Goal: Task Accomplishment & Management: Manage account settings

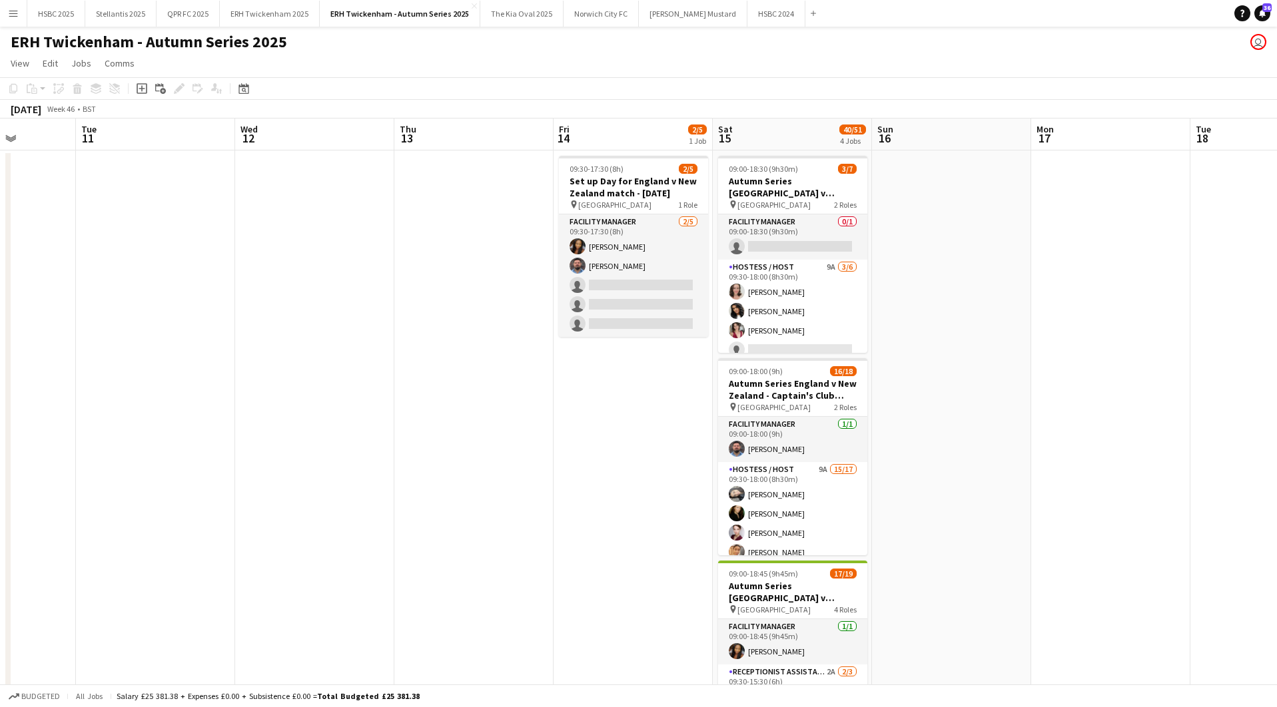
scroll to position [0, 400]
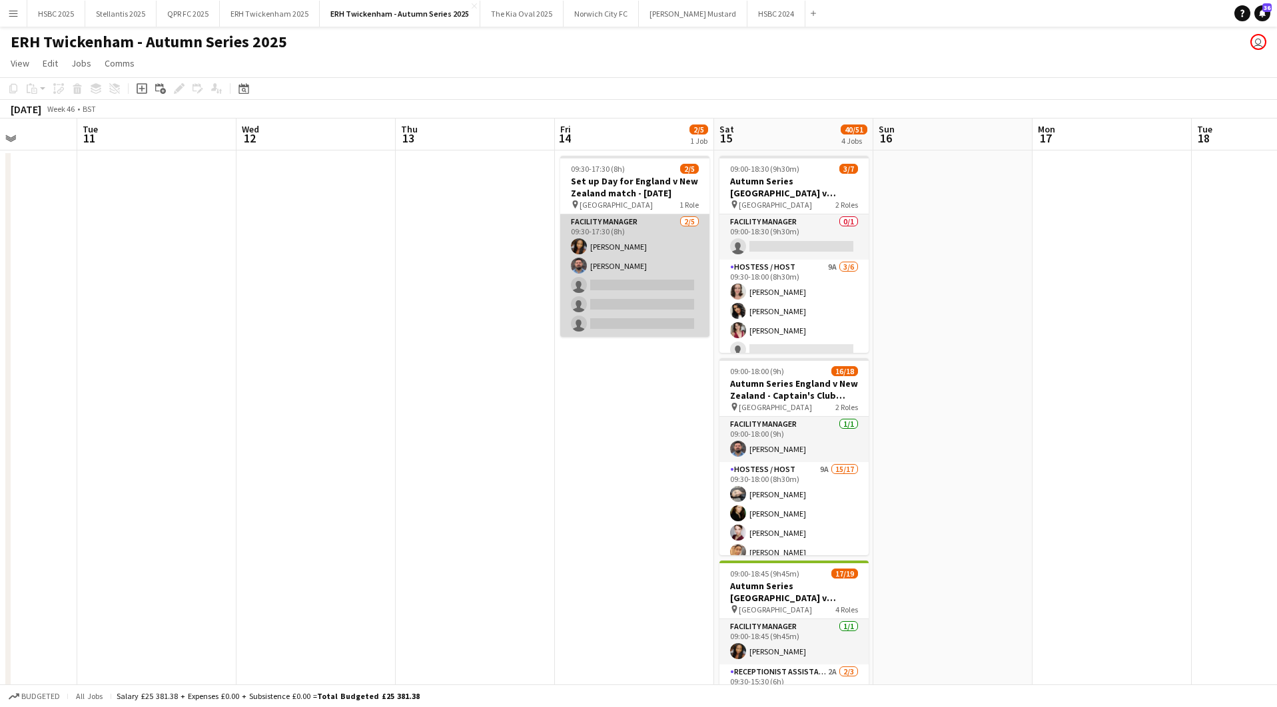
click at [618, 289] on app-card-role "Facility Manager [DATE] 09:30-17:30 (8h) [PERSON_NAME] [PERSON_NAME] single-neu…" at bounding box center [634, 275] width 149 height 123
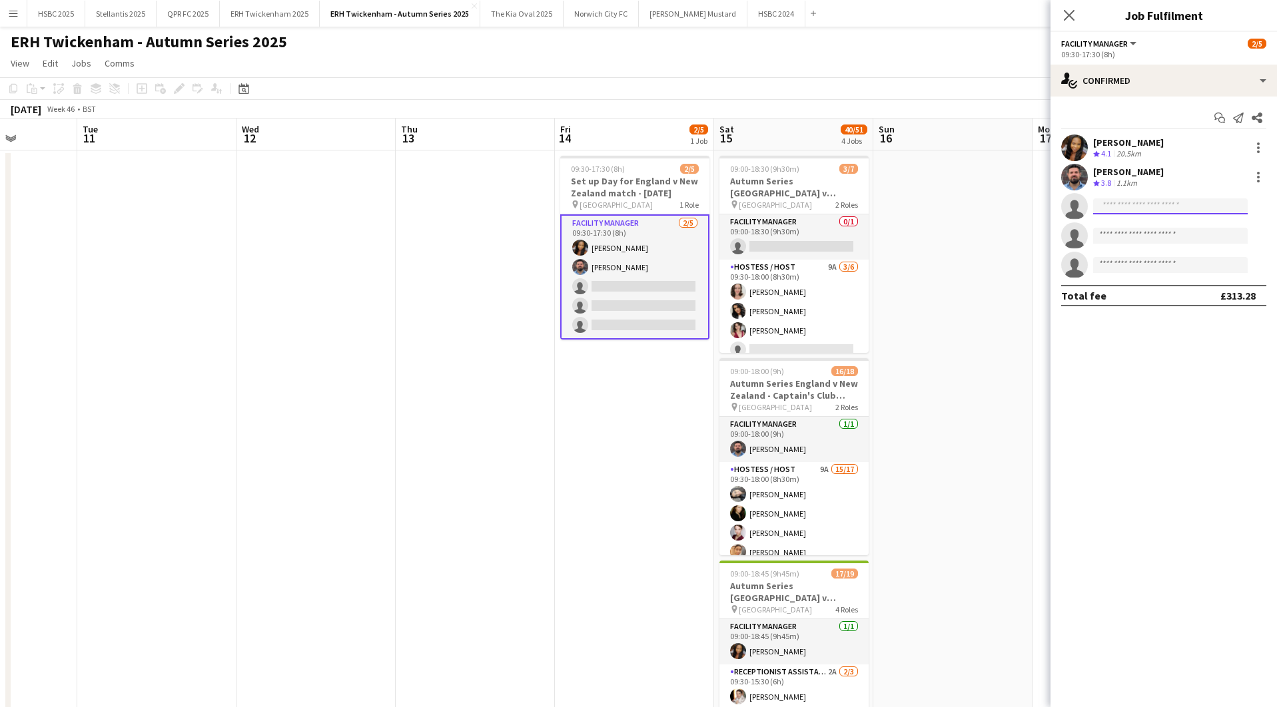
click at [1120, 201] on input at bounding box center [1170, 206] width 155 height 16
type input "*******"
click at [1122, 227] on span "[PERSON_NAME]" at bounding box center [1142, 225] width 77 height 11
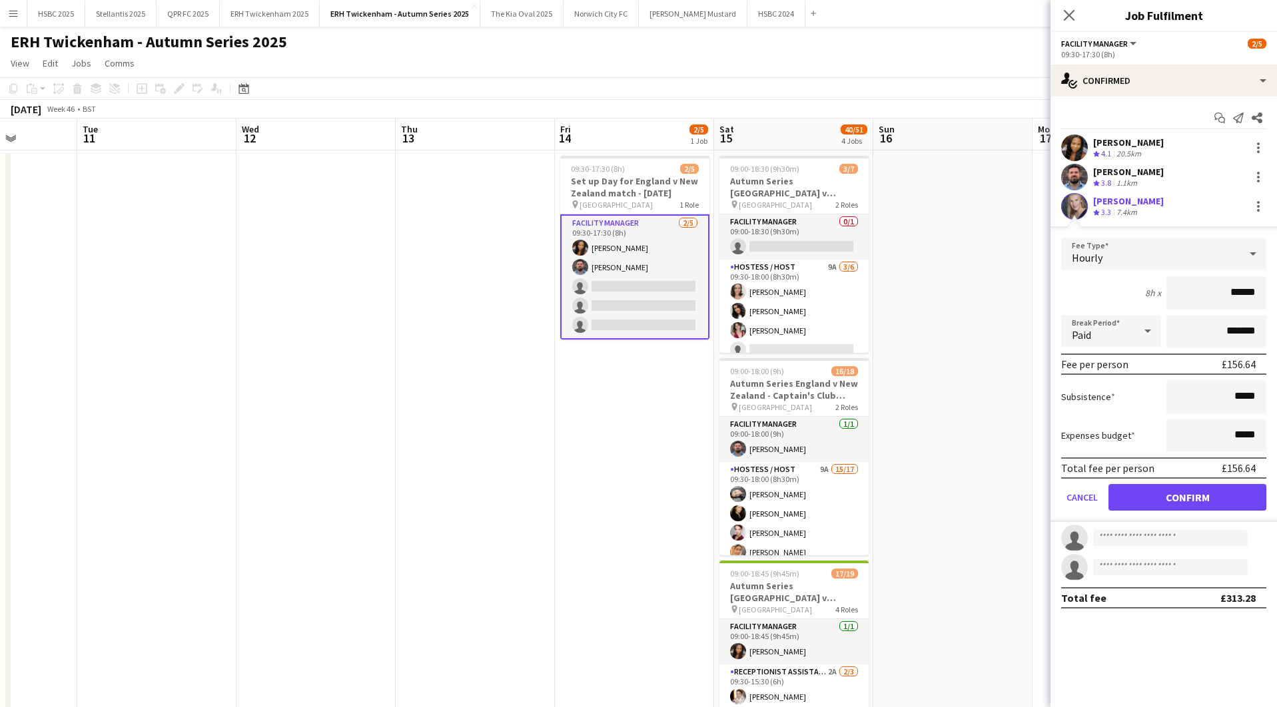
click button "Confirm" at bounding box center [1187, 497] width 158 height 27
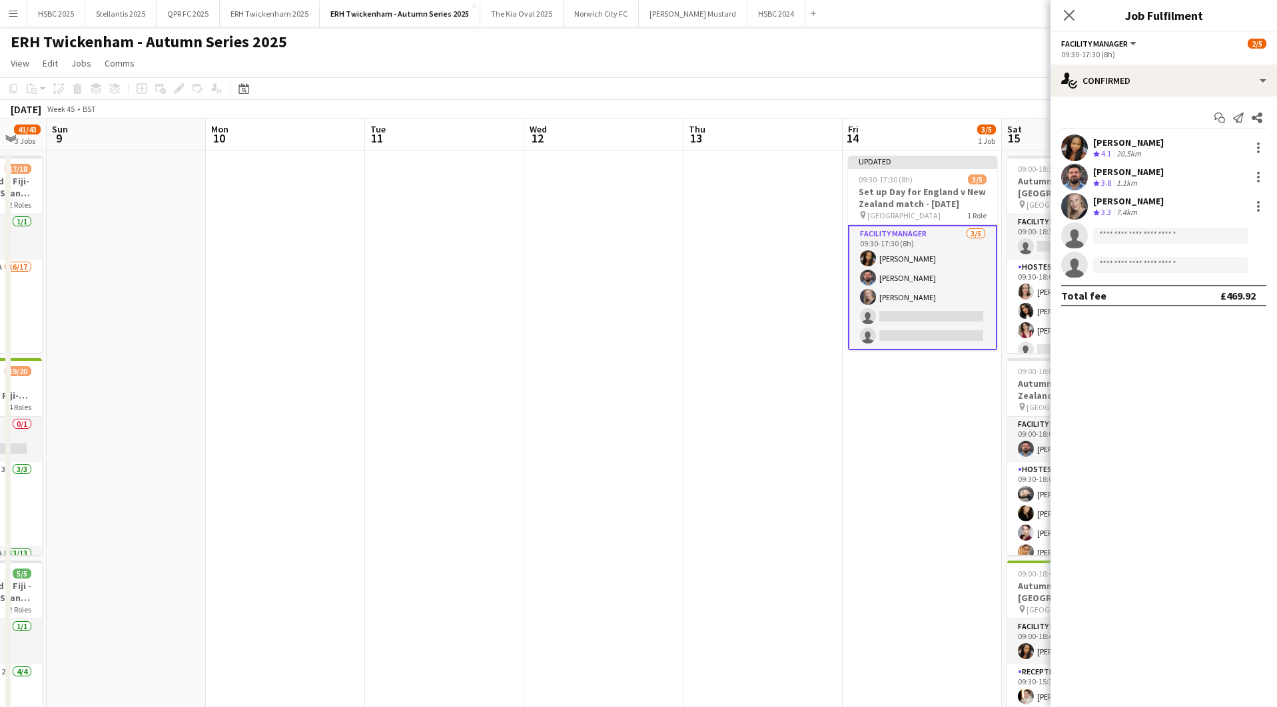
scroll to position [0, 432]
click at [264, 13] on button "ERH Twickenham 2025 Close" at bounding box center [270, 14] width 100 height 26
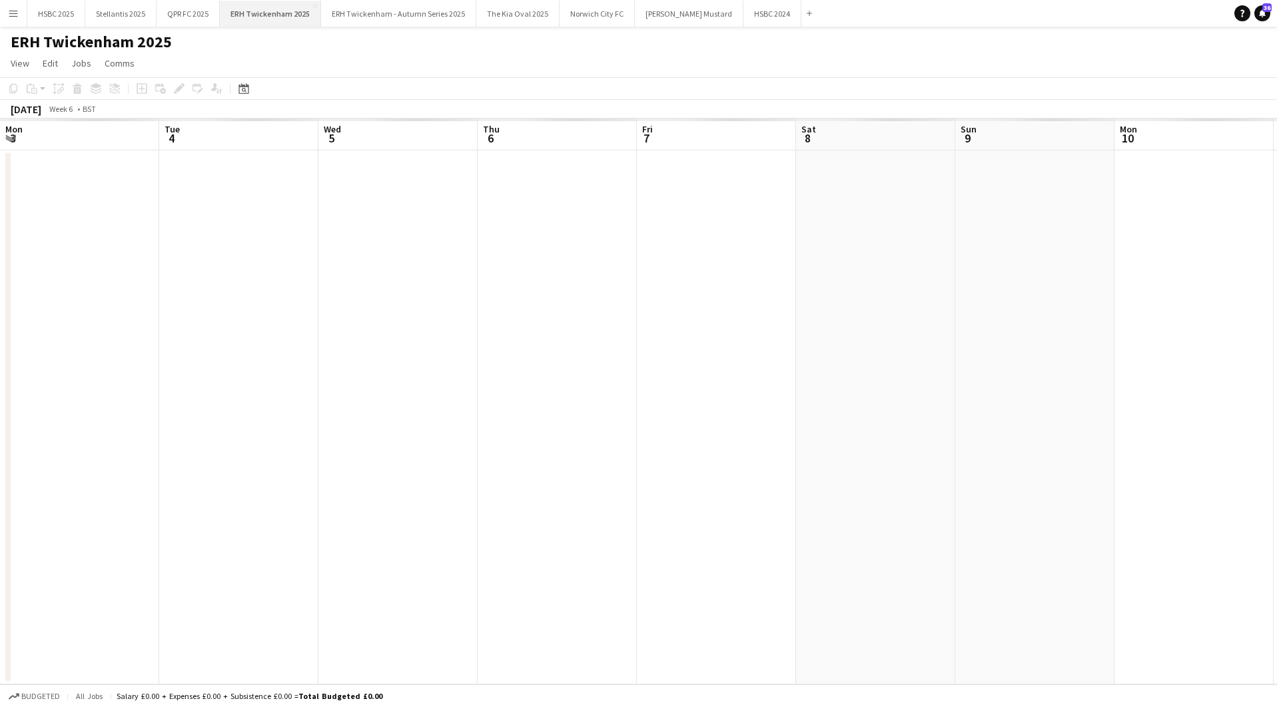
scroll to position [0, 346]
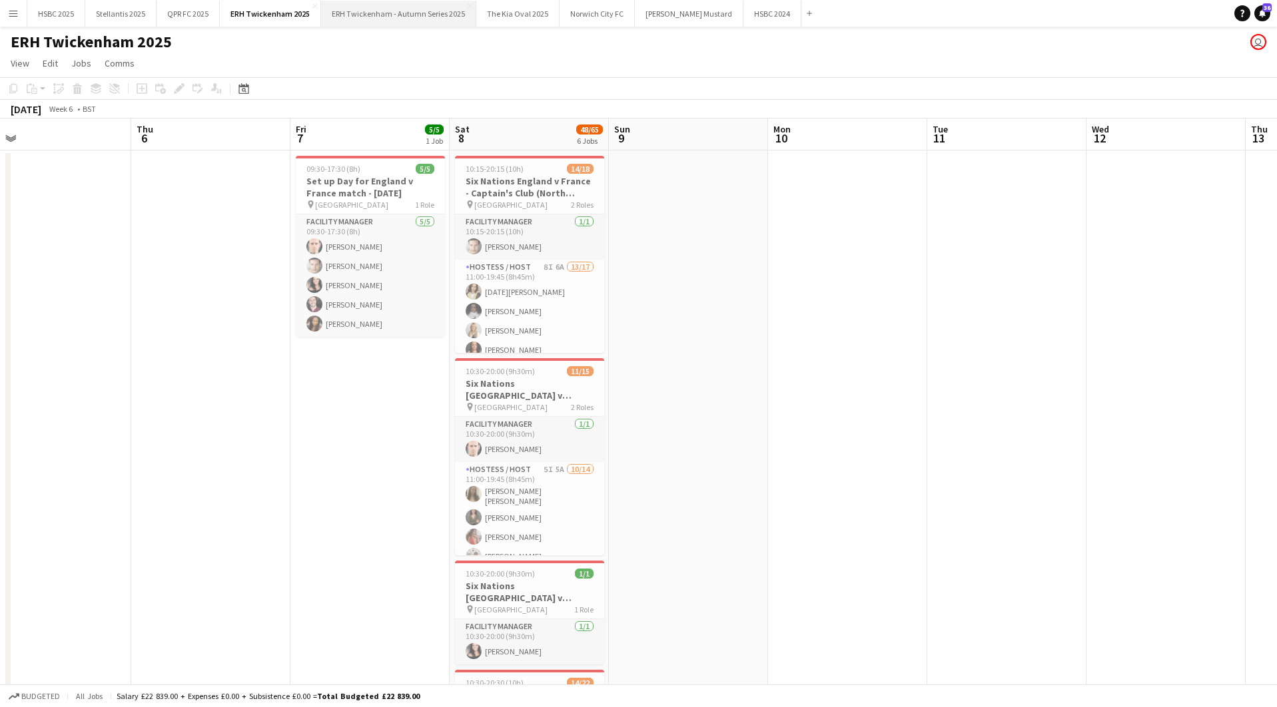
click at [405, 7] on button "ERH Twickenham - Autumn Series 2025 Close" at bounding box center [398, 14] width 155 height 26
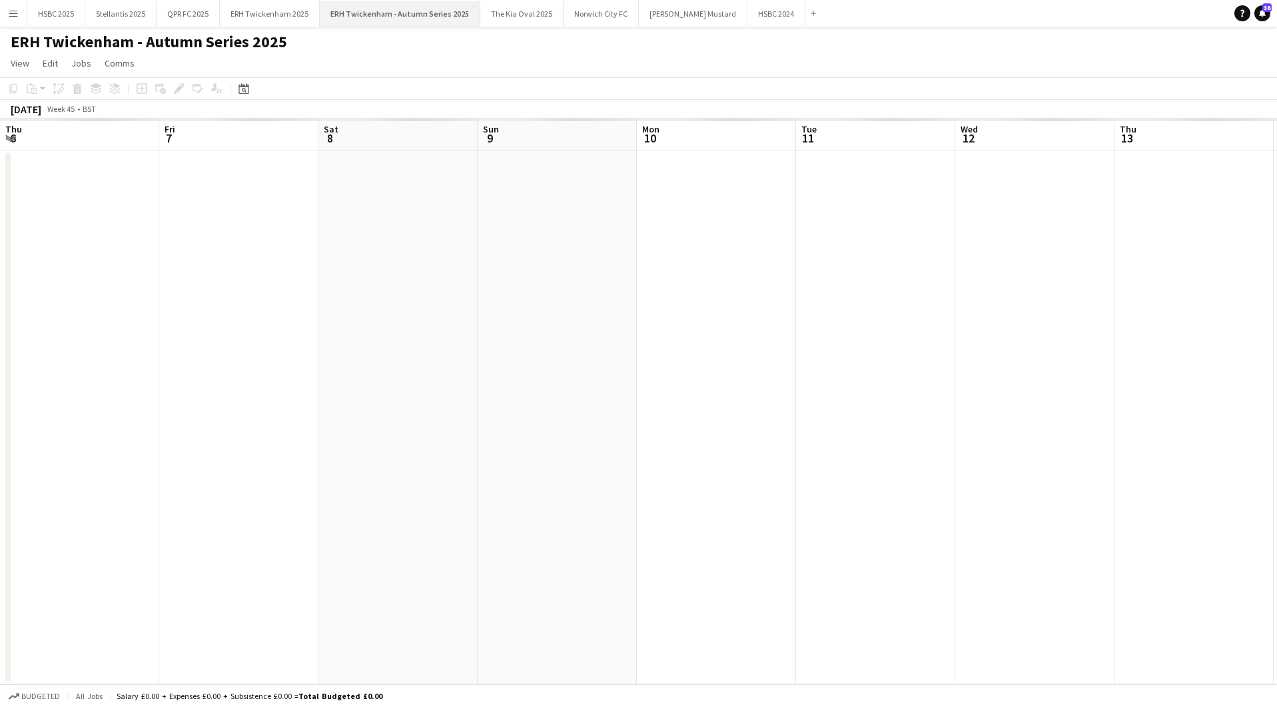
scroll to position [0, 432]
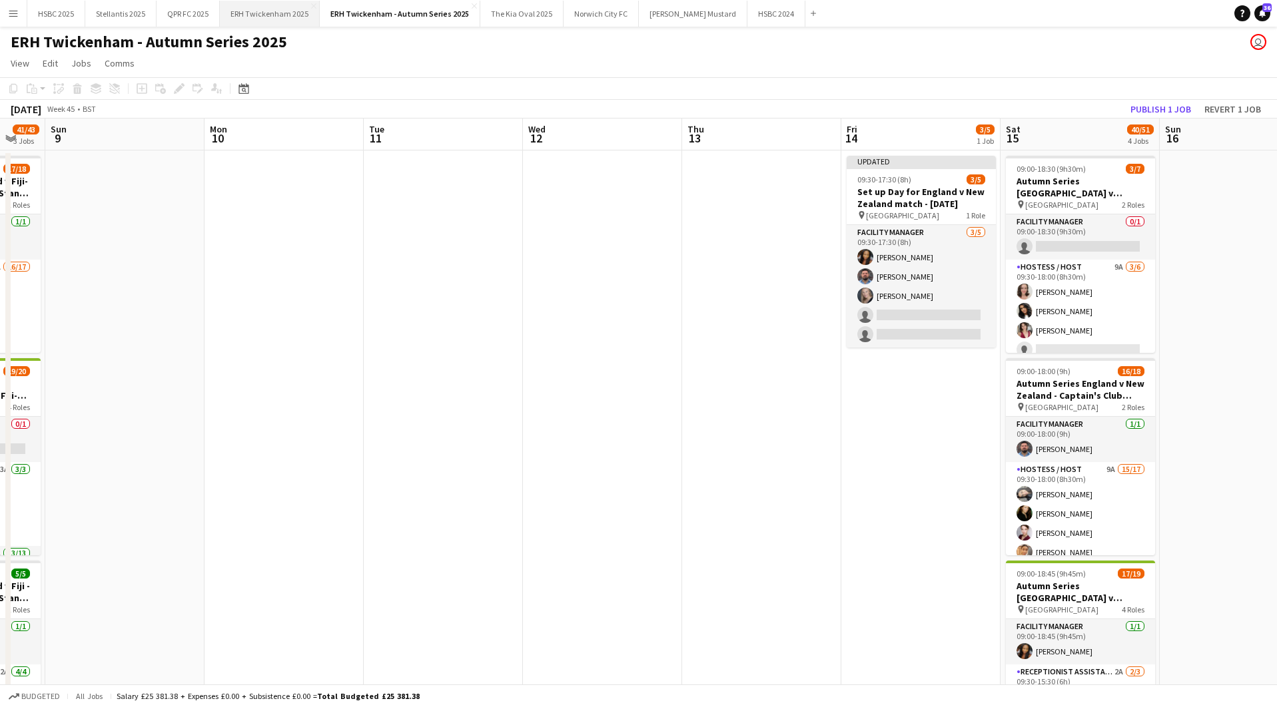
click at [252, 23] on button "ERH Twickenham 2025 Close" at bounding box center [270, 14] width 100 height 26
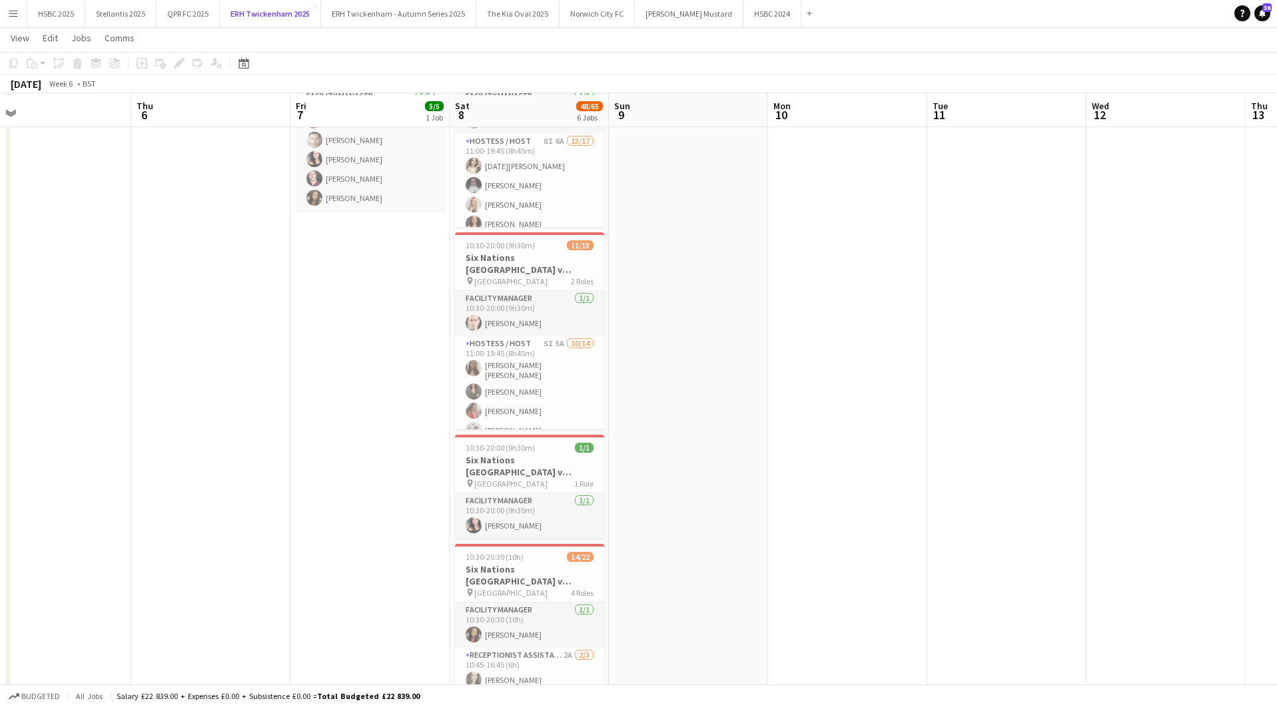
scroll to position [127, 0]
click at [526, 458] on h3 "Six Nations [GEOGRAPHIC_DATA] v France - [GEOGRAPHIC_DATA] - [DATE]" at bounding box center [529, 464] width 149 height 24
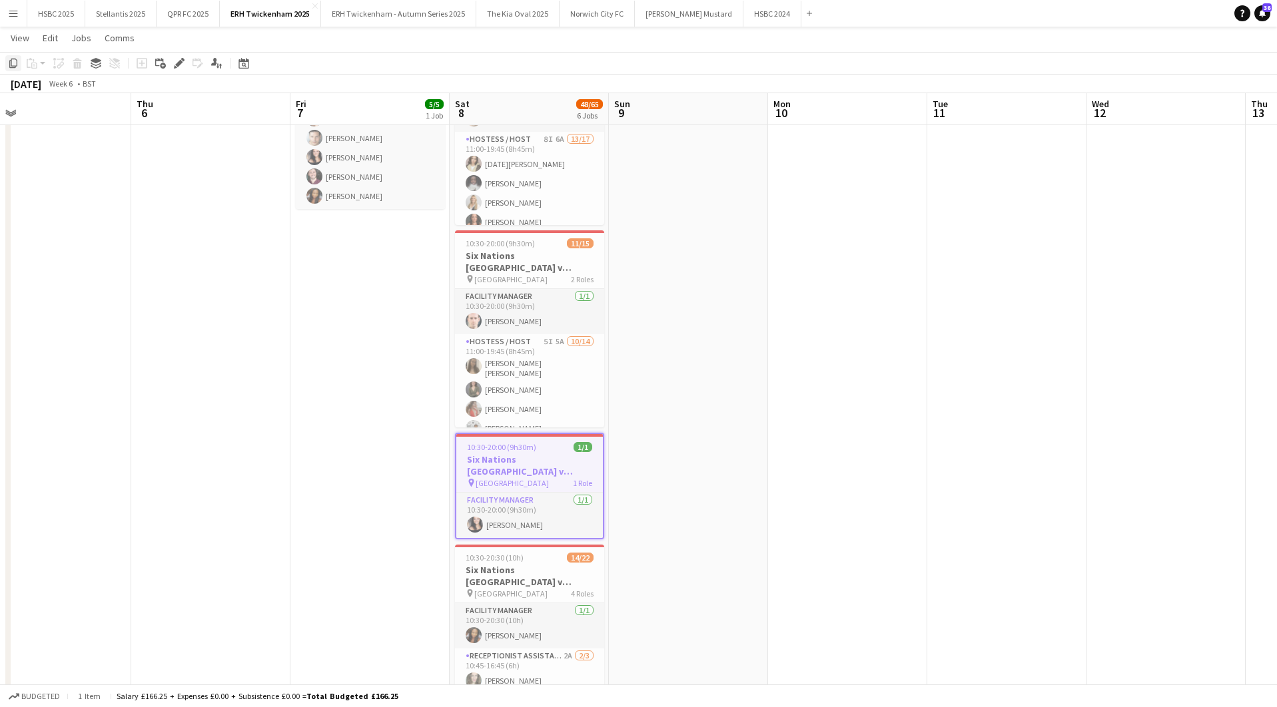
click at [12, 62] on icon "Copy" at bounding box center [13, 63] width 11 height 11
click at [408, 15] on button "ERH Twickenham - Autumn Series 2025 Close" at bounding box center [398, 14] width 155 height 26
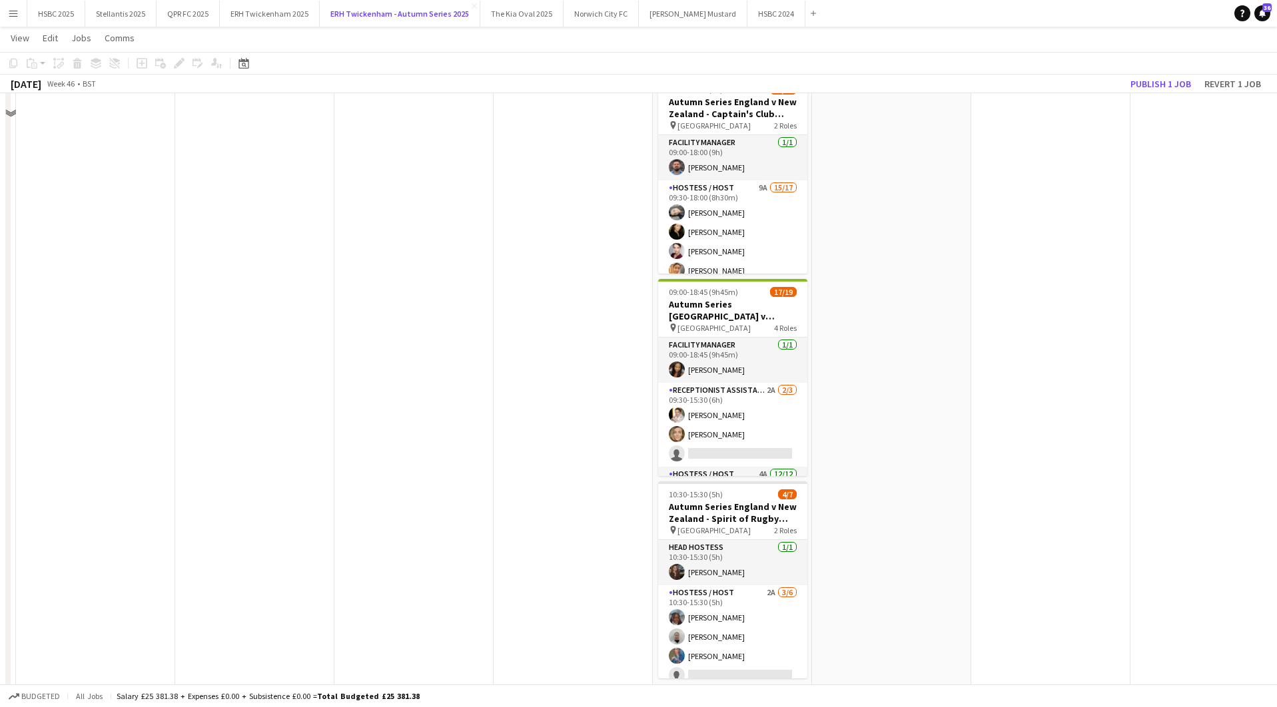
scroll to position [301, 0]
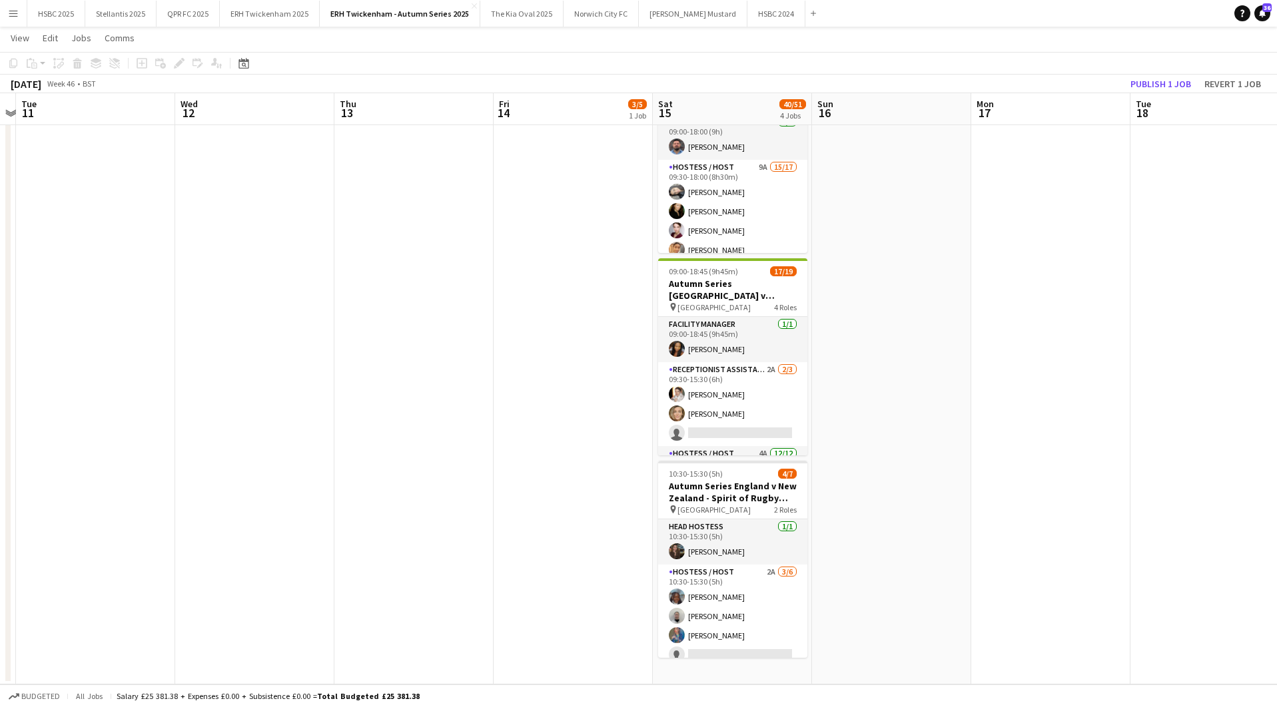
click at [750, 672] on app-date-cell "09:00-18:30 (9h30m) 3/7 Autumn Series [GEOGRAPHIC_DATA] v [GEOGRAPHIC_DATA] - […" at bounding box center [732, 266] width 159 height 837
click at [31, 62] on icon "Paste" at bounding box center [32, 63] width 11 height 11
click at [45, 89] on link "Paste Command V" at bounding box center [87, 89] width 105 height 12
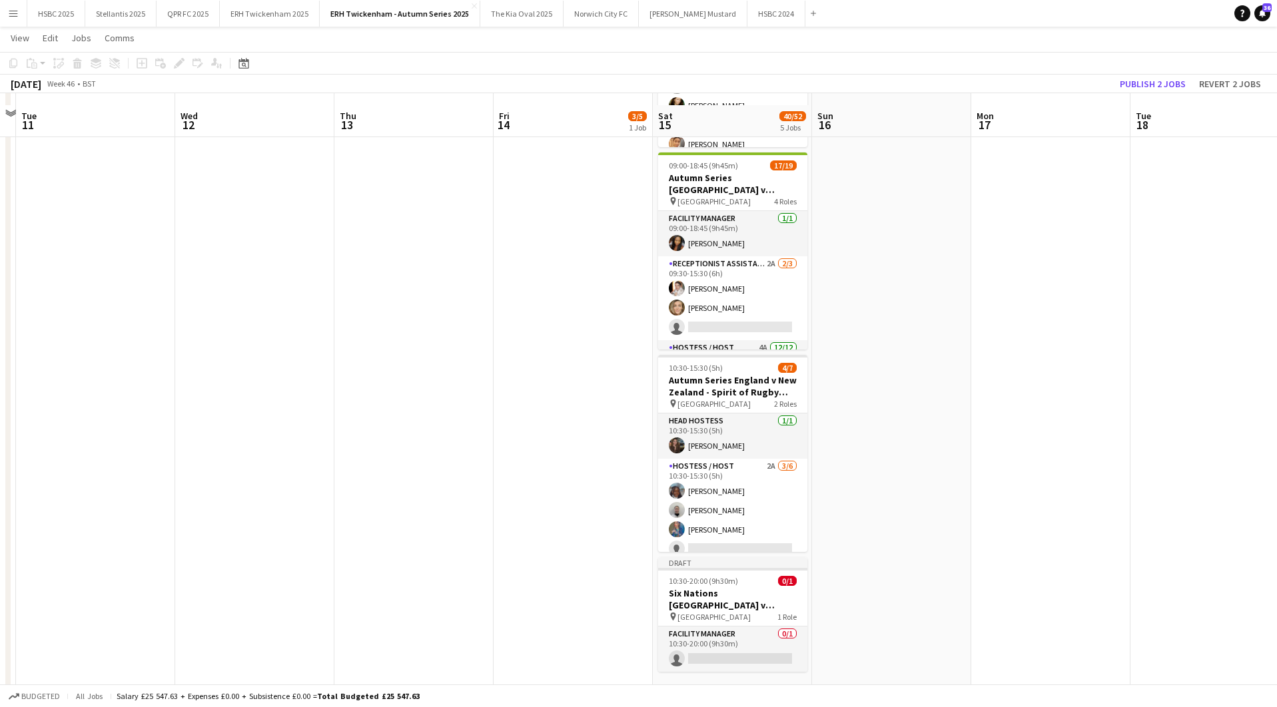
scroll to position [422, 0]
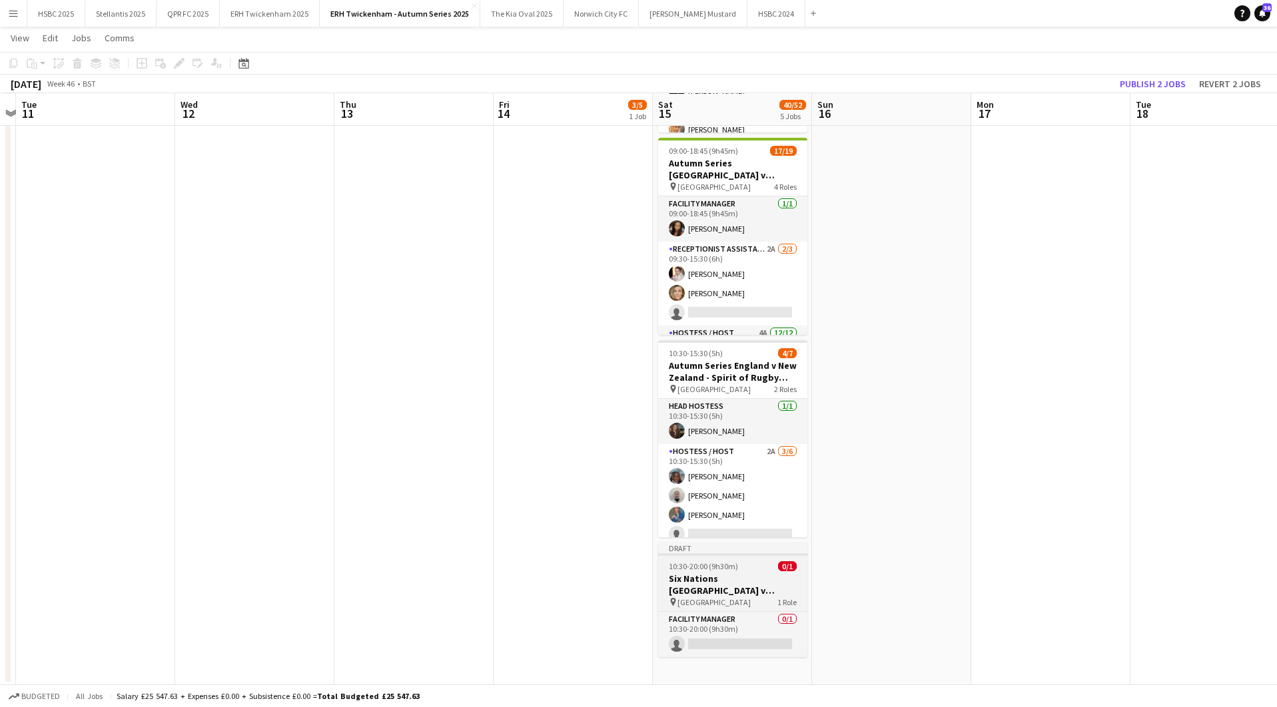
click at [740, 594] on h3 "Six Nations [GEOGRAPHIC_DATA] v France - [GEOGRAPHIC_DATA] - [DATE]" at bounding box center [732, 585] width 149 height 24
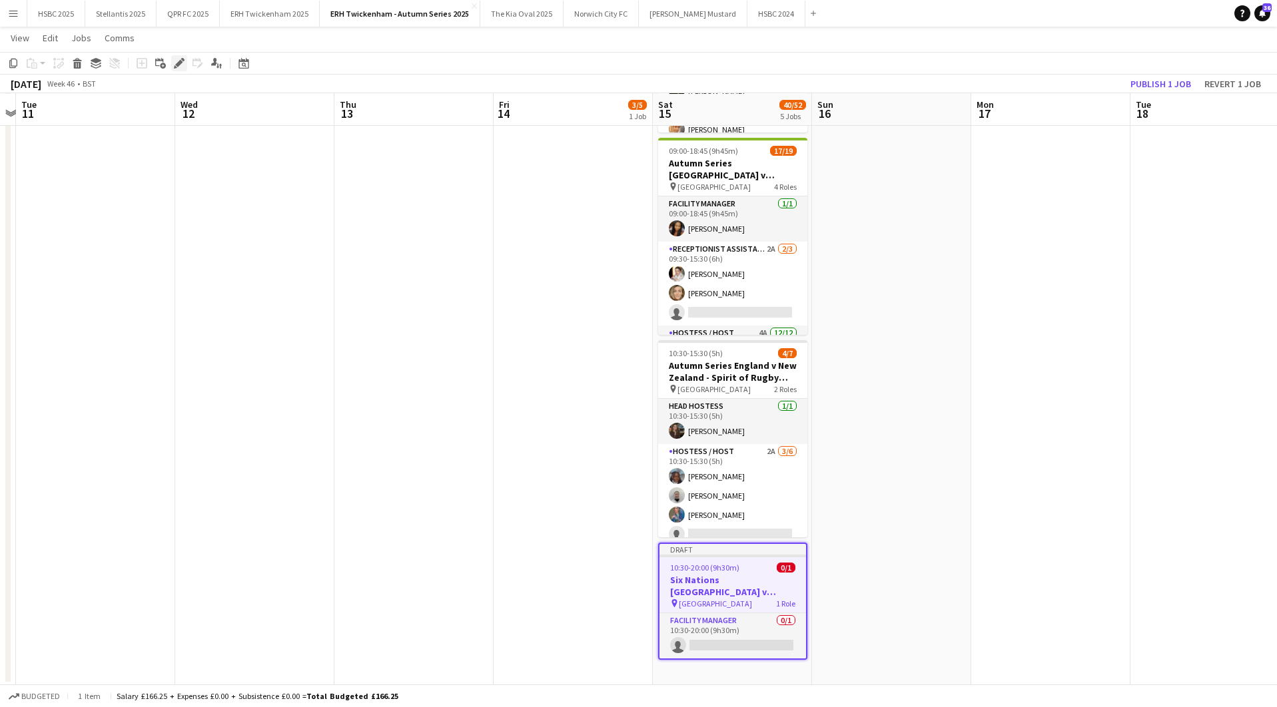
click at [176, 63] on icon "Edit" at bounding box center [179, 63] width 11 height 11
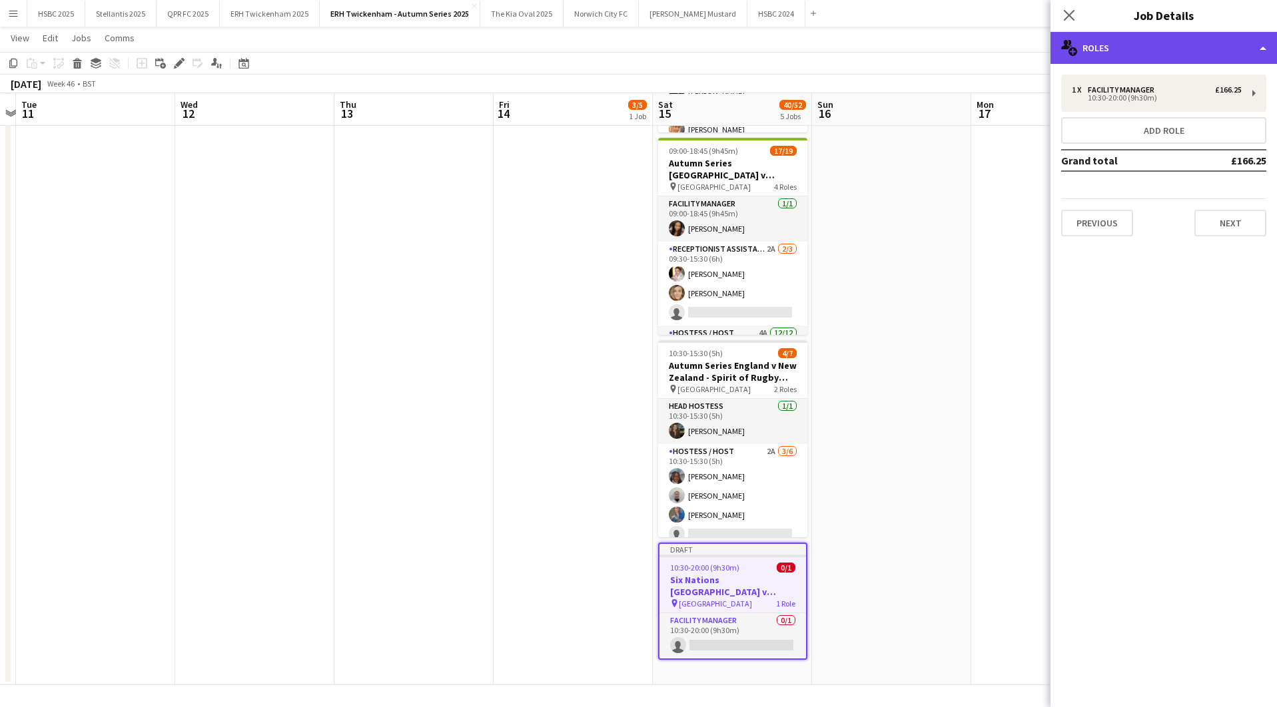
click at [1160, 51] on div "multiple-users-add Roles" at bounding box center [1163, 48] width 226 height 32
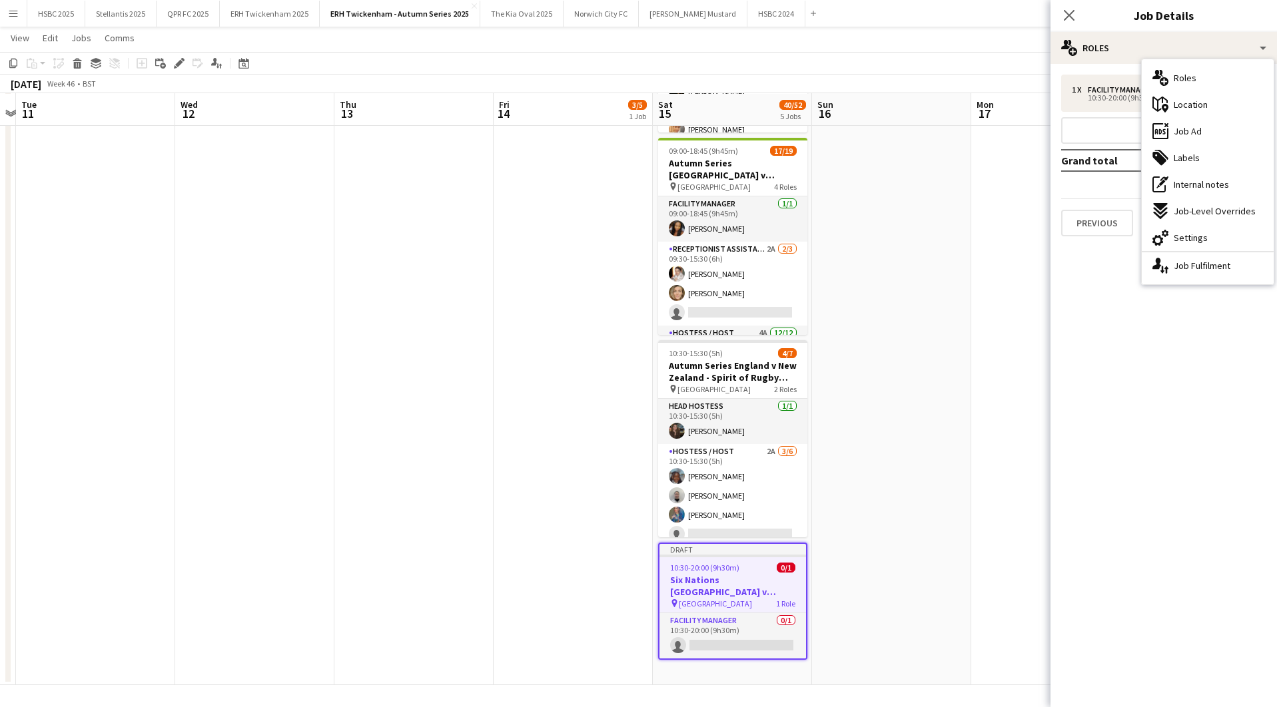
click at [1227, 248] on div "cog-double-3 Settings" at bounding box center [1208, 237] width 132 height 27
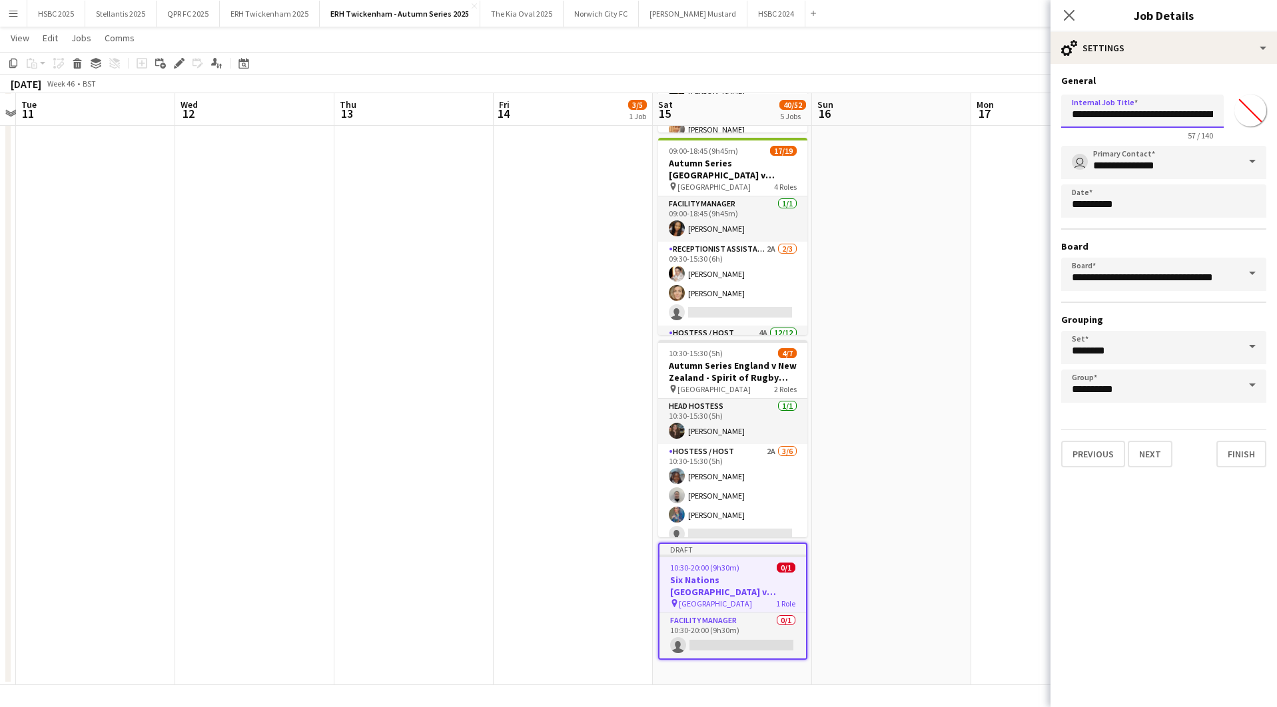
drag, startPoint x: 1120, startPoint y: 115, endPoint x: 954, endPoint y: 111, distance: 166.5
click at [954, 111] on body "Menu Boards Boards Boards All jobs Status Workforce Workforce My Workforce Recr…" at bounding box center [638, 143] width 1277 height 1130
drag, startPoint x: 1145, startPoint y: 116, endPoint x: 1116, endPoint y: 114, distance: 29.4
click at [1116, 114] on input "**********" at bounding box center [1142, 111] width 163 height 33
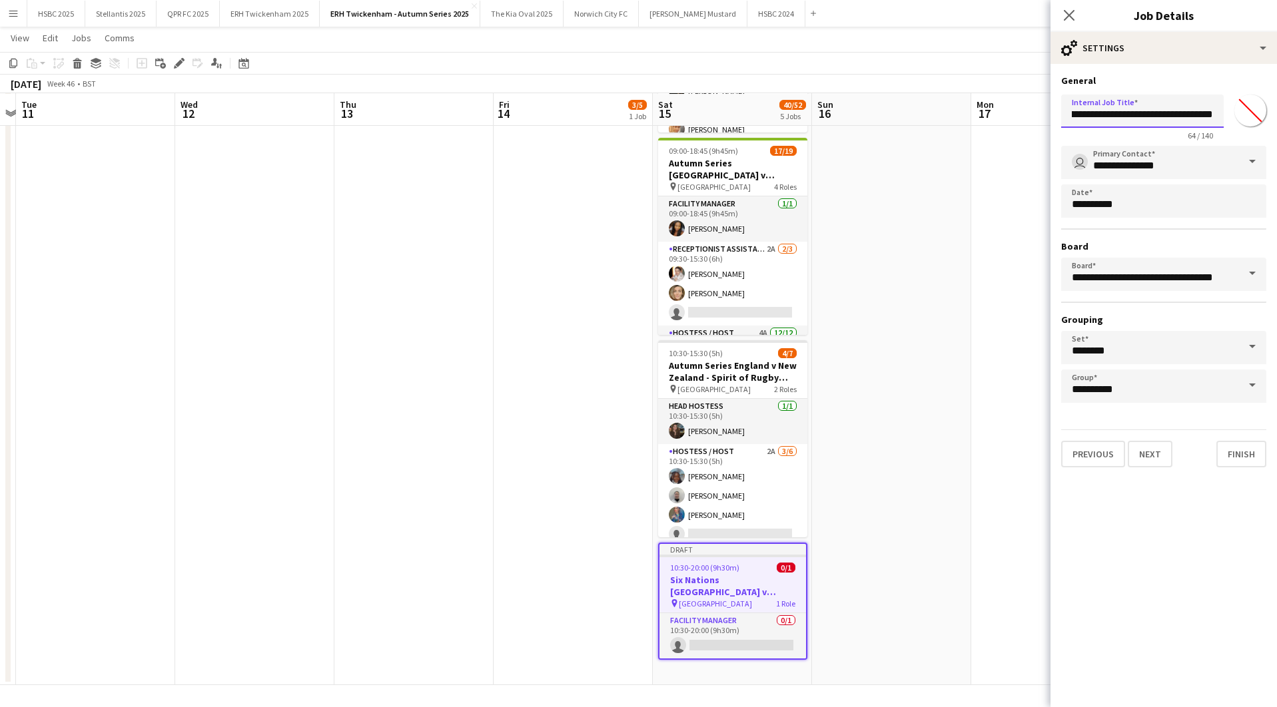
scroll to position [0, 151]
drag, startPoint x: 1193, startPoint y: 116, endPoint x: 1168, endPoint y: 113, distance: 26.1
click at [1168, 113] on input "**********" at bounding box center [1142, 111] width 163 height 33
type input "**********"
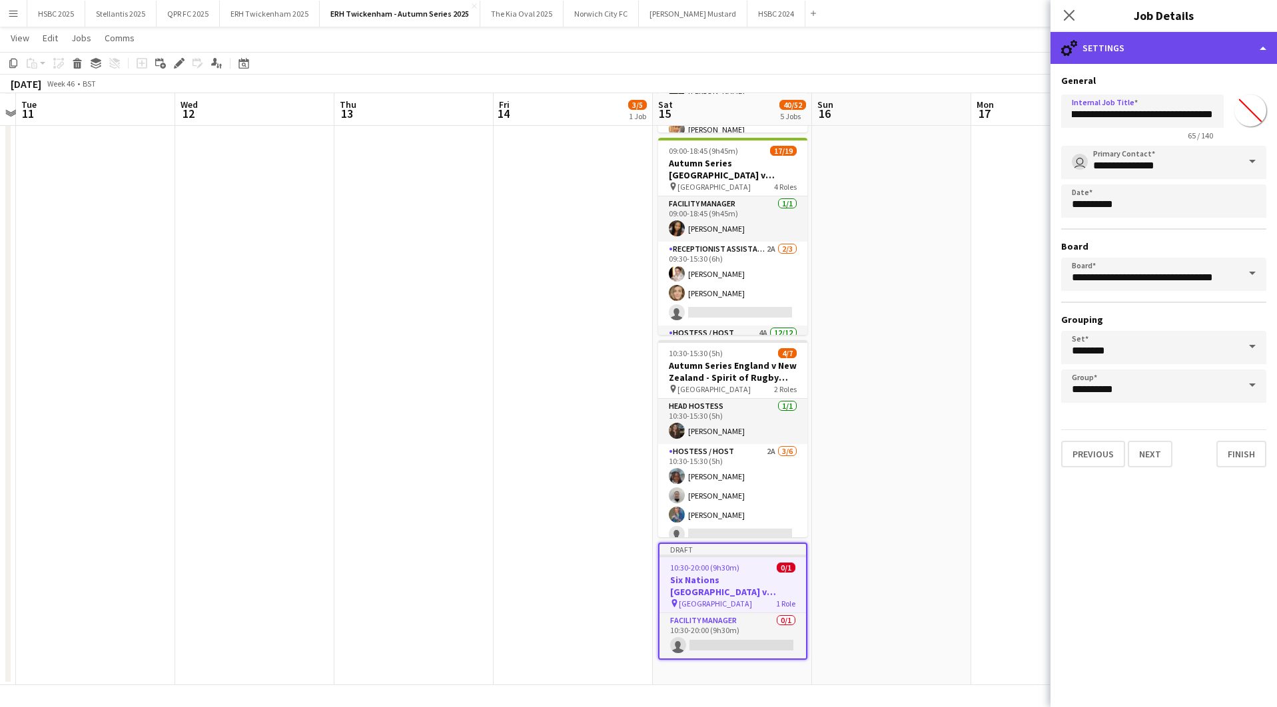
click at [1185, 44] on div "cog-double-3 Settings" at bounding box center [1163, 48] width 226 height 32
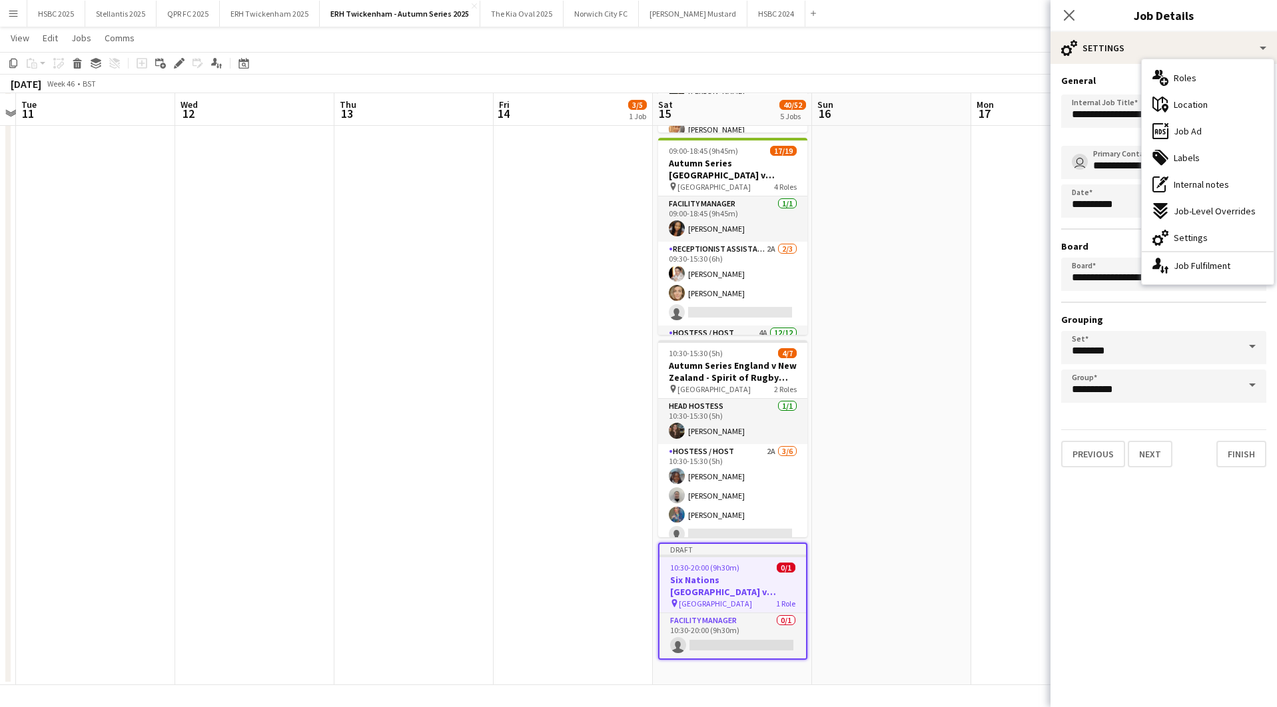
click at [1221, 160] on div "tags-double Labels" at bounding box center [1208, 158] width 132 height 27
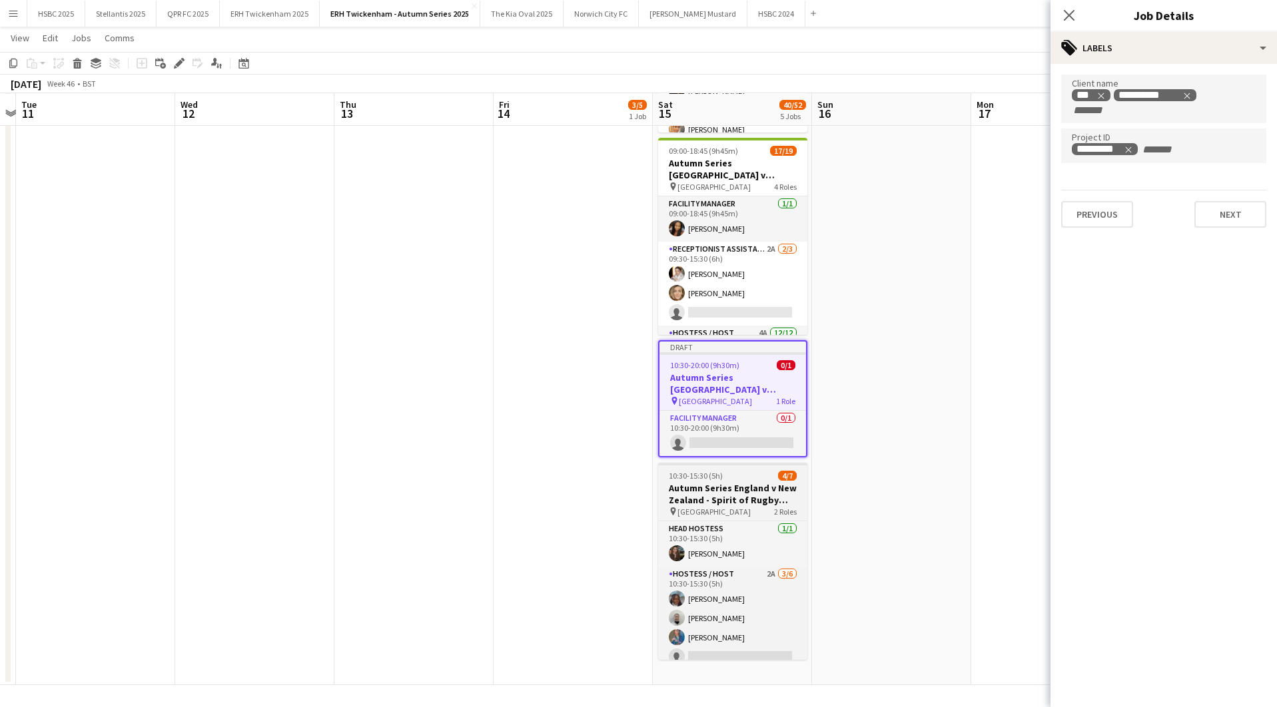
click at [772, 487] on h3 "Autumn Series England v New Zealand - Spirit of Rugby ([GEOGRAPHIC_DATA]) - [DA…" at bounding box center [732, 494] width 149 height 24
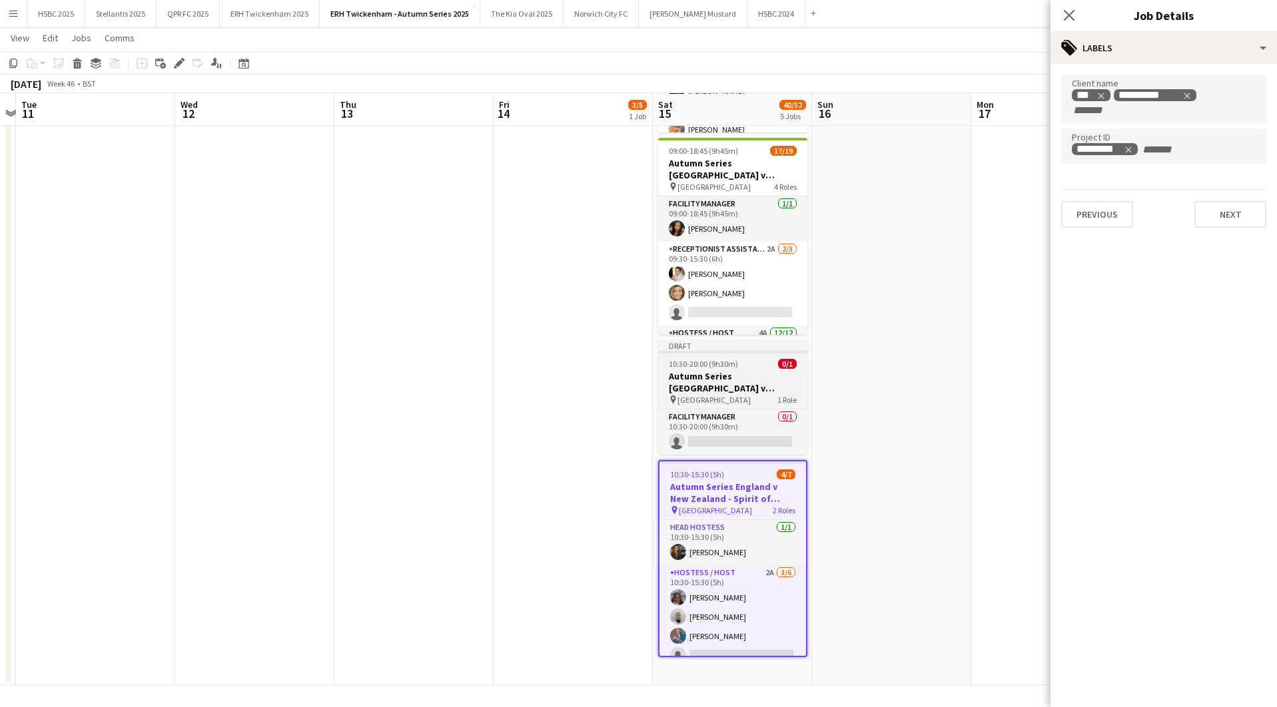
click at [744, 384] on h3 "Autumn Series [GEOGRAPHIC_DATA] v [GEOGRAPHIC_DATA] - [GEOGRAPHIC_DATA] - [DATE]" at bounding box center [732, 382] width 149 height 24
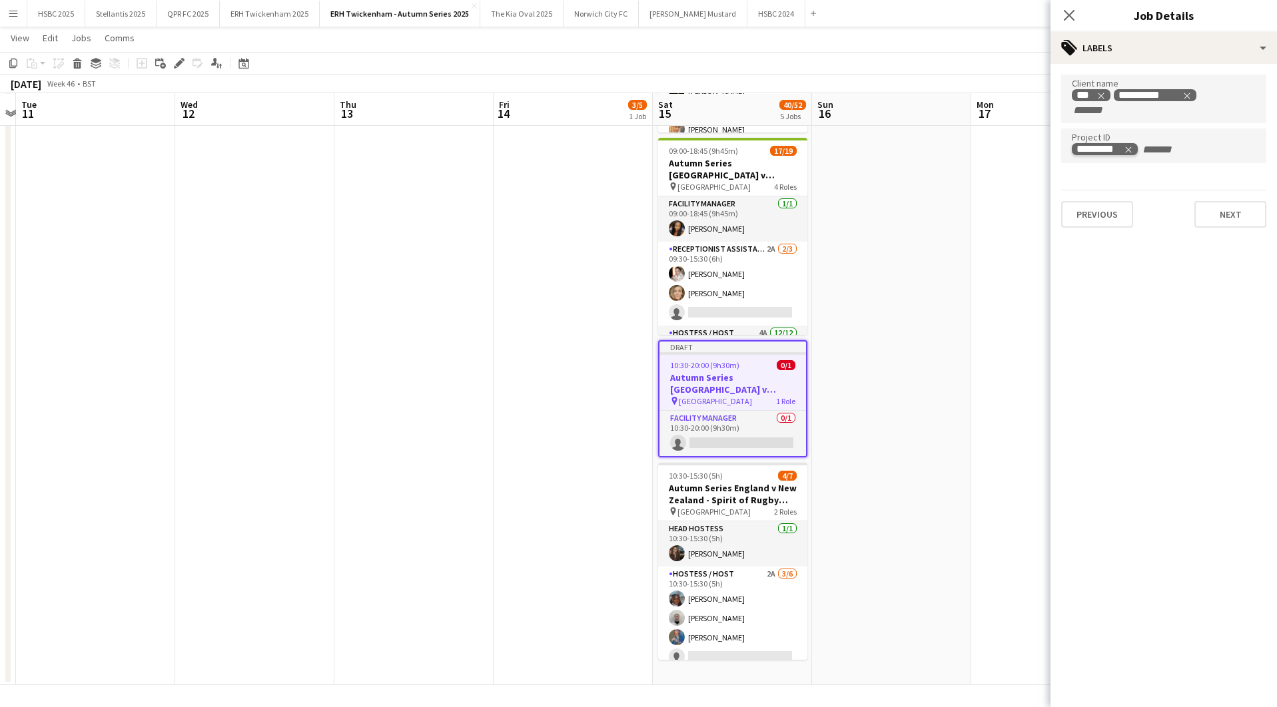
click at [1130, 149] on icon "Remove tag" at bounding box center [1128, 149] width 9 height 9
type input "*********"
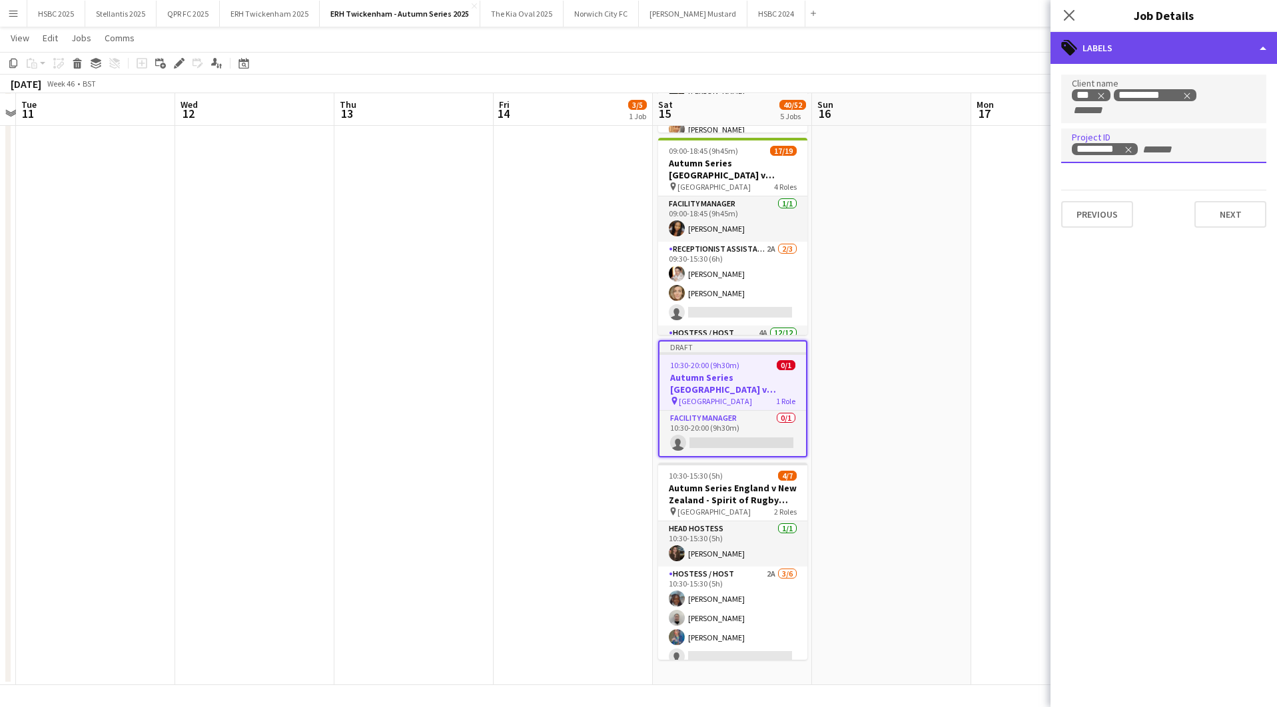
click at [1116, 48] on div "tags-double Labels" at bounding box center [1163, 48] width 226 height 32
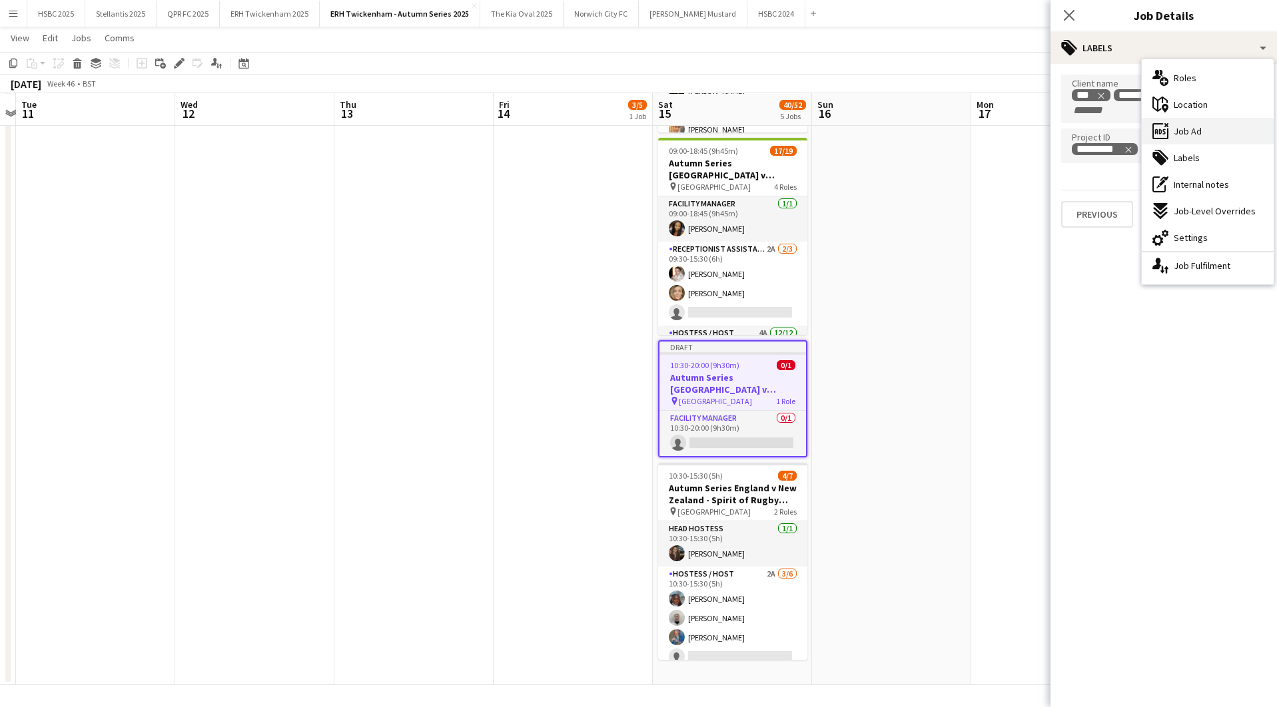
click at [1202, 131] on div "ads-window Job Ad" at bounding box center [1208, 131] width 132 height 27
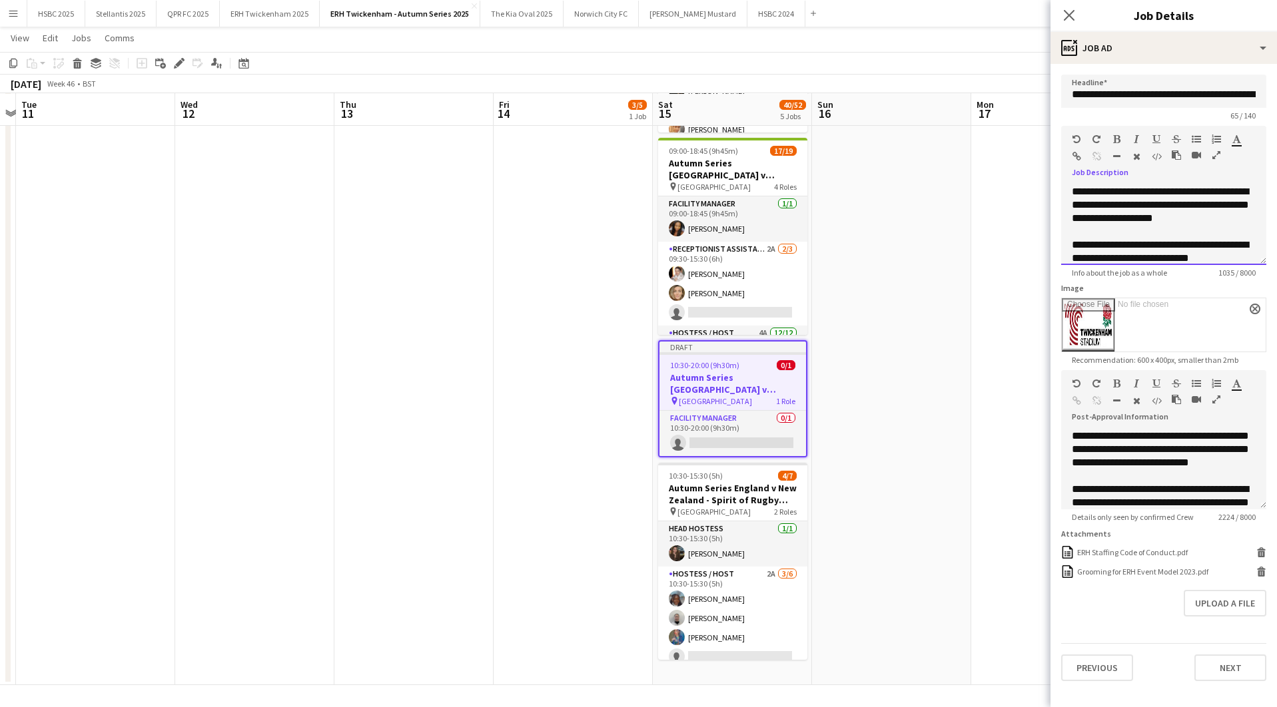
drag, startPoint x: 1121, startPoint y: 192, endPoint x: 948, endPoint y: 188, distance: 172.5
click at [948, 188] on body "Menu Boards Boards Boards All jobs Status Workforce Workforce My Workforce Recr…" at bounding box center [638, 143] width 1277 height 1130
drag, startPoint x: 1146, startPoint y: 204, endPoint x: 1117, endPoint y: 202, distance: 28.7
click at [1117, 202] on span "**********" at bounding box center [1160, 204] width 177 height 37
click at [1239, 204] on span "**********" at bounding box center [1160, 204] width 177 height 37
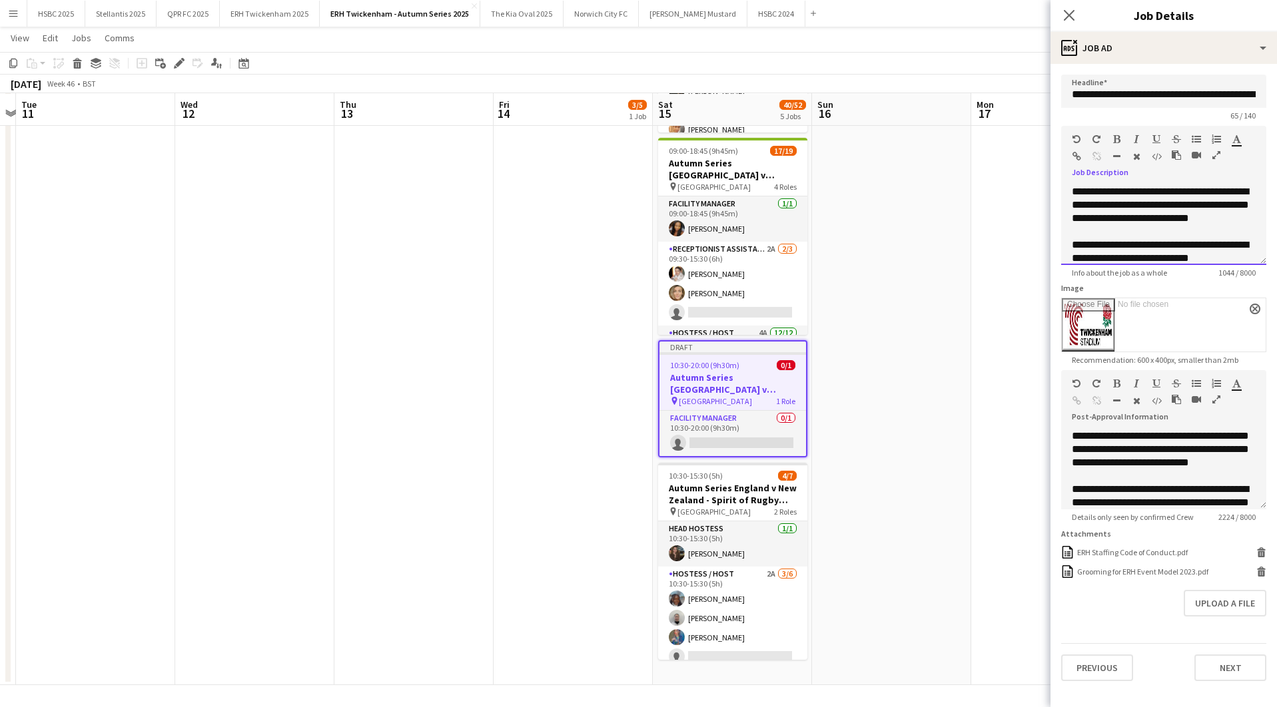
drag, startPoint x: 1111, startPoint y: 218, endPoint x: 1069, endPoint y: 218, distance: 42.0
click at [1069, 218] on div "**********" at bounding box center [1163, 225] width 205 height 80
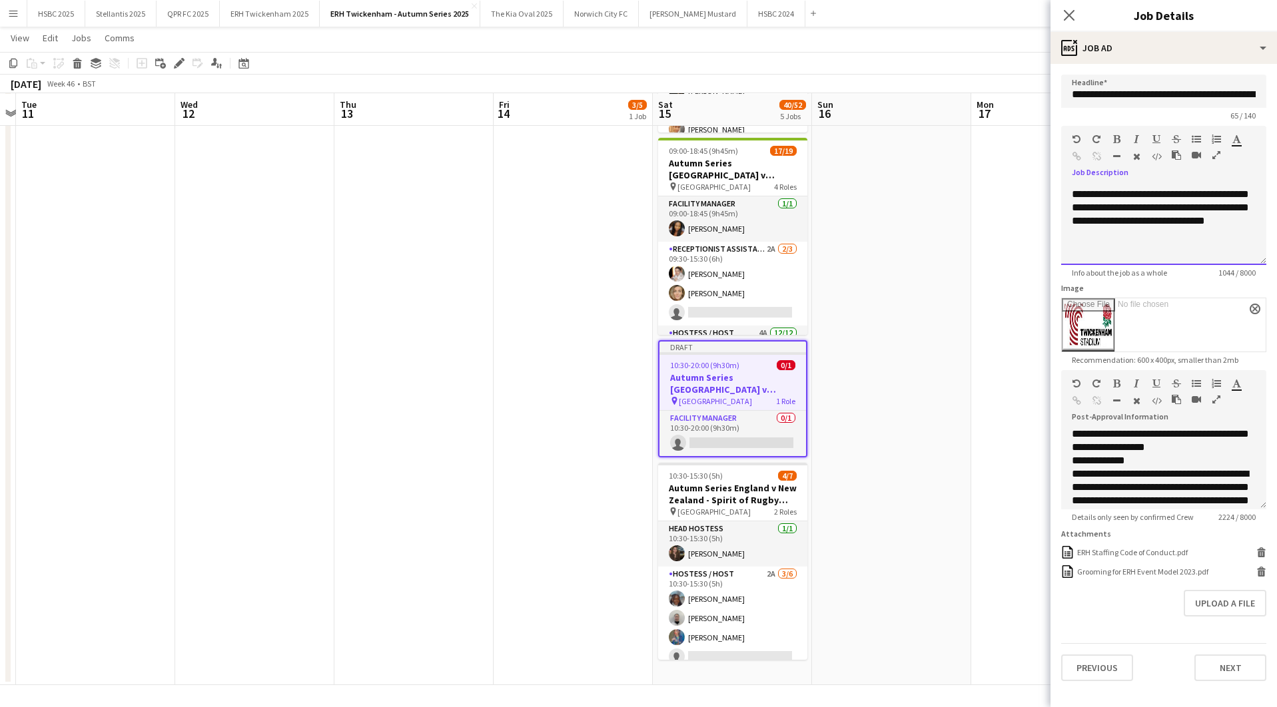
scroll to position [388, 0]
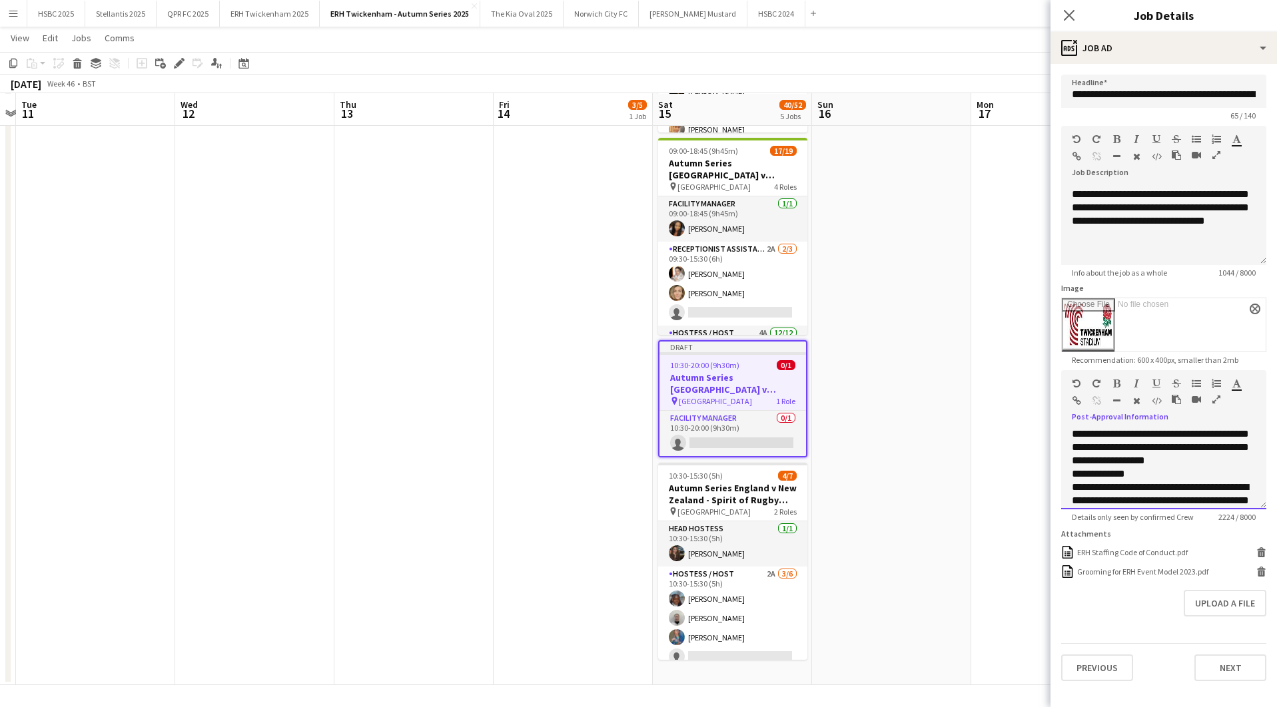
drag, startPoint x: 1237, startPoint y: 472, endPoint x: 1070, endPoint y: 434, distance: 171.4
click at [1070, 434] on div "**********" at bounding box center [1163, 470] width 205 height 80
click at [1078, 451] on div "**********" at bounding box center [1164, 615] width 184 height 826
drag, startPoint x: 1074, startPoint y: 448, endPoint x: 1233, endPoint y: 497, distance: 166.4
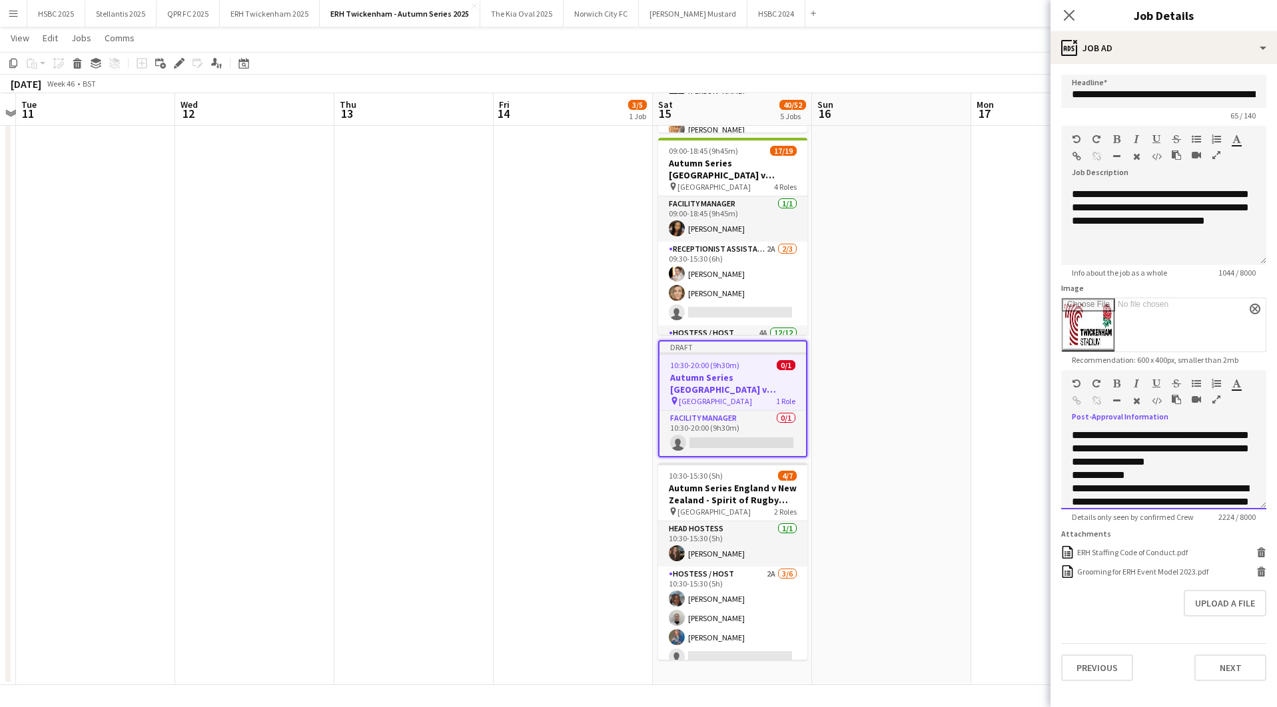
click at [1233, 497] on div "**********" at bounding box center [1163, 470] width 205 height 80
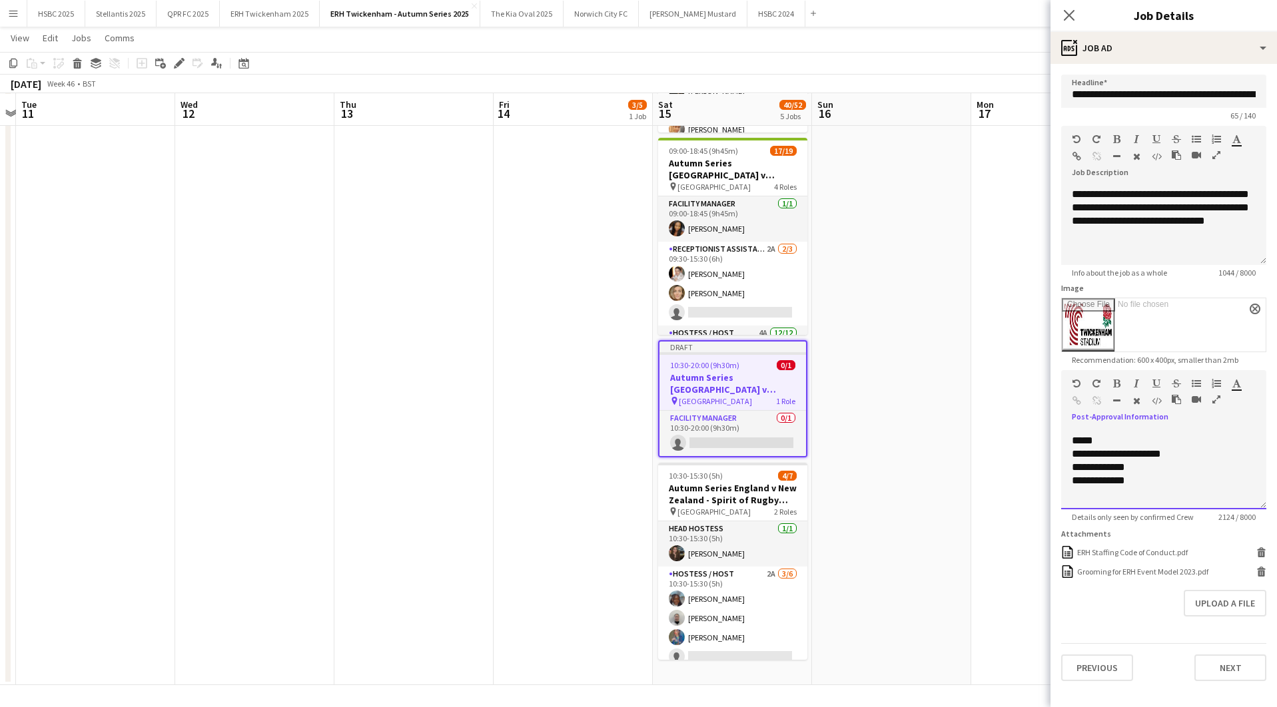
scroll to position [799, 0]
drag, startPoint x: 1243, startPoint y: 462, endPoint x: 1211, endPoint y: 461, distance: 32.0
click at [1211, 461] on div "**********" at bounding box center [1164, 429] width 184 height 133
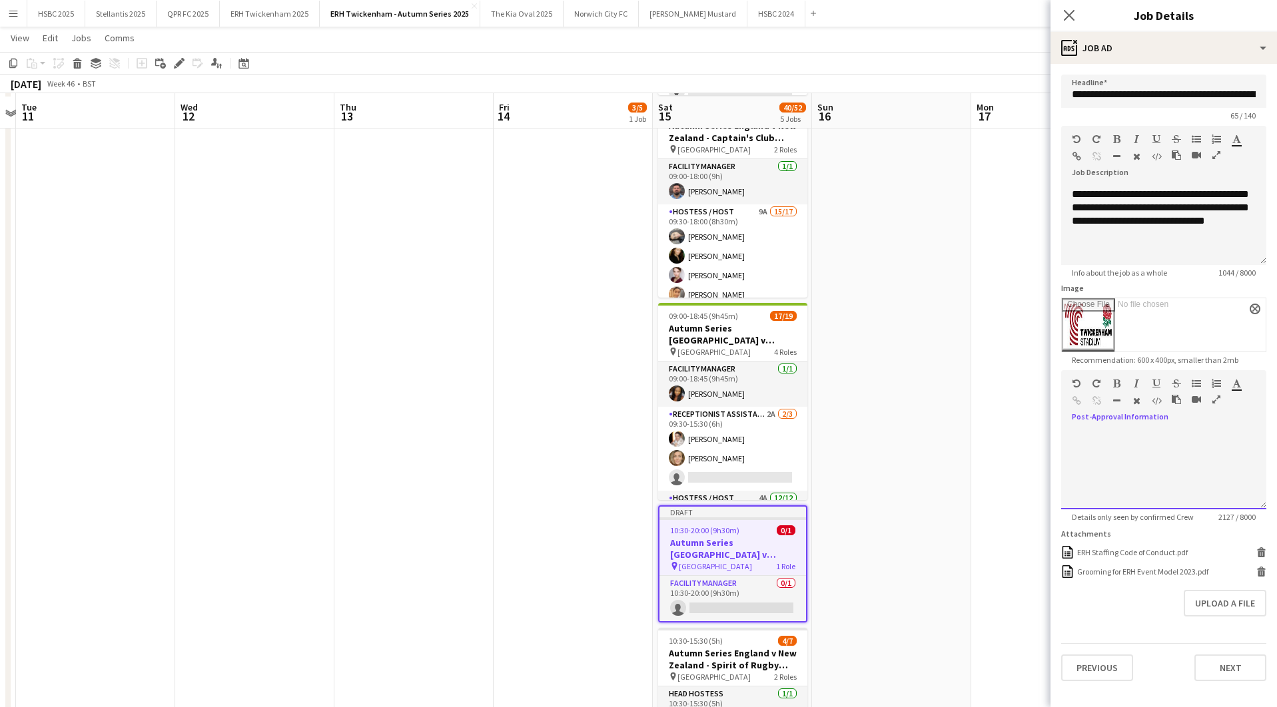
scroll to position [259, 0]
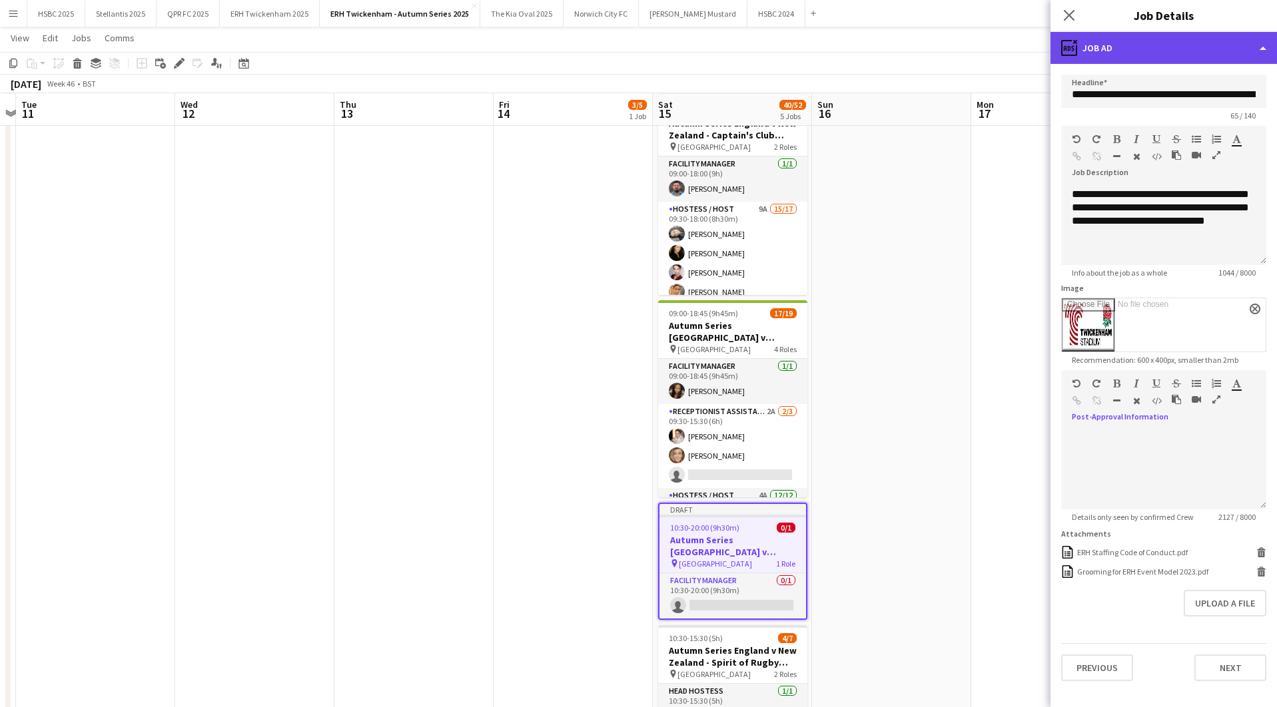
click at [1134, 50] on div "ads-window Job Ad" at bounding box center [1163, 48] width 226 height 32
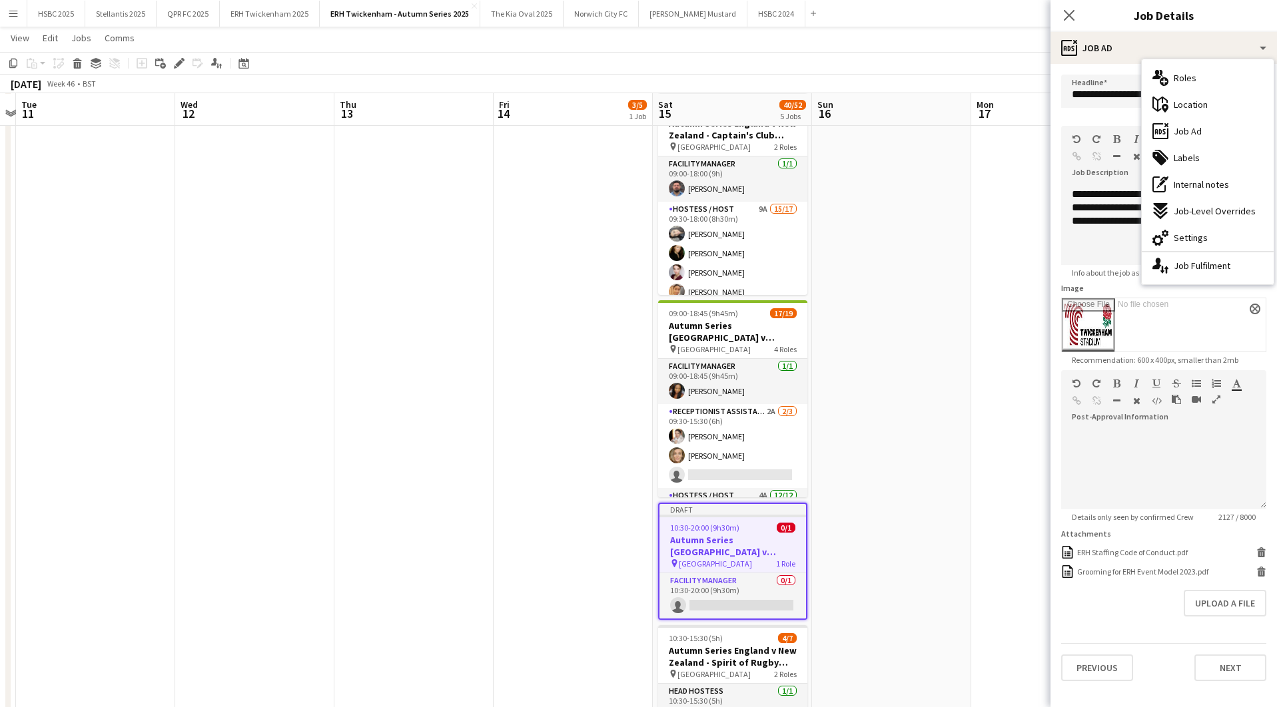
click at [1202, 83] on div "multiple-users-add Roles" at bounding box center [1208, 78] width 132 height 27
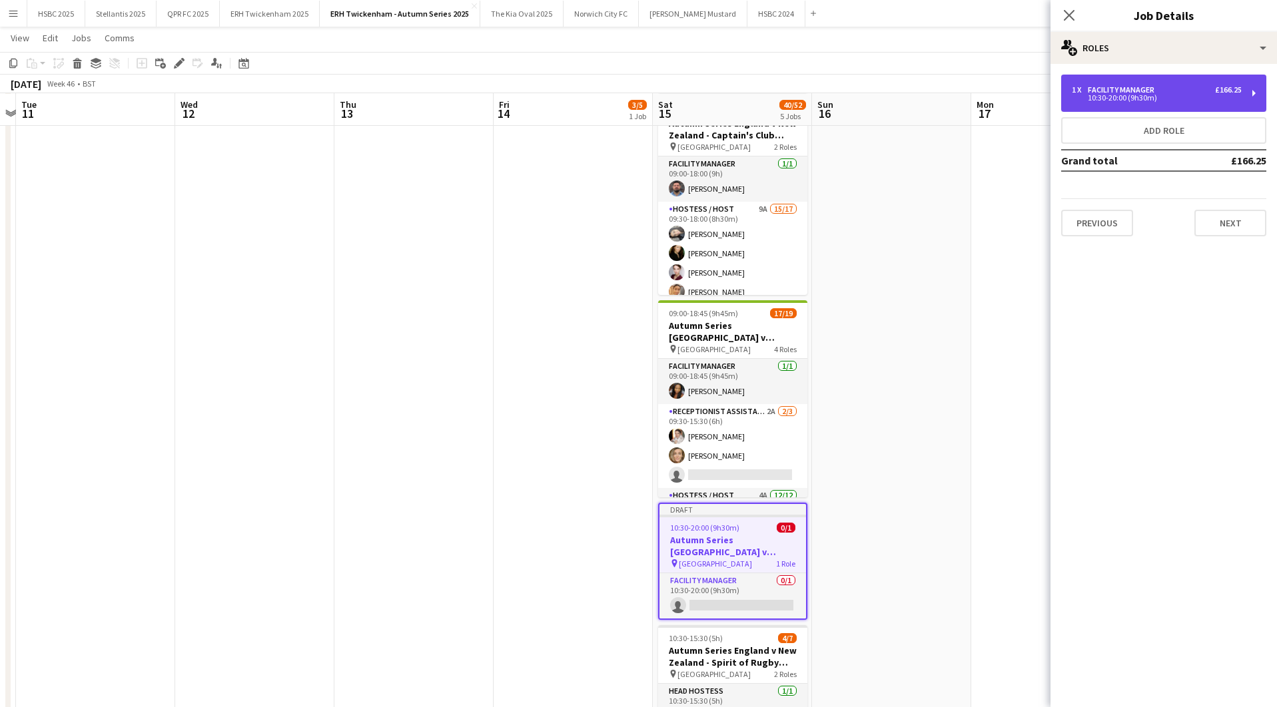
click at [1151, 95] on div "10:30-20:00 (9h30m)" at bounding box center [1157, 98] width 170 height 7
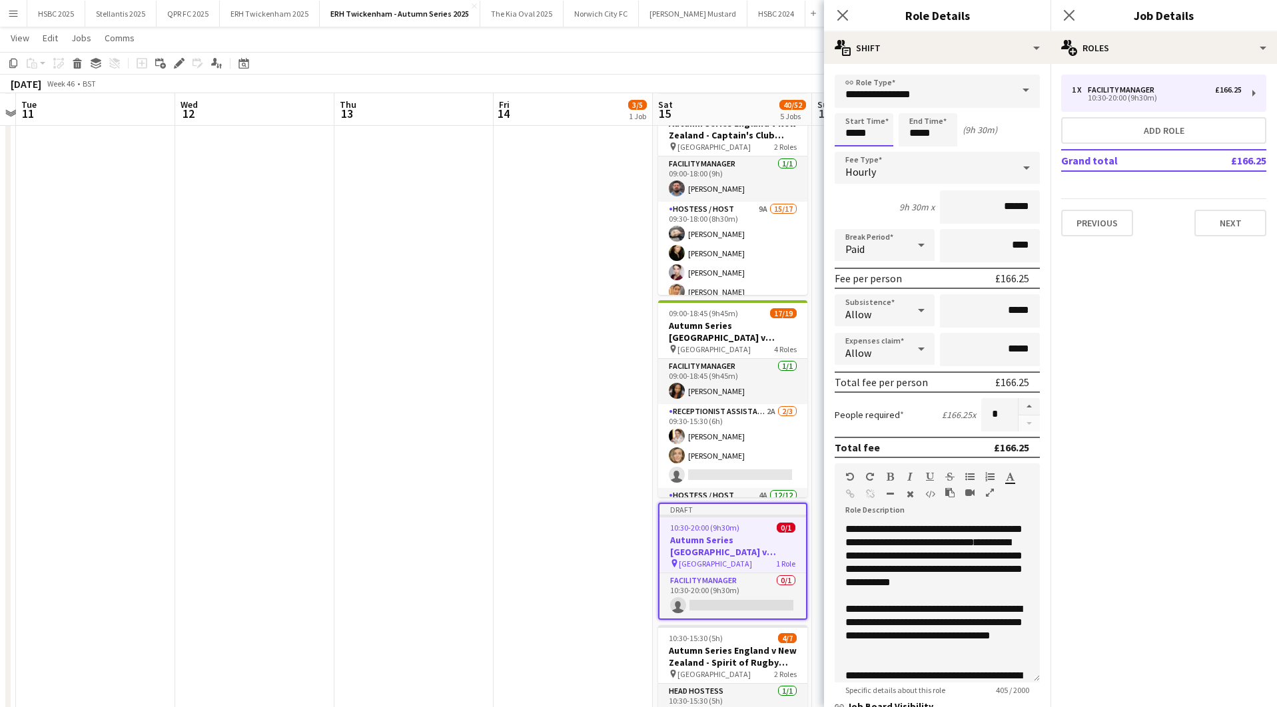
click at [841, 131] on input "*****" at bounding box center [864, 129] width 59 height 33
type input "*****"
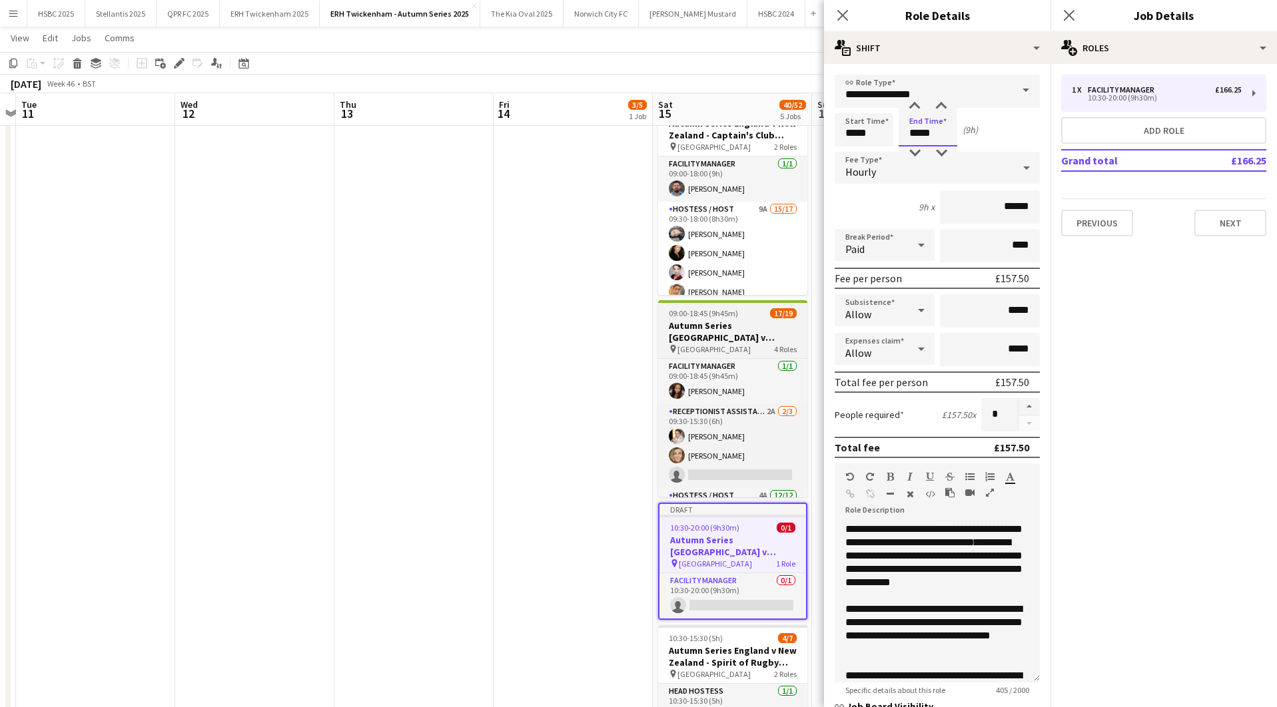
type input "*****"
click at [737, 332] on h3 "Autumn Series [GEOGRAPHIC_DATA] v [GEOGRAPHIC_DATA]- Gate 1 ([GEOGRAPHIC_DATA])…" at bounding box center [732, 332] width 149 height 24
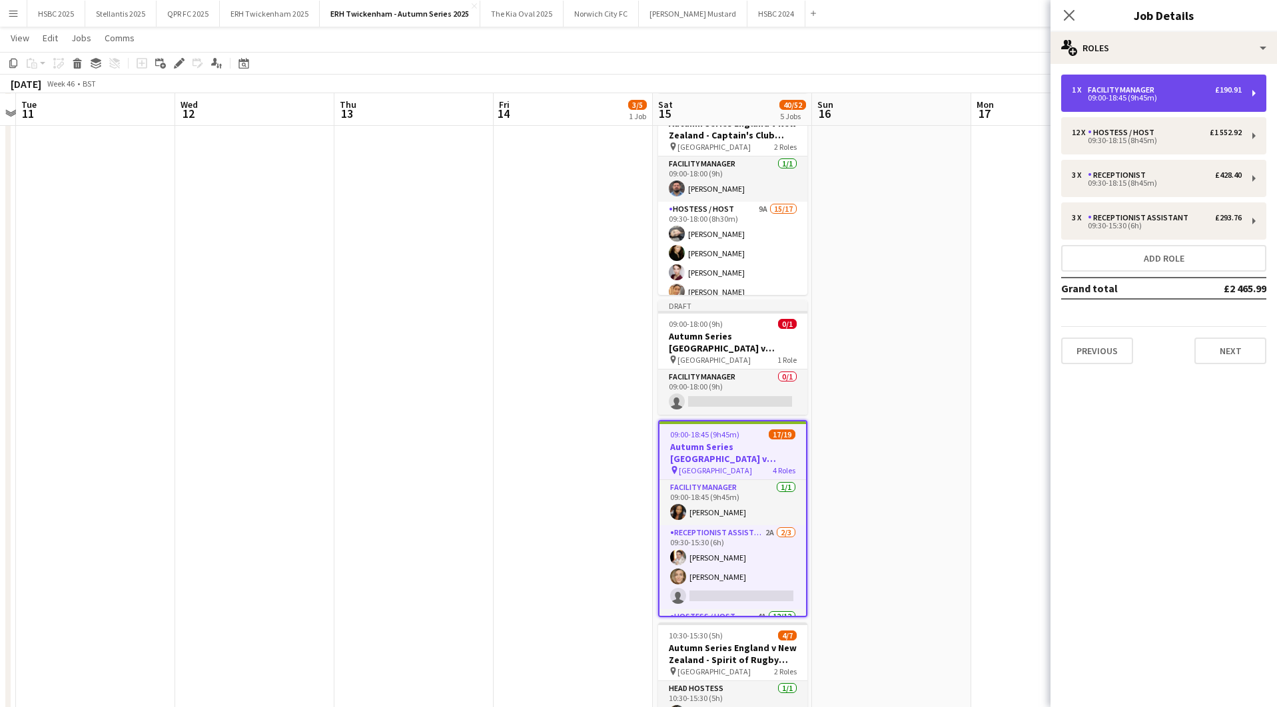
click at [1162, 99] on div "09:00-18:45 (9h45m)" at bounding box center [1157, 98] width 170 height 7
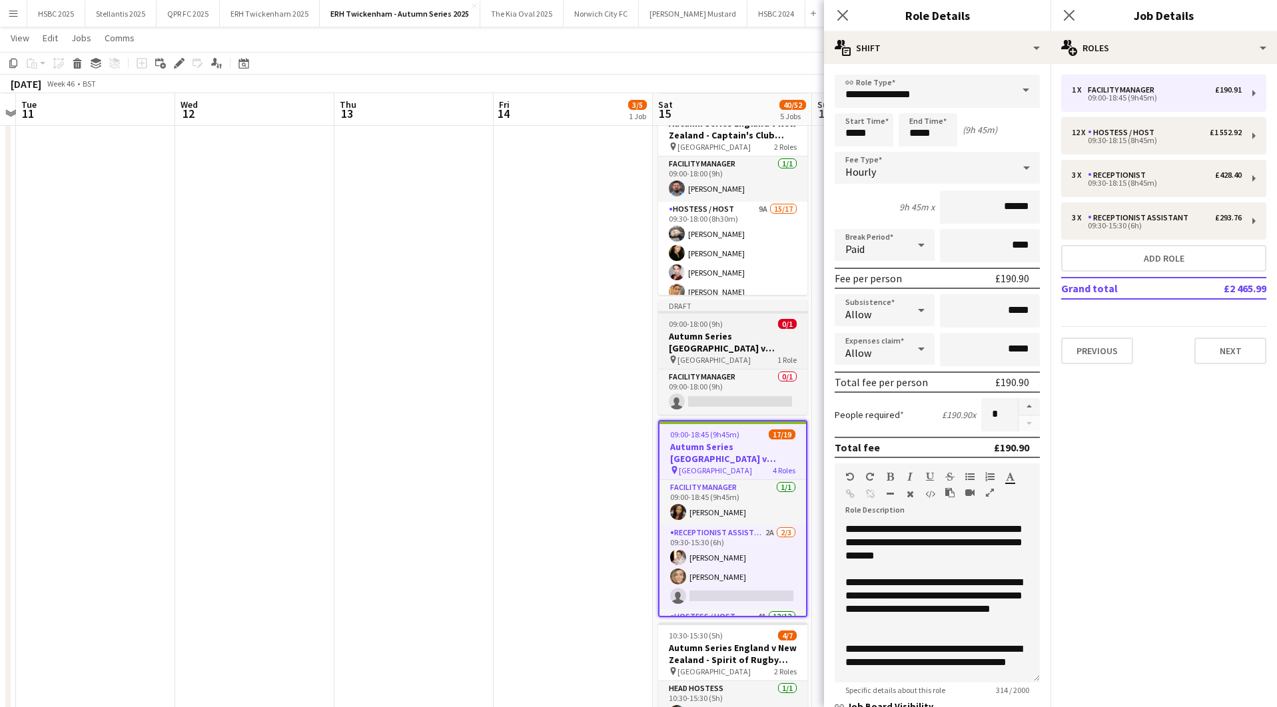
click at [739, 340] on h3 "Autumn Series [GEOGRAPHIC_DATA] v [GEOGRAPHIC_DATA] - [GEOGRAPHIC_DATA] - [DATE]" at bounding box center [732, 342] width 149 height 24
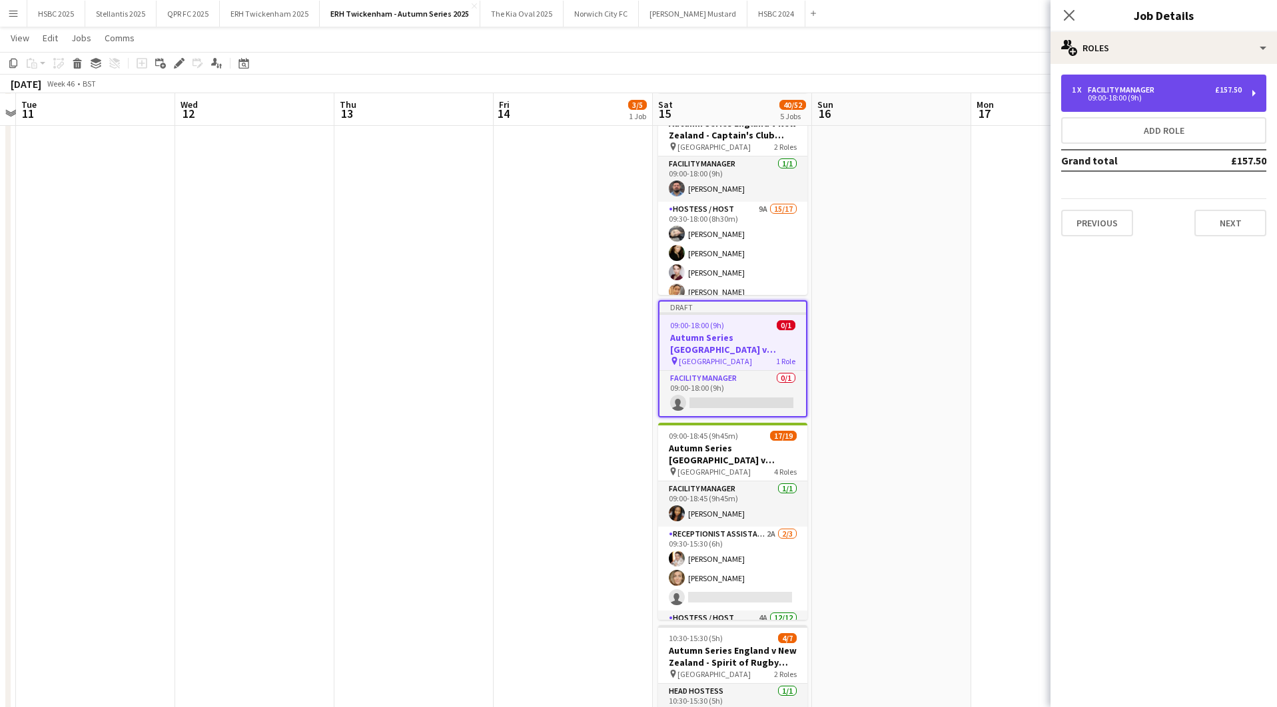
click at [1154, 82] on div "1 x Facility Manager £157.50 09:00-18:00 (9h)" at bounding box center [1163, 93] width 205 height 37
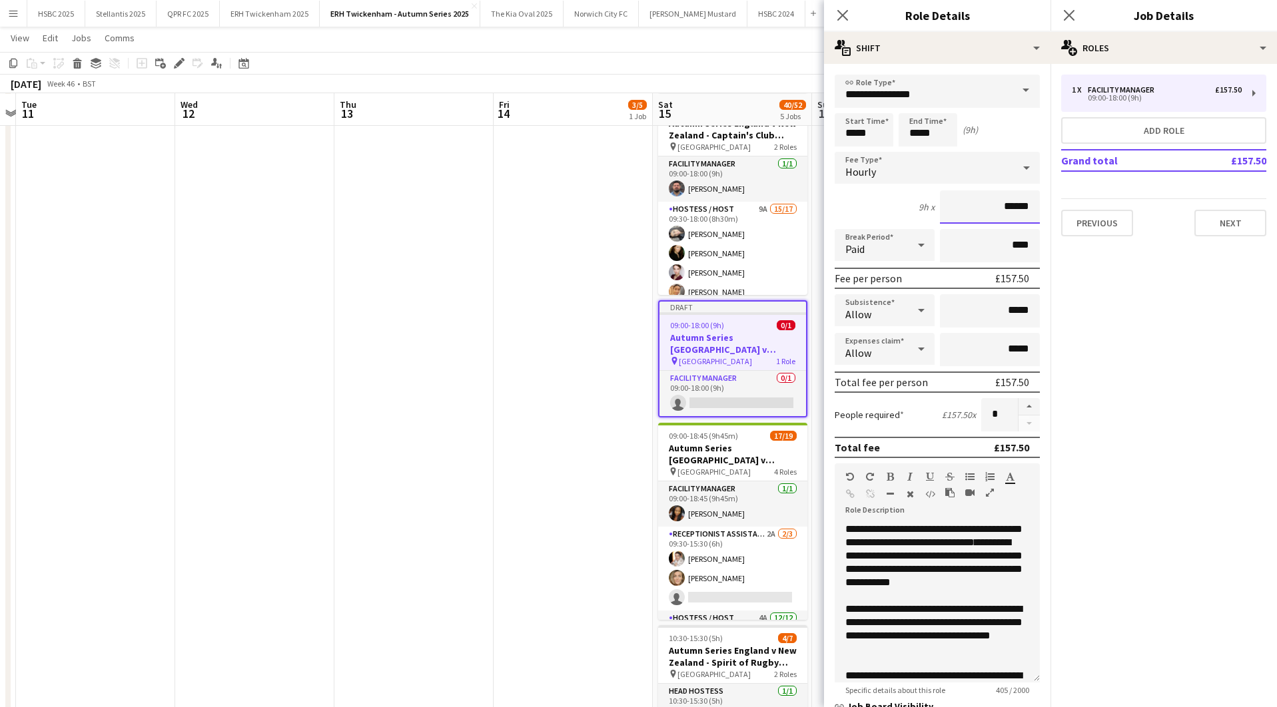
drag, startPoint x: 1011, startPoint y: 206, endPoint x: 1040, endPoint y: 208, distance: 28.7
click at [1042, 208] on form "**********" at bounding box center [937, 454] width 226 height 759
type input "******"
click at [1149, 96] on div "09:00-18:00 (9h)" at bounding box center [1157, 98] width 170 height 7
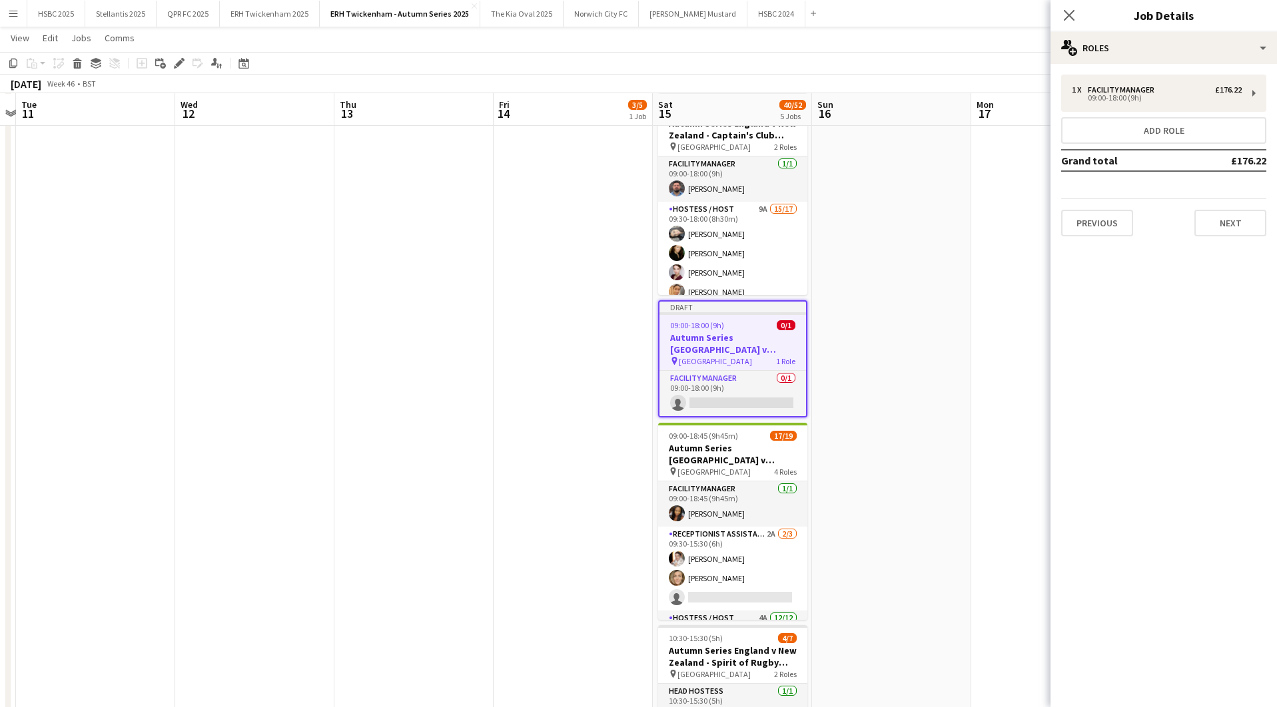
click at [894, 255] on app-date-cell at bounding box center [891, 369] width 159 height 958
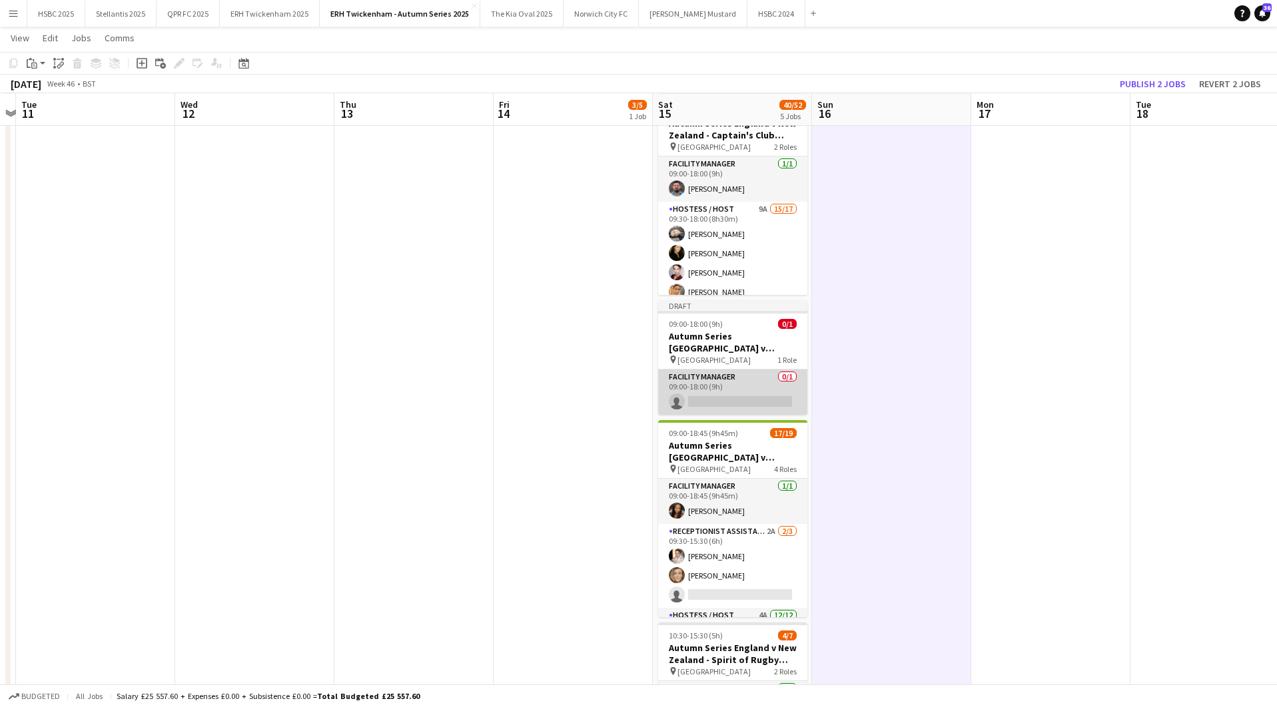
click at [755, 389] on app-card-role "Facility Manager 0/1 09:00-18:00 (9h) single-neutral-actions" at bounding box center [732, 392] width 149 height 45
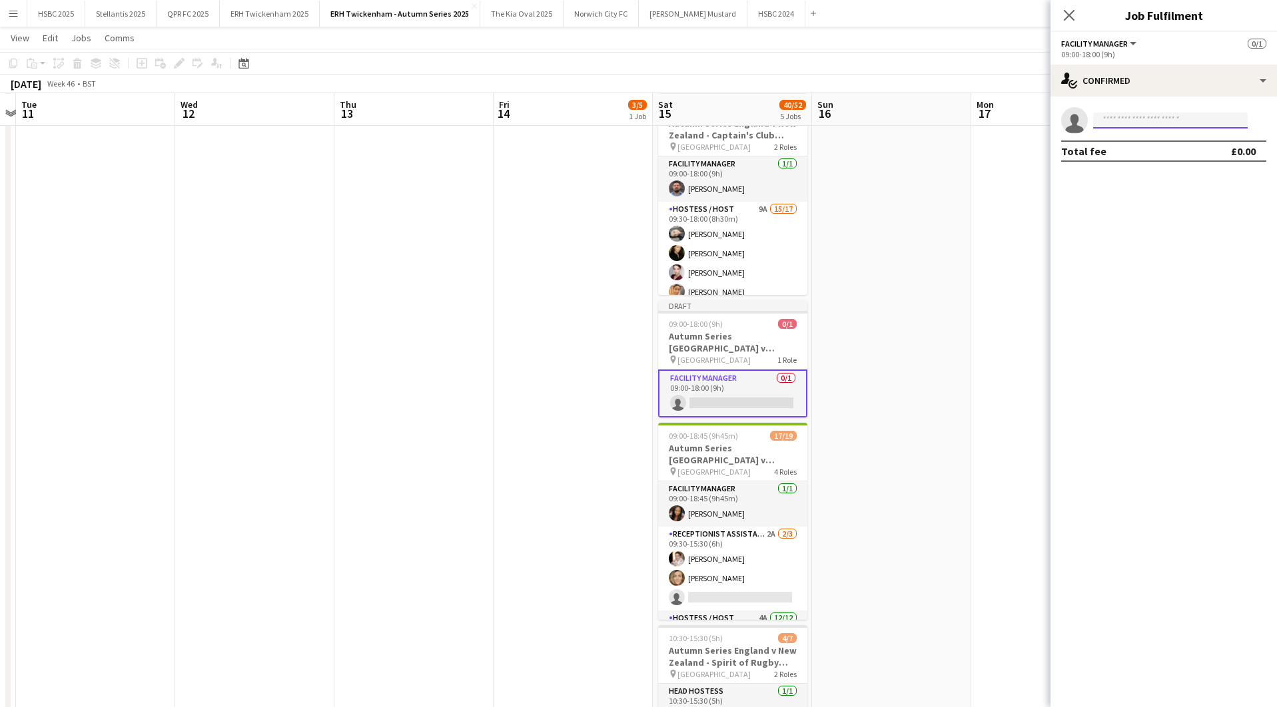
click at [1147, 120] on input at bounding box center [1170, 121] width 155 height 16
type input "*"
type input "******"
click at [1160, 163] on span "[PHONE_NUMBER]" at bounding box center [1170, 161] width 133 height 11
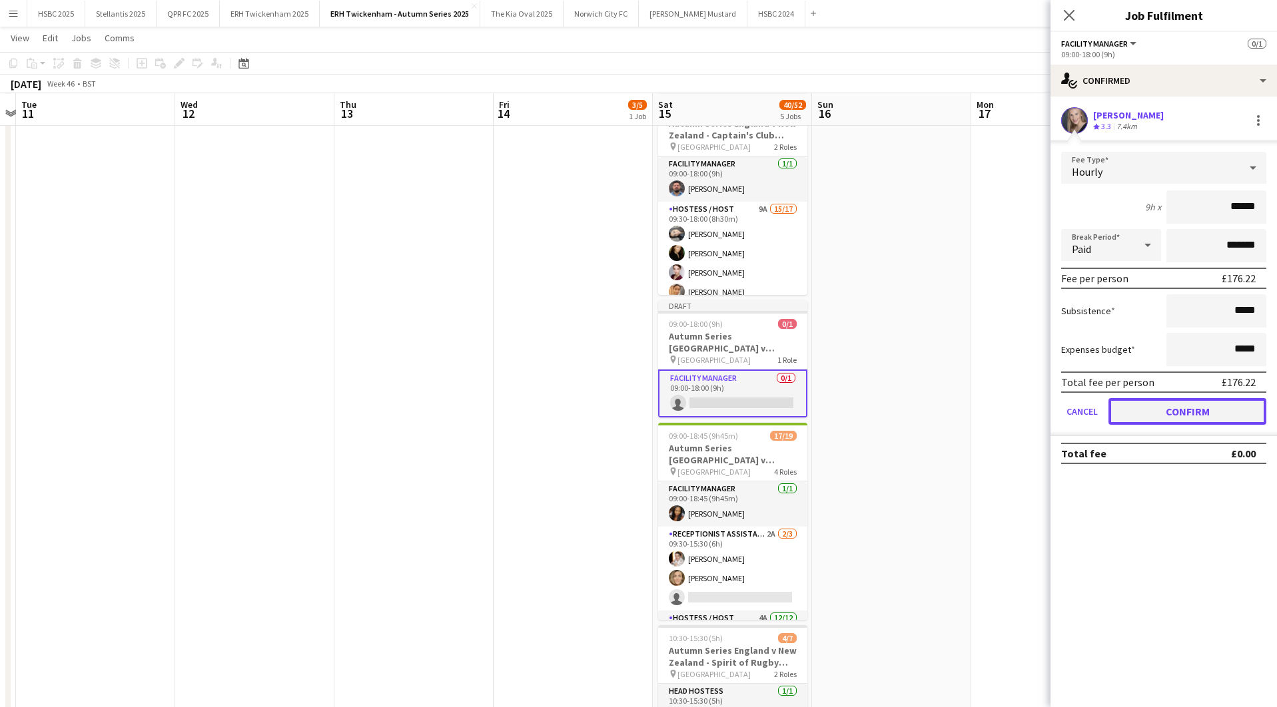
click at [1170, 410] on button "Confirm" at bounding box center [1187, 411] width 158 height 27
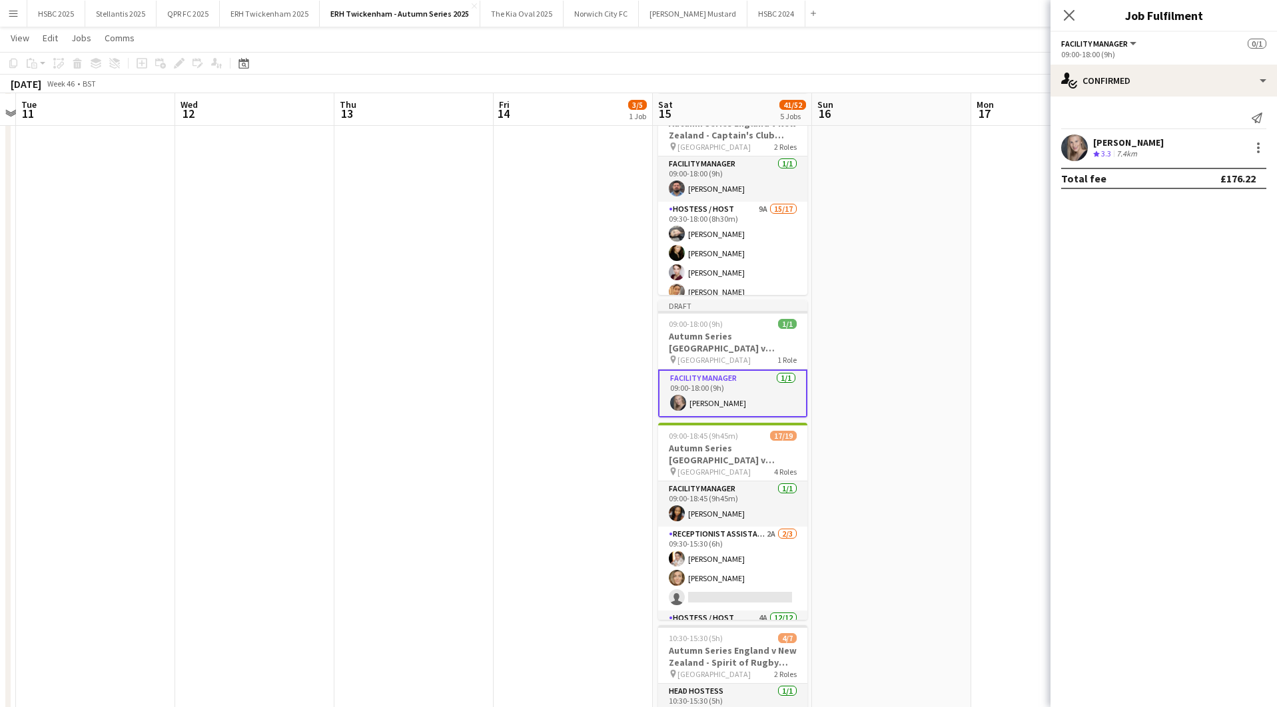
click at [926, 366] on app-date-cell at bounding box center [891, 369] width 159 height 958
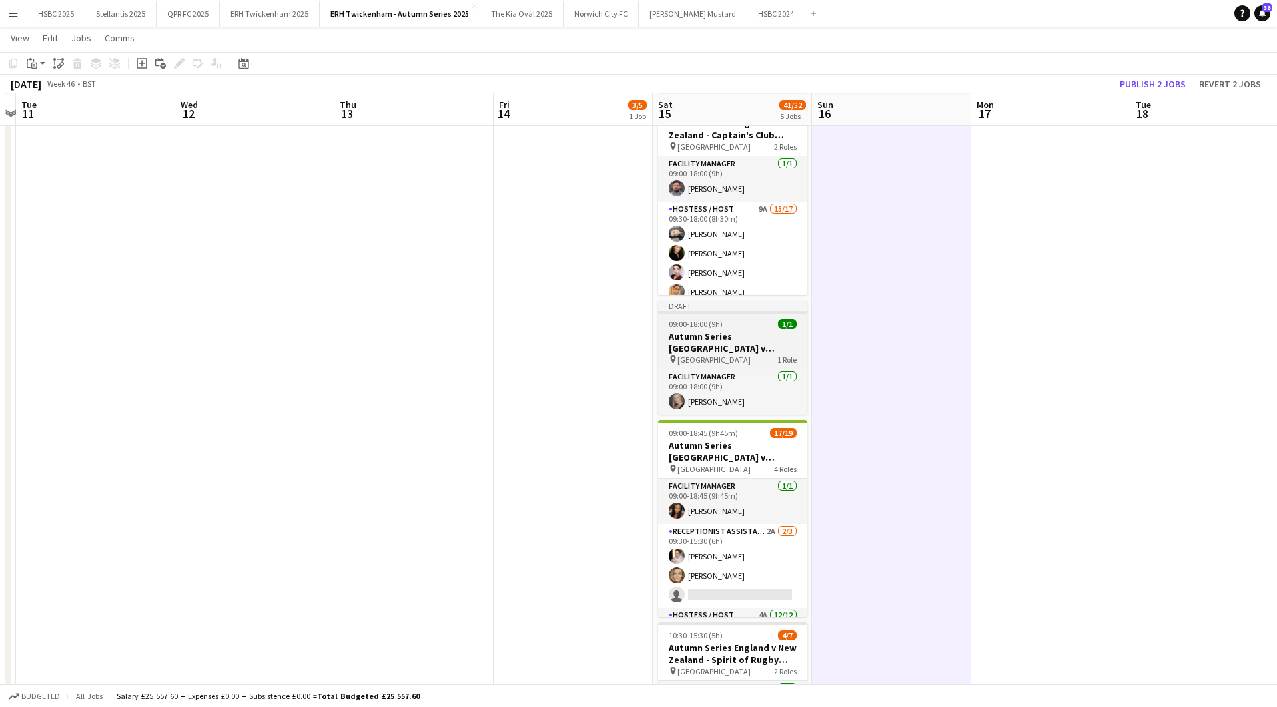
click at [753, 334] on h3 "Autumn Series [GEOGRAPHIC_DATA] v [GEOGRAPHIC_DATA] - [GEOGRAPHIC_DATA] - [DATE]" at bounding box center [732, 342] width 149 height 24
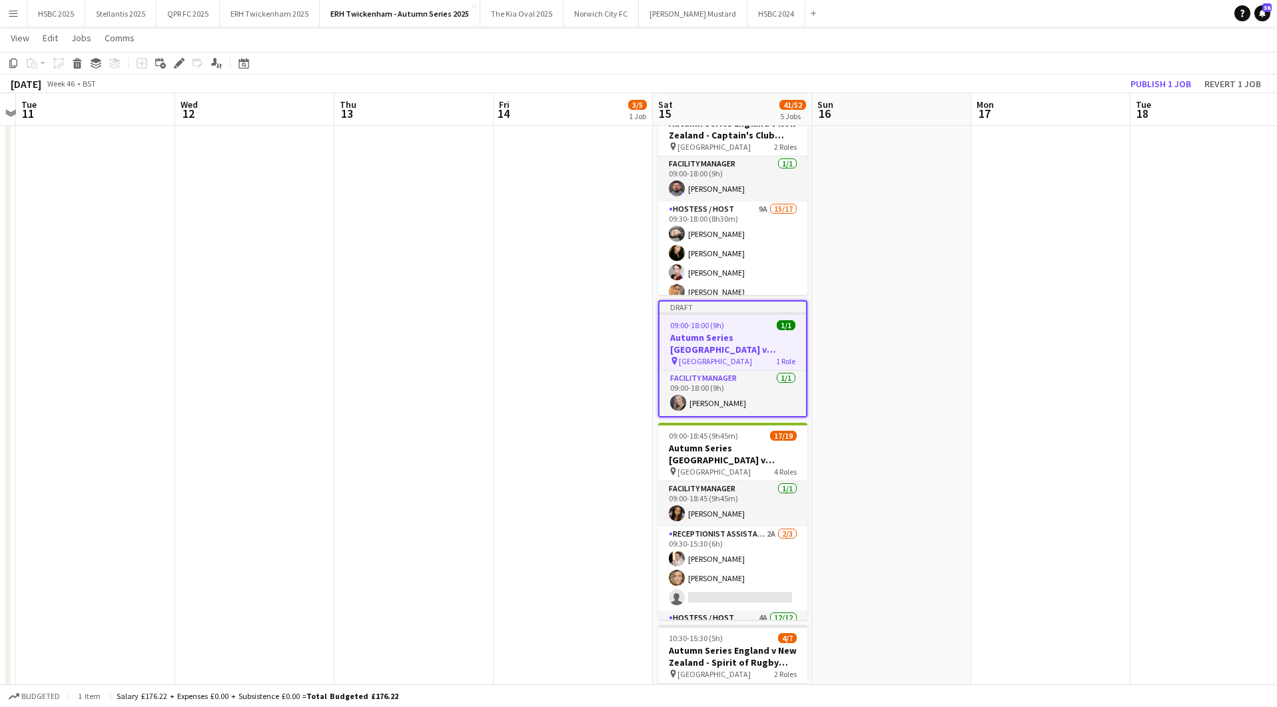
scroll to position [0, 462]
click at [11, 63] on icon at bounding box center [13, 63] width 8 height 9
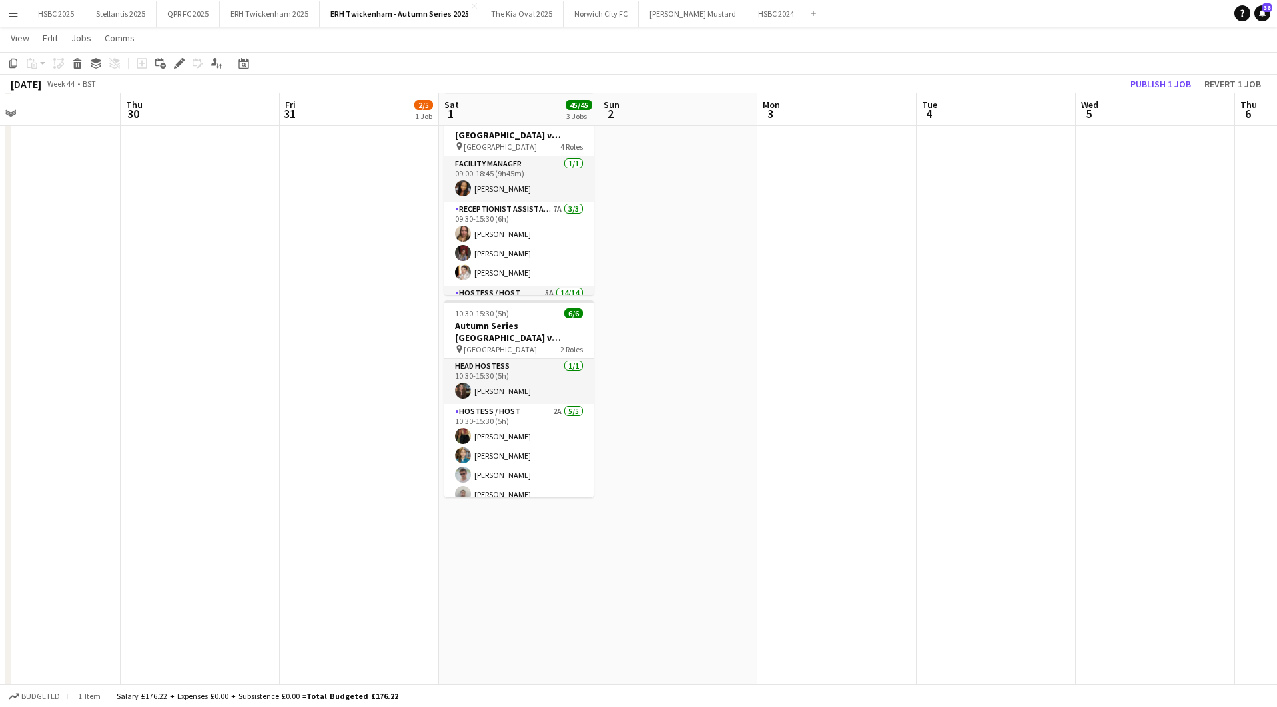
scroll to position [0, 358]
click at [514, 600] on app-date-cell "09:00-18:00 (9h) 18/18 Autumn Series England v Australia - Captain's Club (Nort…" at bounding box center [517, 369] width 159 height 958
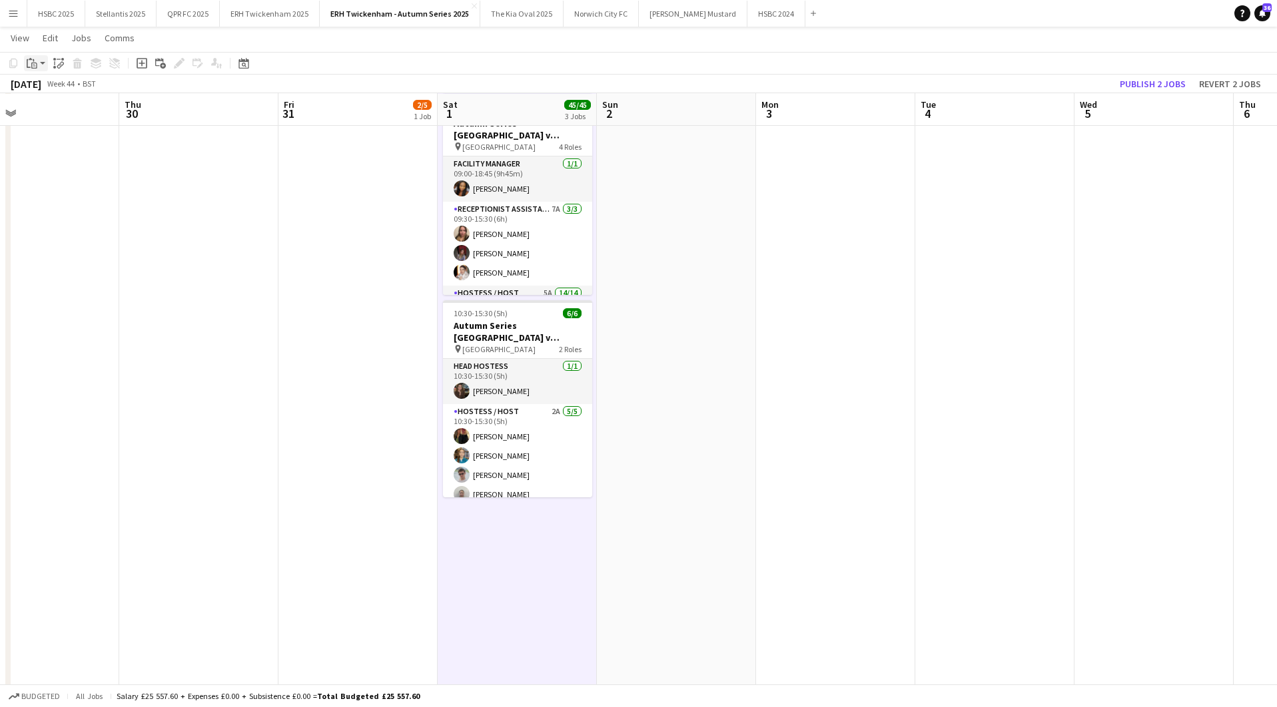
click at [35, 65] on icon "Paste" at bounding box center [32, 63] width 11 height 11
click at [50, 89] on link "Paste Command V" at bounding box center [87, 89] width 105 height 12
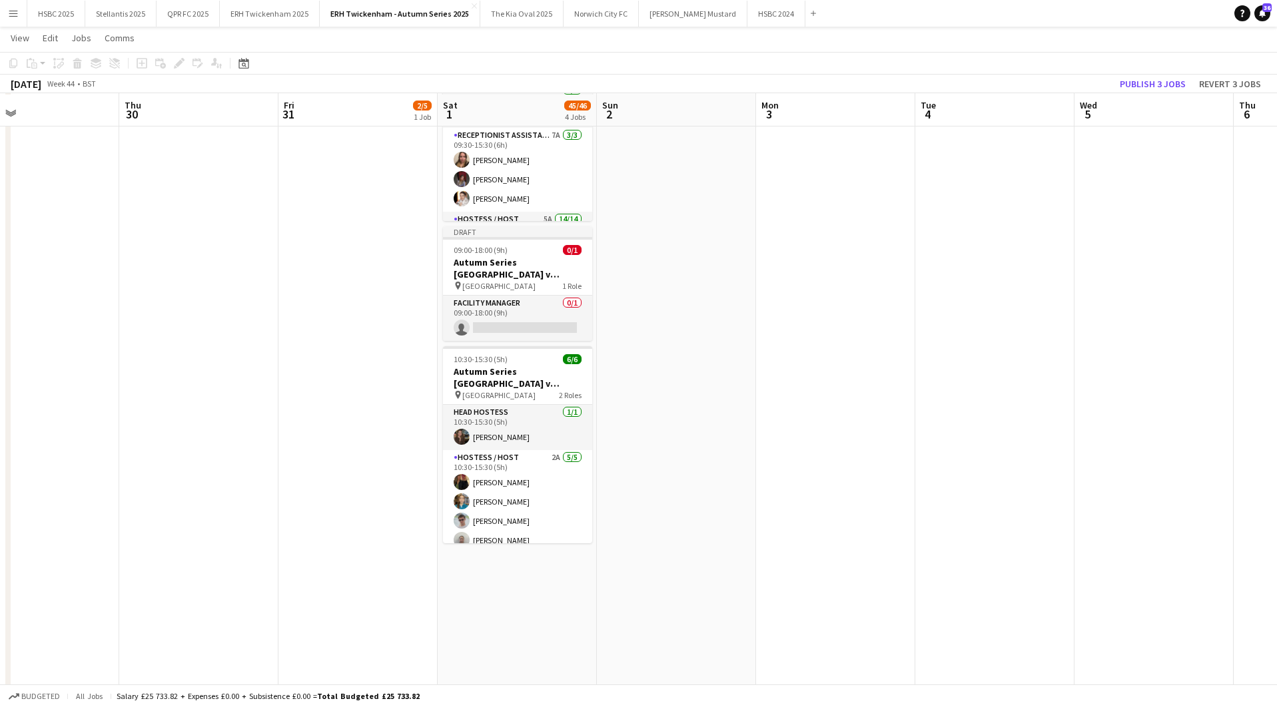
scroll to position [336, 0]
click at [496, 263] on h3 "Autumn Series [GEOGRAPHIC_DATA] v [GEOGRAPHIC_DATA] - [GEOGRAPHIC_DATA] - [DATE]" at bounding box center [517, 266] width 149 height 24
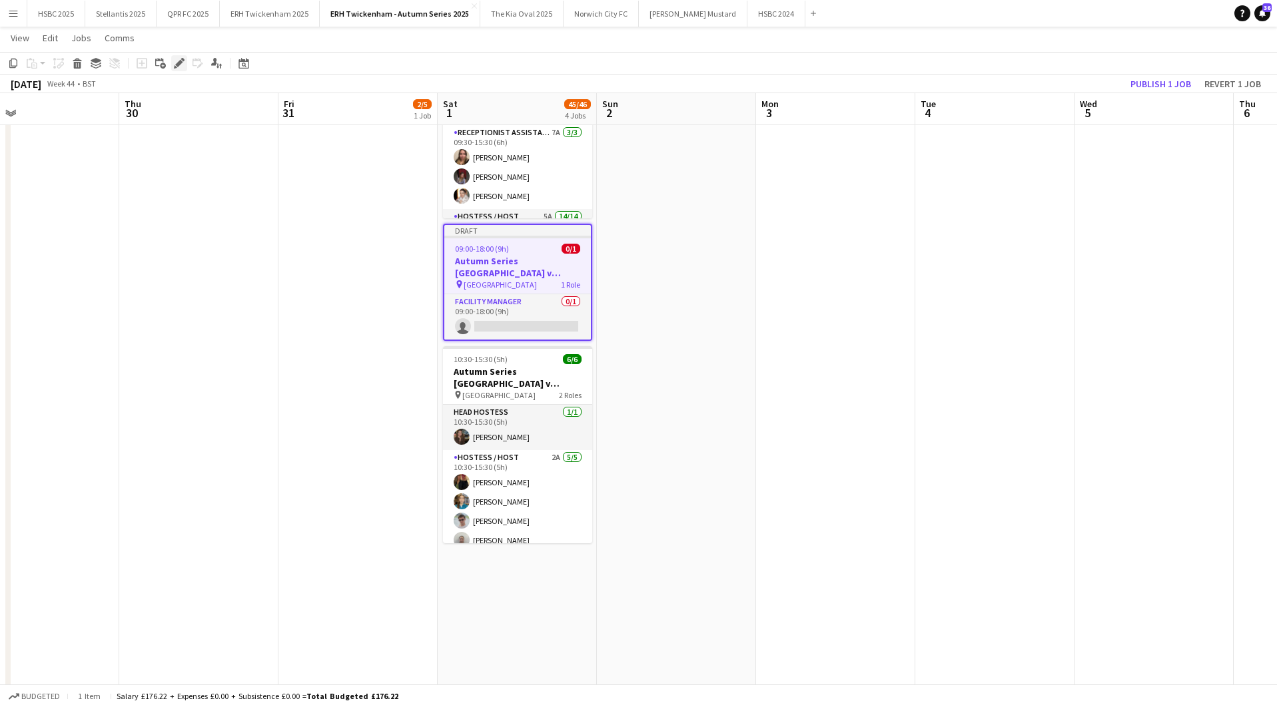
click at [177, 62] on icon "Edit" at bounding box center [179, 63] width 11 height 11
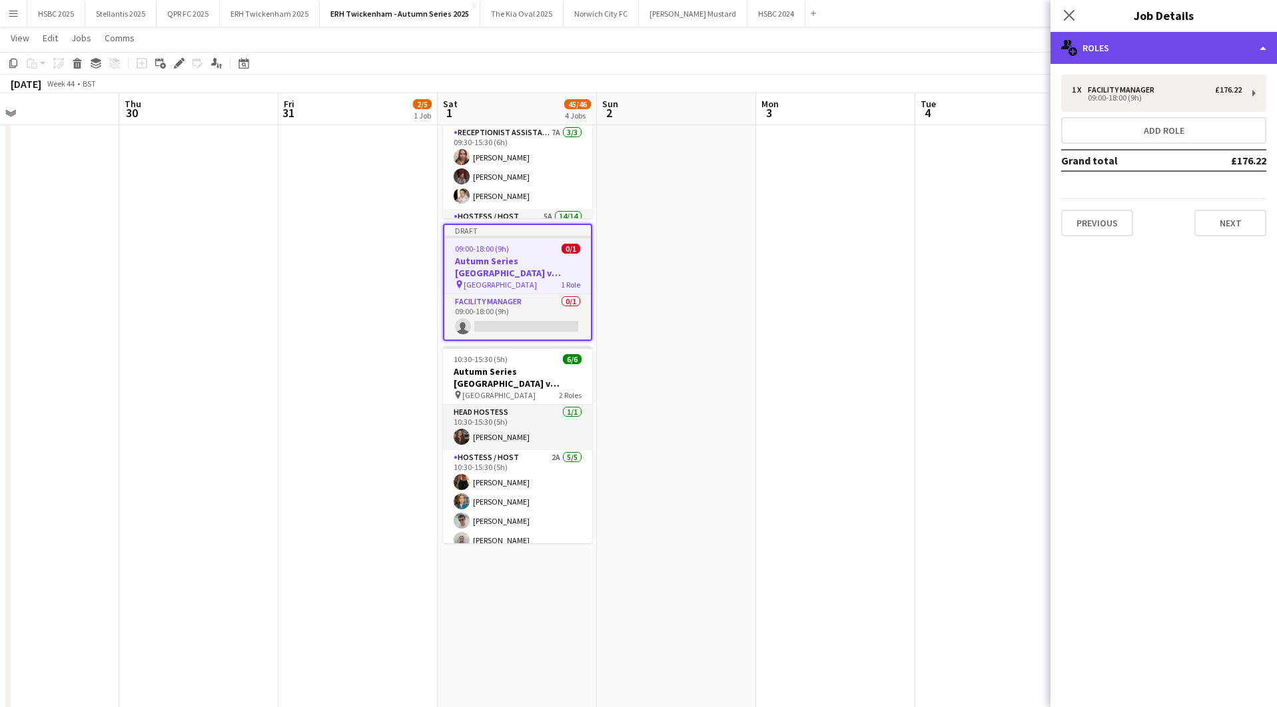
click at [1173, 41] on div "multiple-users-add Roles" at bounding box center [1163, 48] width 226 height 32
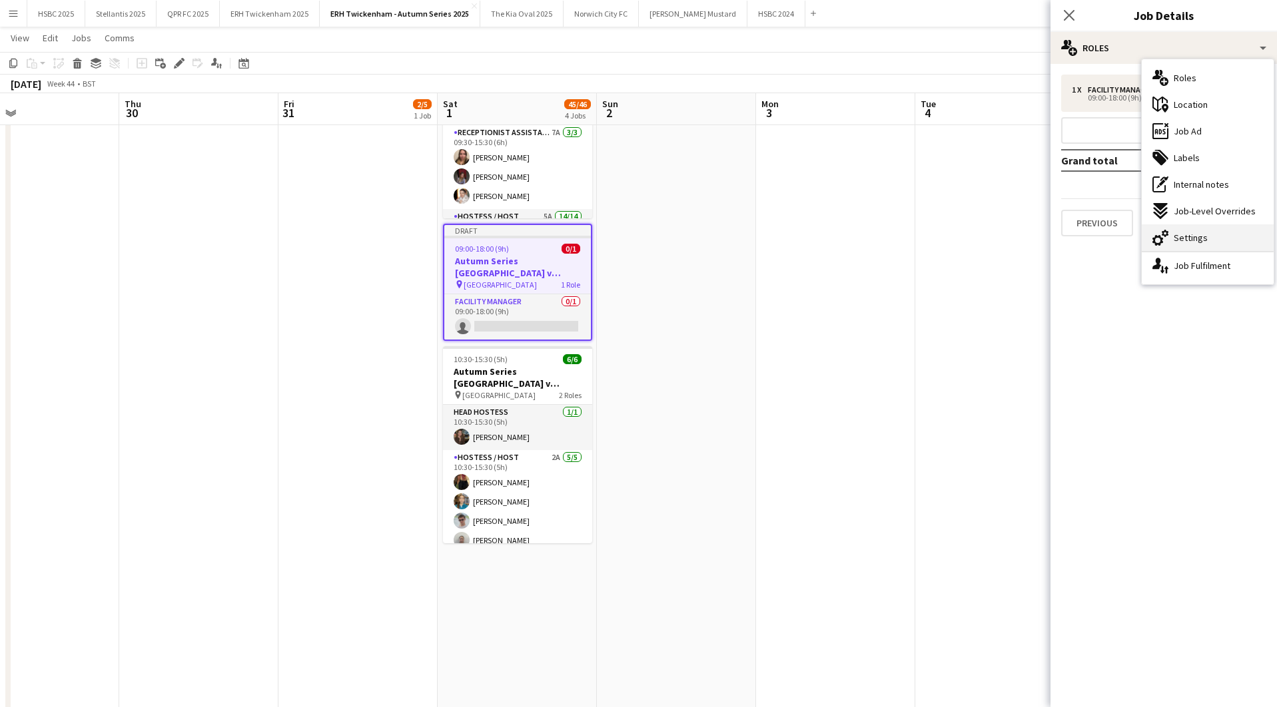
click at [1234, 235] on div "cog-double-3 Settings" at bounding box center [1208, 237] width 132 height 27
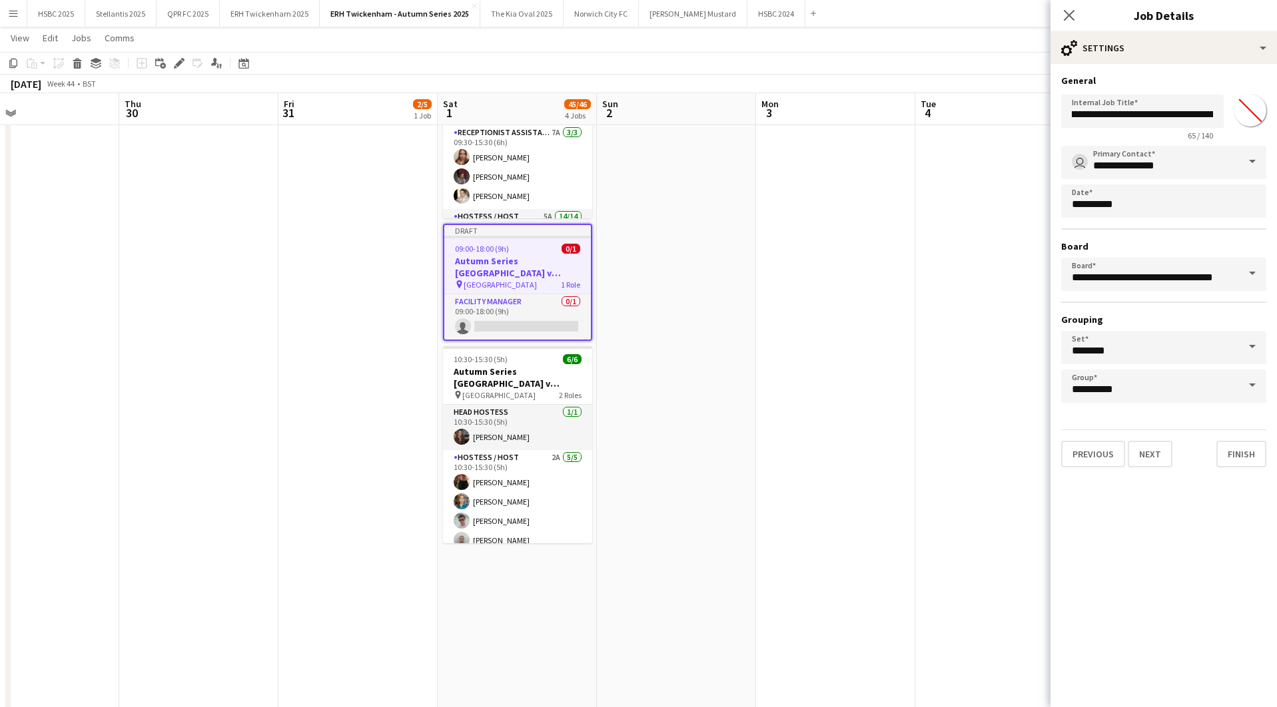
scroll to position [0, 93]
drag, startPoint x: 1151, startPoint y: 117, endPoint x: 1094, endPoint y: 119, distance: 56.7
click at [1094, 119] on input "**********" at bounding box center [1142, 111] width 163 height 33
click at [1167, 113] on input "**********" at bounding box center [1142, 111] width 163 height 33
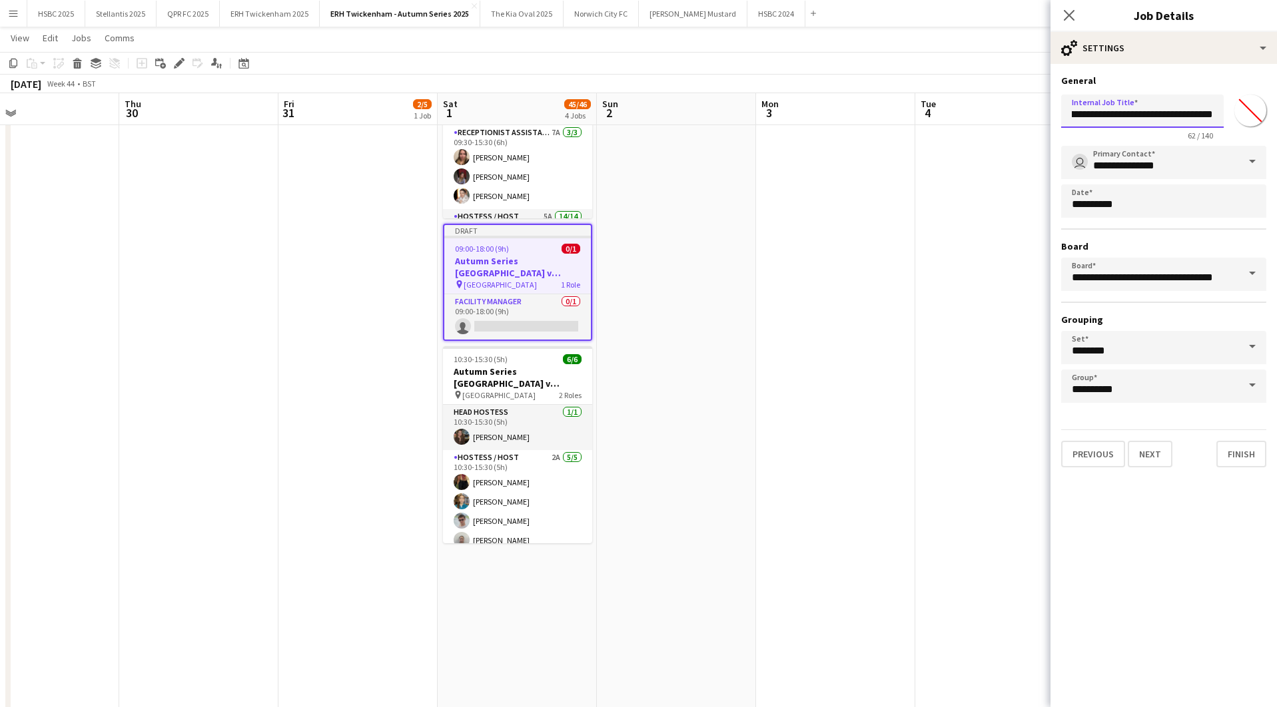
scroll to position [0, 126]
type input "**********"
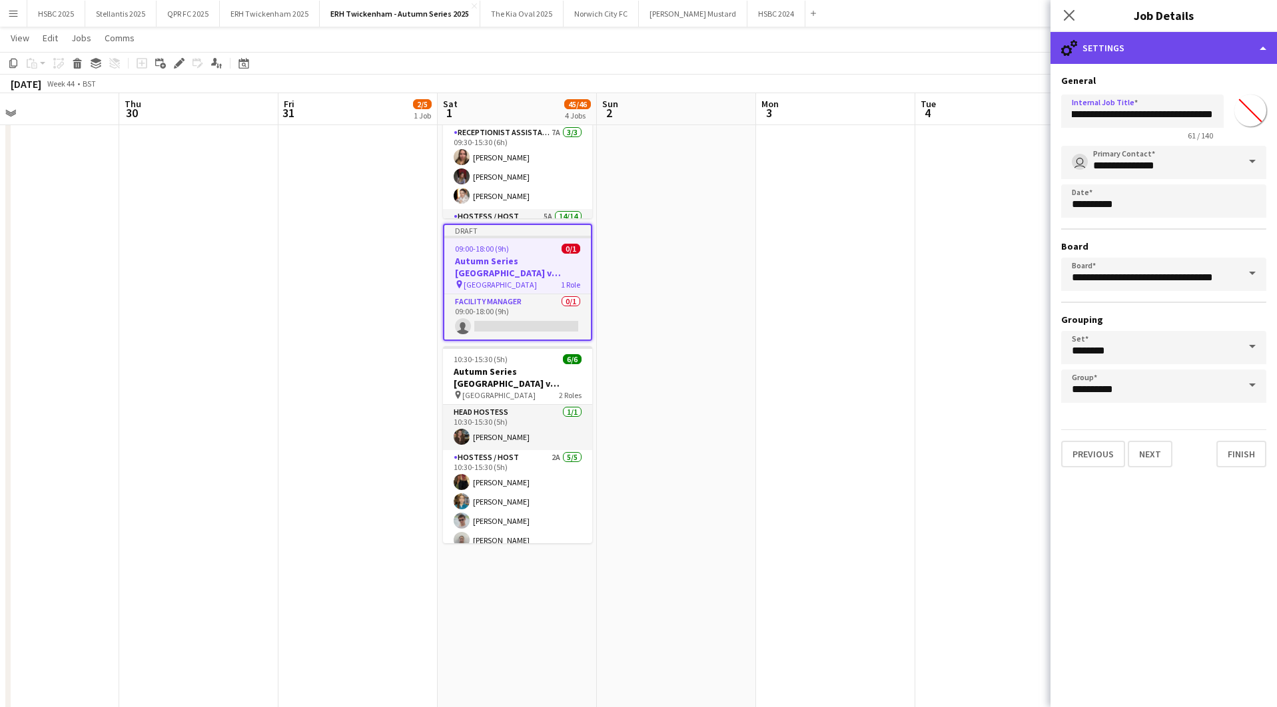
scroll to position [0, 0]
click at [1148, 51] on div "cog-double-3 Settings" at bounding box center [1163, 48] width 226 height 32
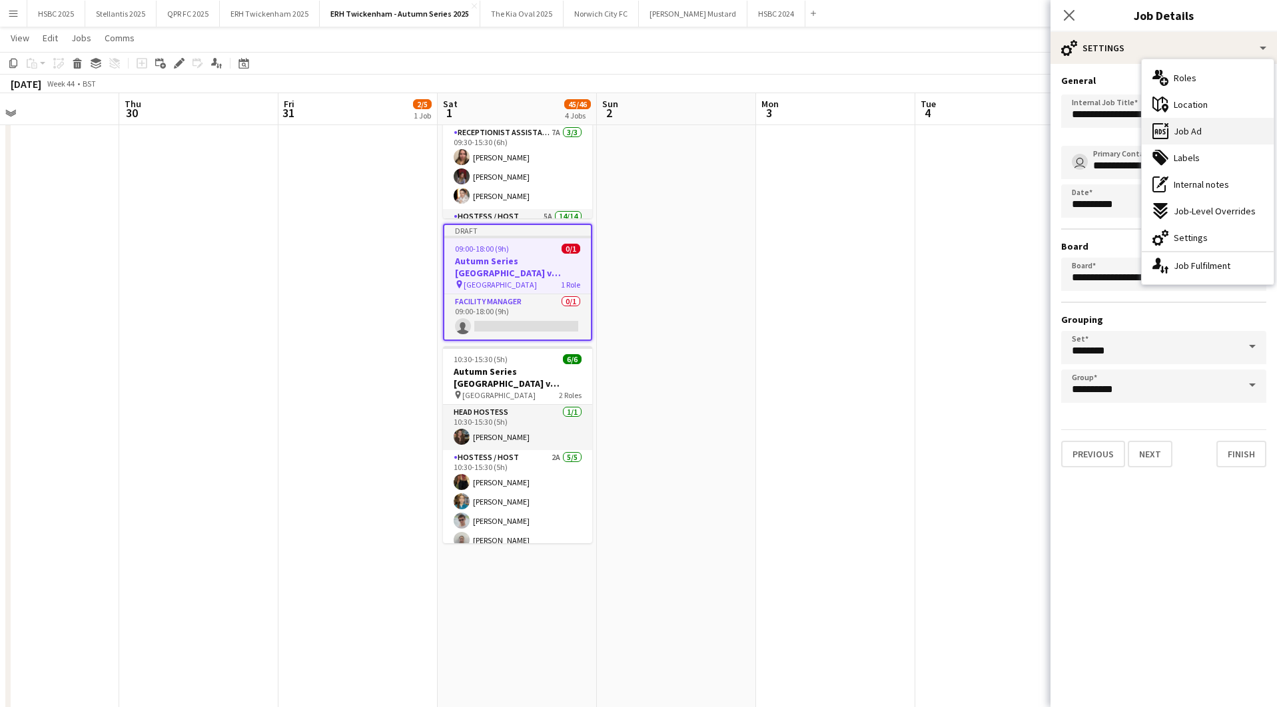
click at [1208, 130] on div "ads-window Job Ad" at bounding box center [1208, 131] width 132 height 27
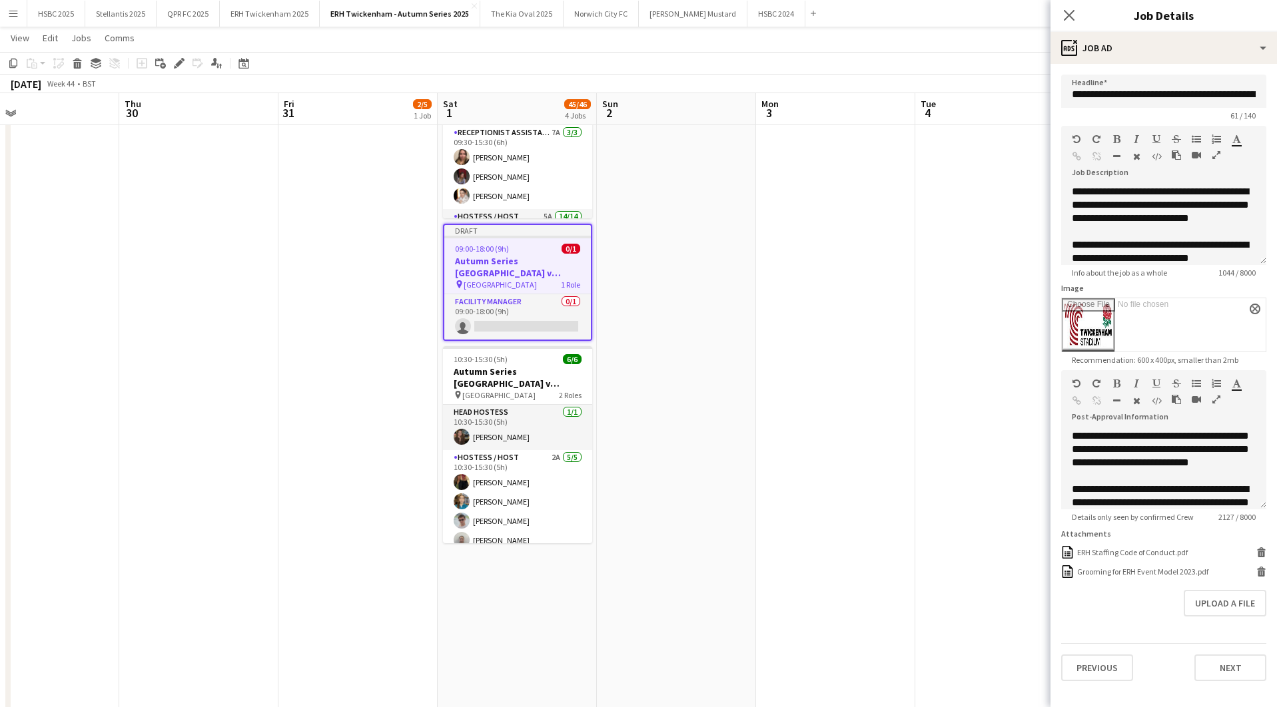
type input "**********"
drag, startPoint x: 1253, startPoint y: 204, endPoint x: 1243, endPoint y: 204, distance: 10.7
click at [1241, 203] on div "**********" at bounding box center [1163, 225] width 205 height 80
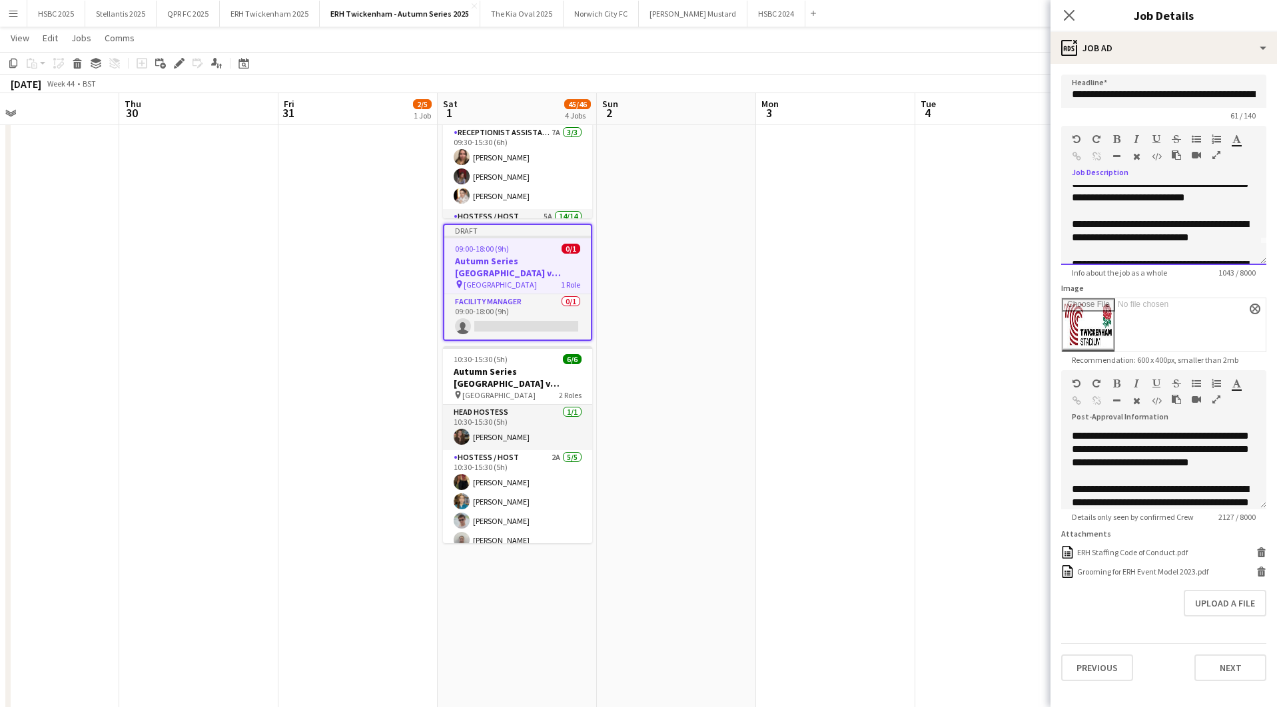
scroll to position [21, 0]
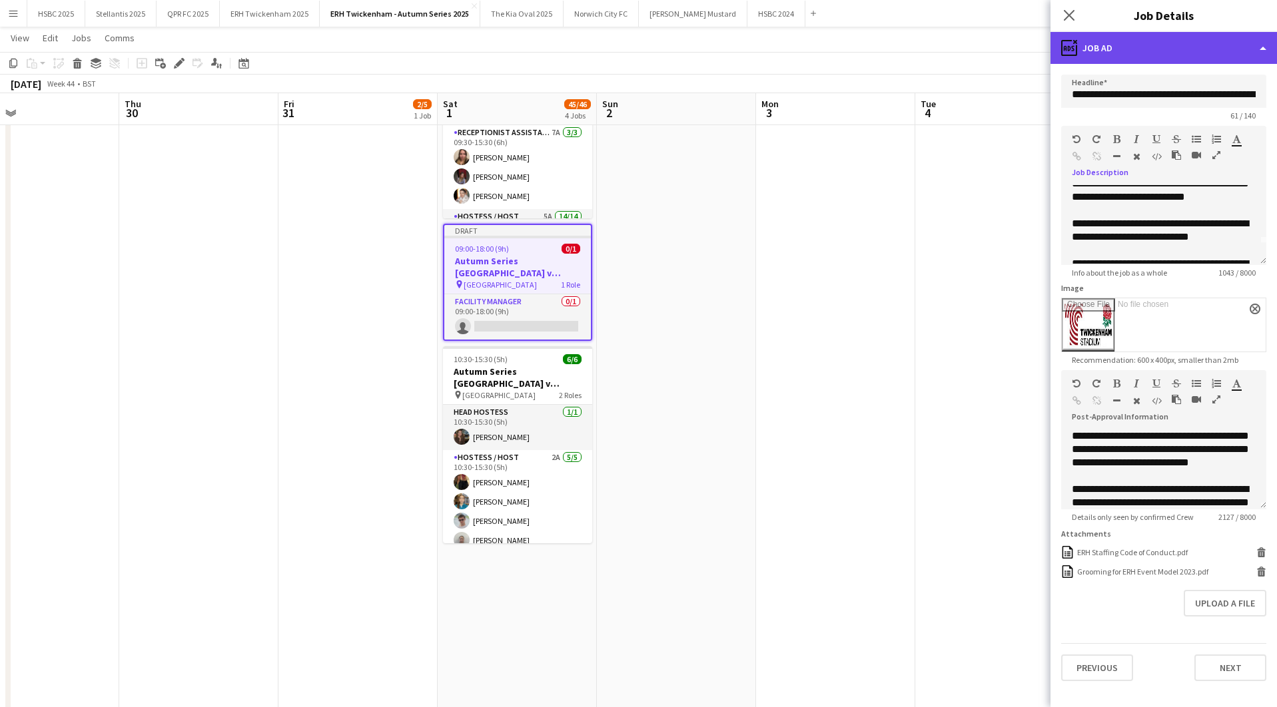
click at [1141, 45] on div "ads-window Job Ad" at bounding box center [1163, 48] width 226 height 32
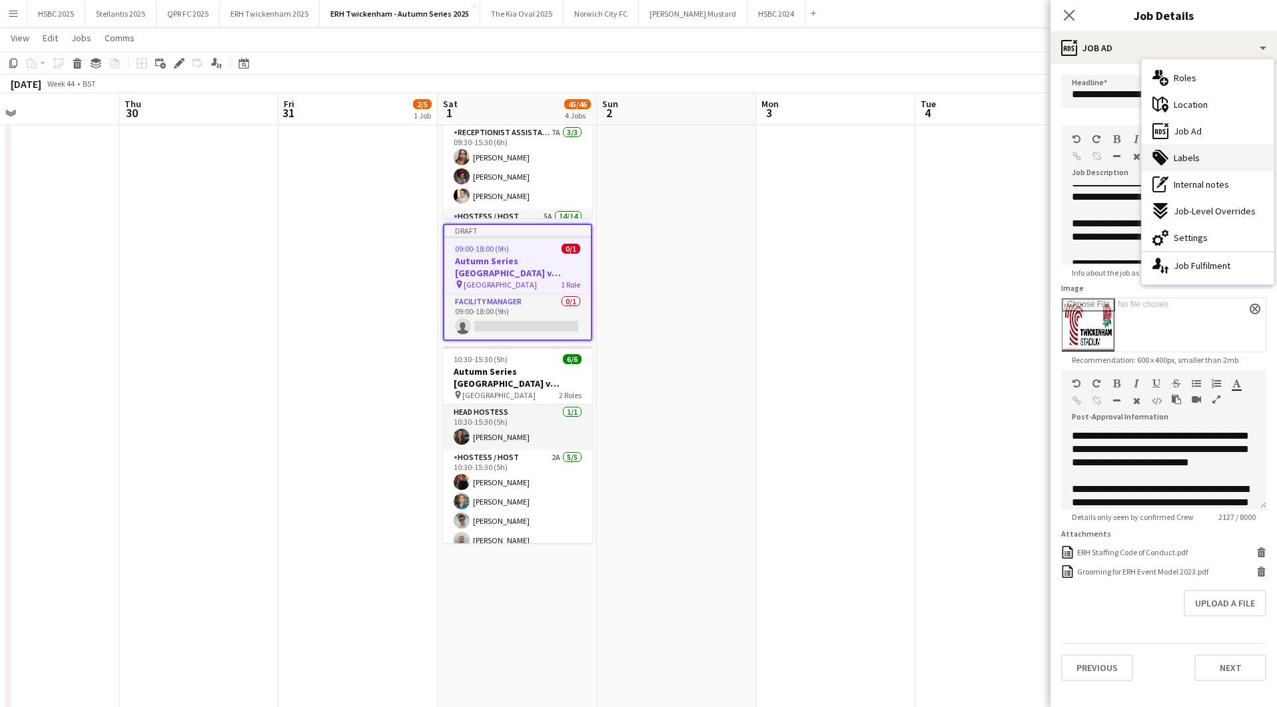
click at [1220, 149] on div "tags-double Labels" at bounding box center [1208, 158] width 132 height 27
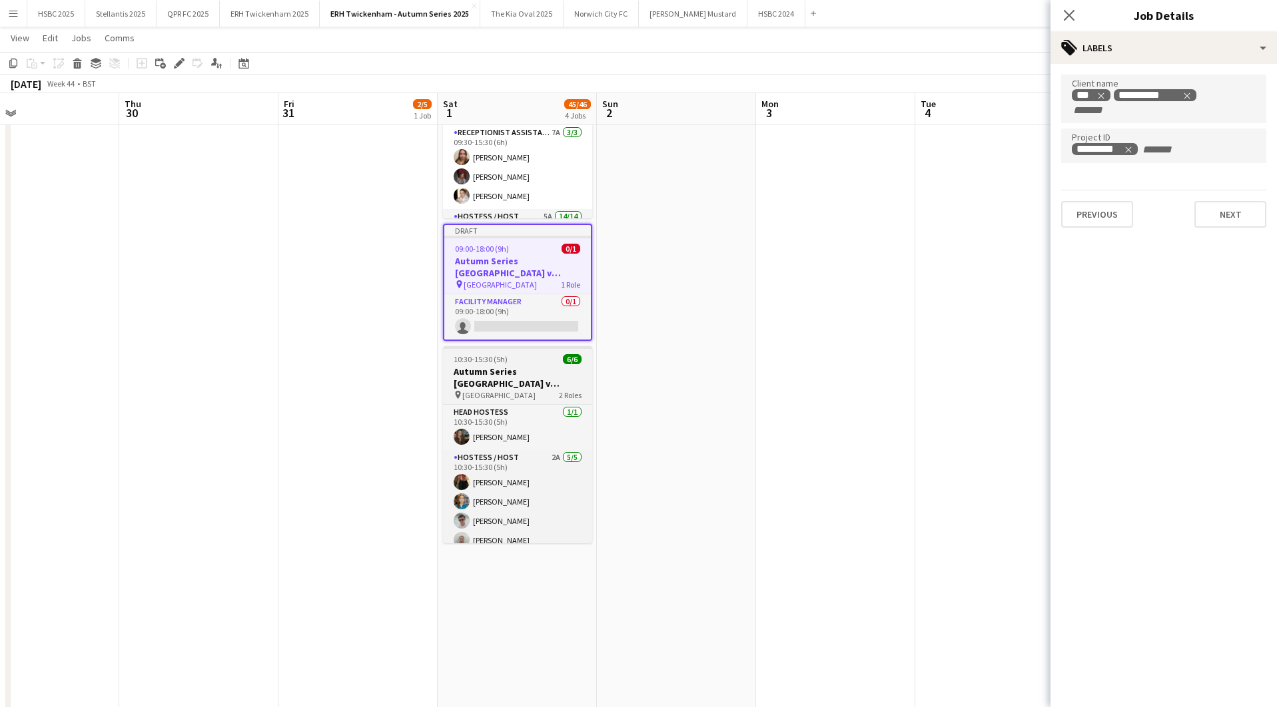
click at [516, 386] on h3 "Autumn Series [GEOGRAPHIC_DATA] v Australia - Spirit of Rugby ([GEOGRAPHIC_DATA…" at bounding box center [517, 378] width 149 height 24
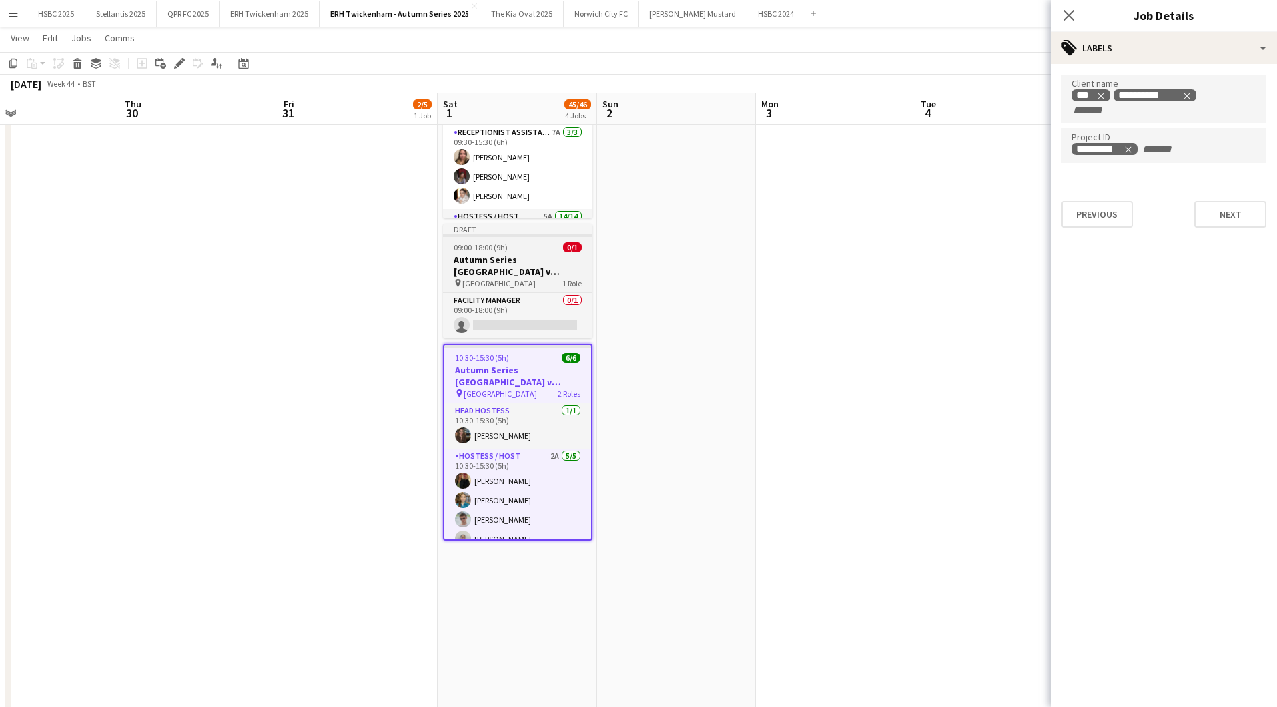
click at [511, 259] on h3 "Autumn Series [GEOGRAPHIC_DATA] v Australia- [GEOGRAPHIC_DATA] - [DATE]" at bounding box center [517, 266] width 149 height 24
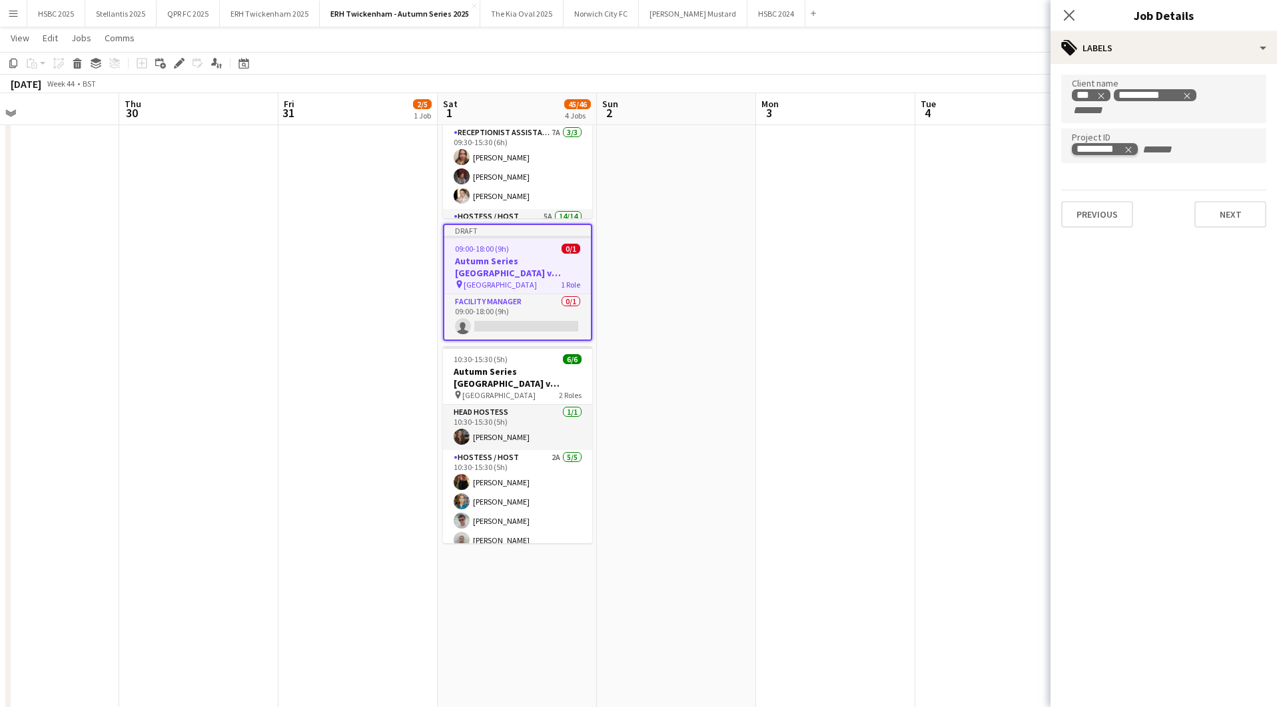
click at [1134, 145] on tag-ripple at bounding box center [1105, 150] width 66 height 13
click at [1130, 147] on icon "Remove tag" at bounding box center [1128, 150] width 6 height 6
type input "*********"
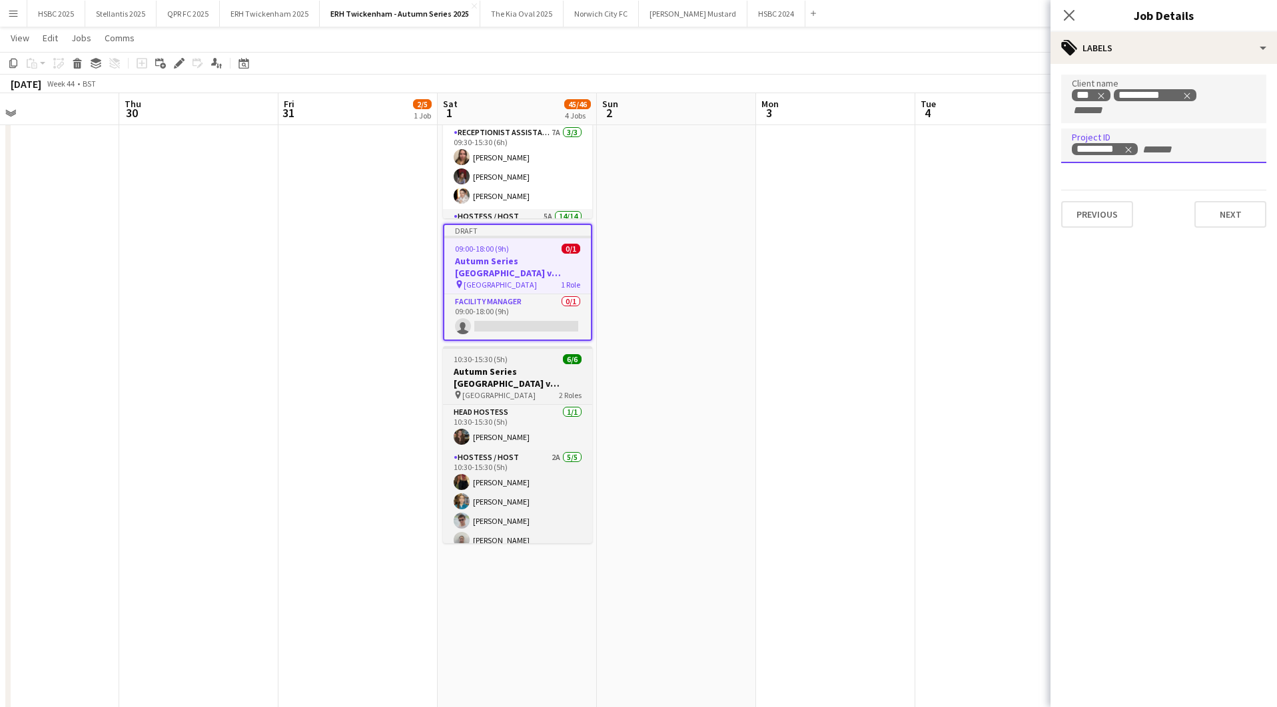
click at [517, 375] on h3 "Autumn Series [GEOGRAPHIC_DATA] v Australia - Spirit of Rugby ([GEOGRAPHIC_DATA…" at bounding box center [517, 378] width 149 height 24
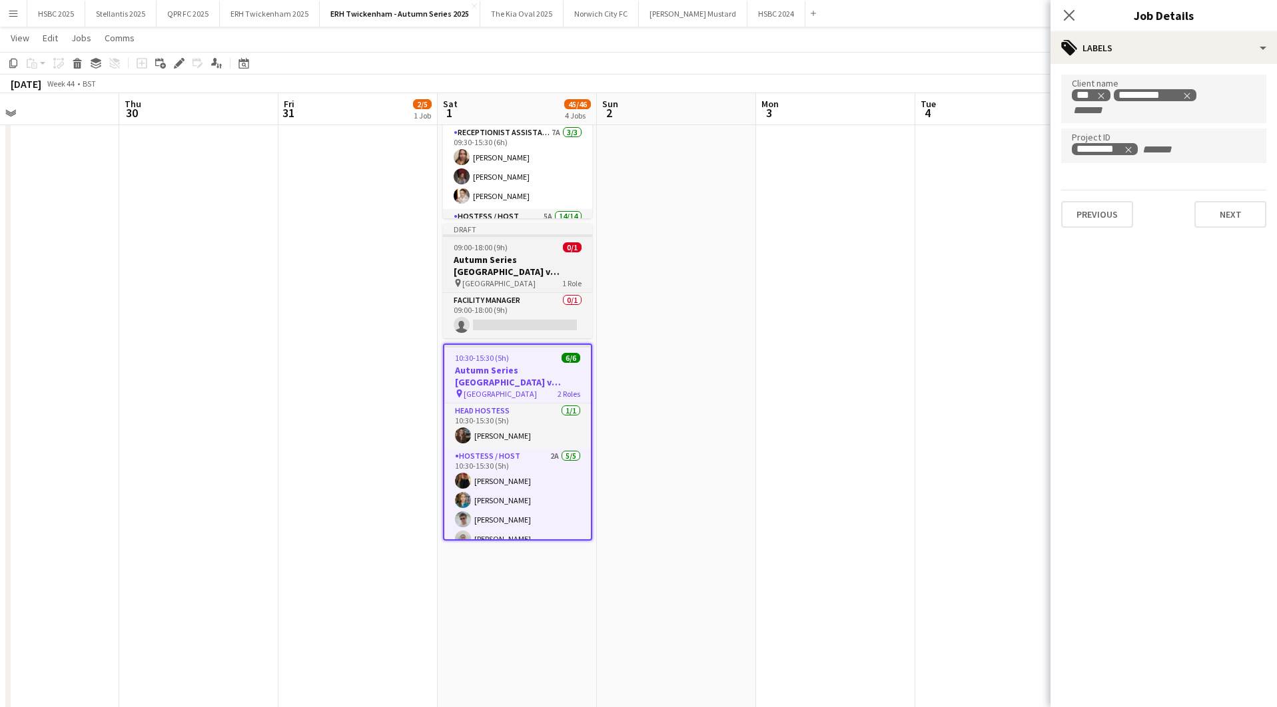
click at [501, 269] on h3 "Autumn Series [GEOGRAPHIC_DATA] v Australia- [GEOGRAPHIC_DATA] - [DATE]" at bounding box center [517, 266] width 149 height 24
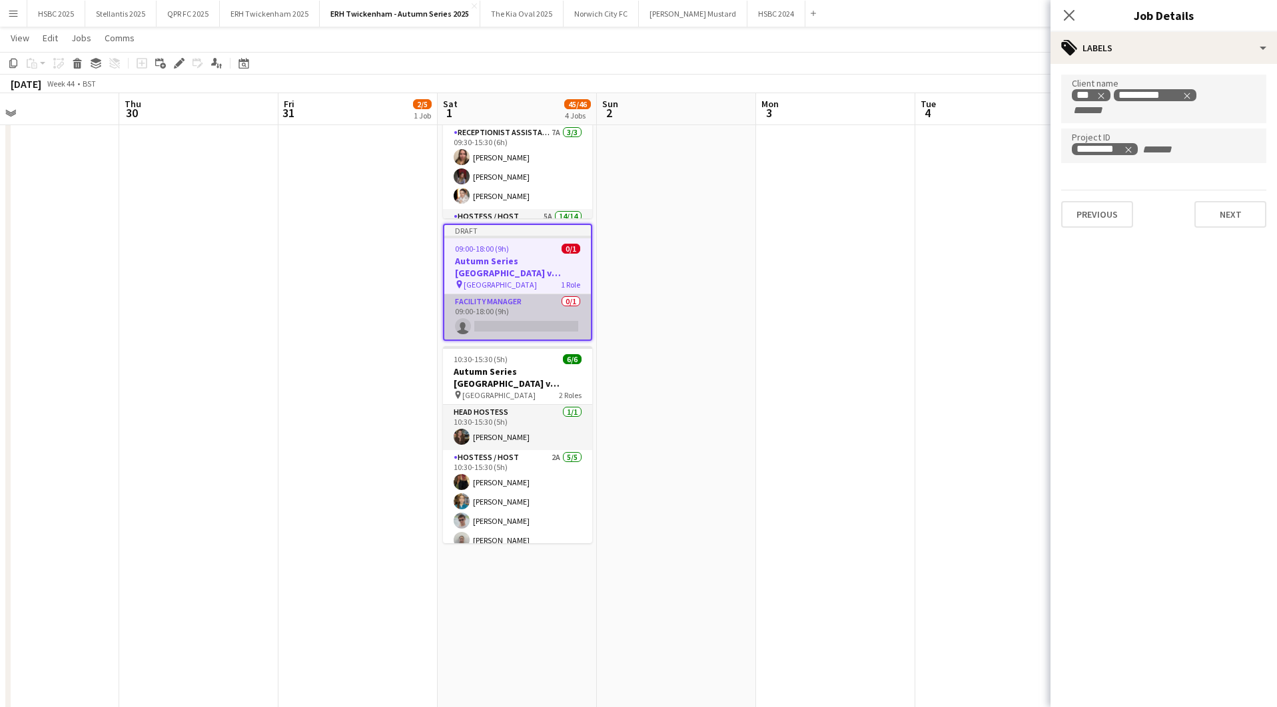
click at [515, 316] on app-card-role "Facility Manager 0/1 09:00-18:00 (9h) single-neutral-actions" at bounding box center [517, 316] width 147 height 45
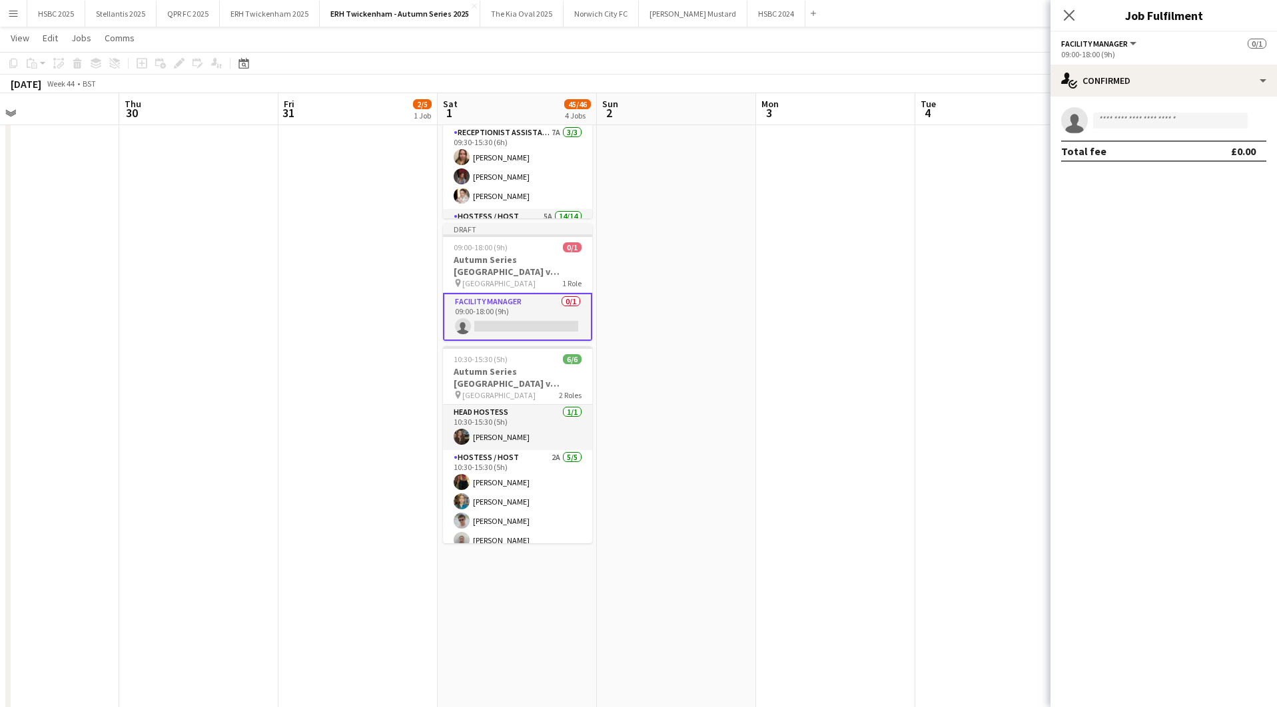
click at [1145, 115] on app-invite-slot "single-neutral-actions" at bounding box center [1163, 120] width 226 height 27
click at [1144, 118] on input at bounding box center [1170, 121] width 155 height 16
type input "*******"
click at [1152, 157] on span "[PHONE_NUMBER]" at bounding box center [1170, 161] width 133 height 11
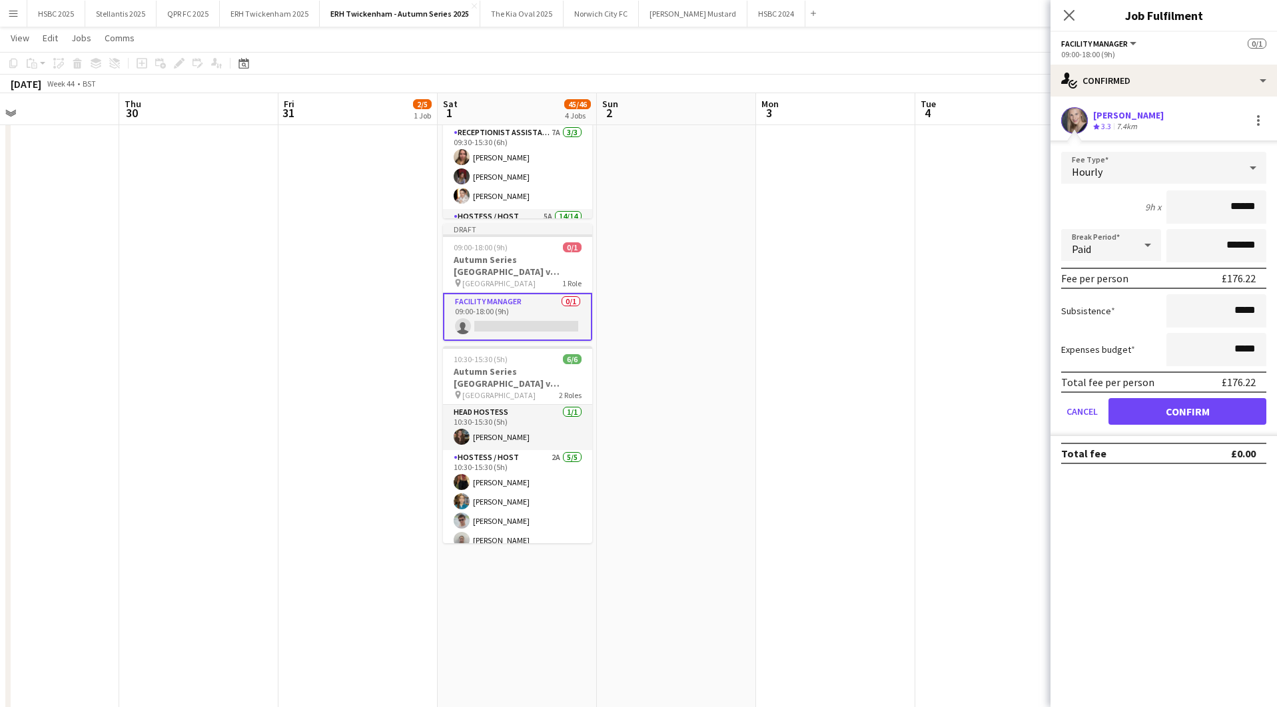
click button "Confirm" at bounding box center [1187, 411] width 158 height 27
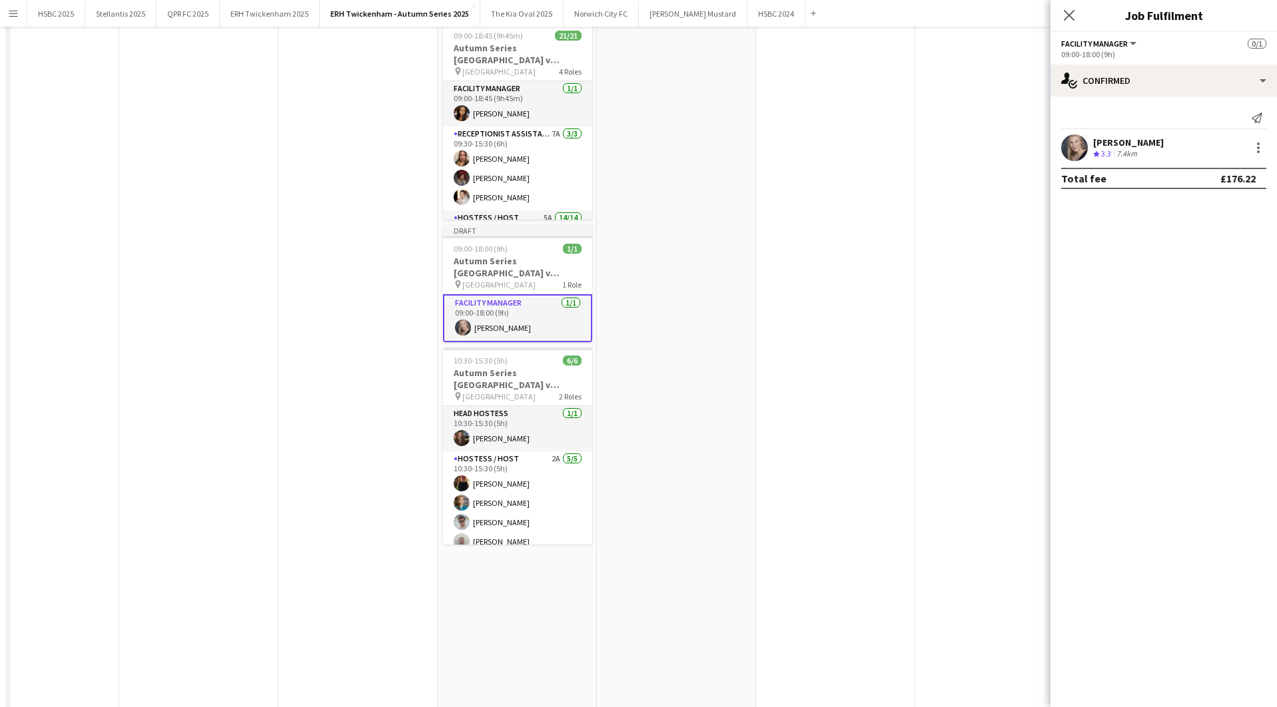
scroll to position [0, 0]
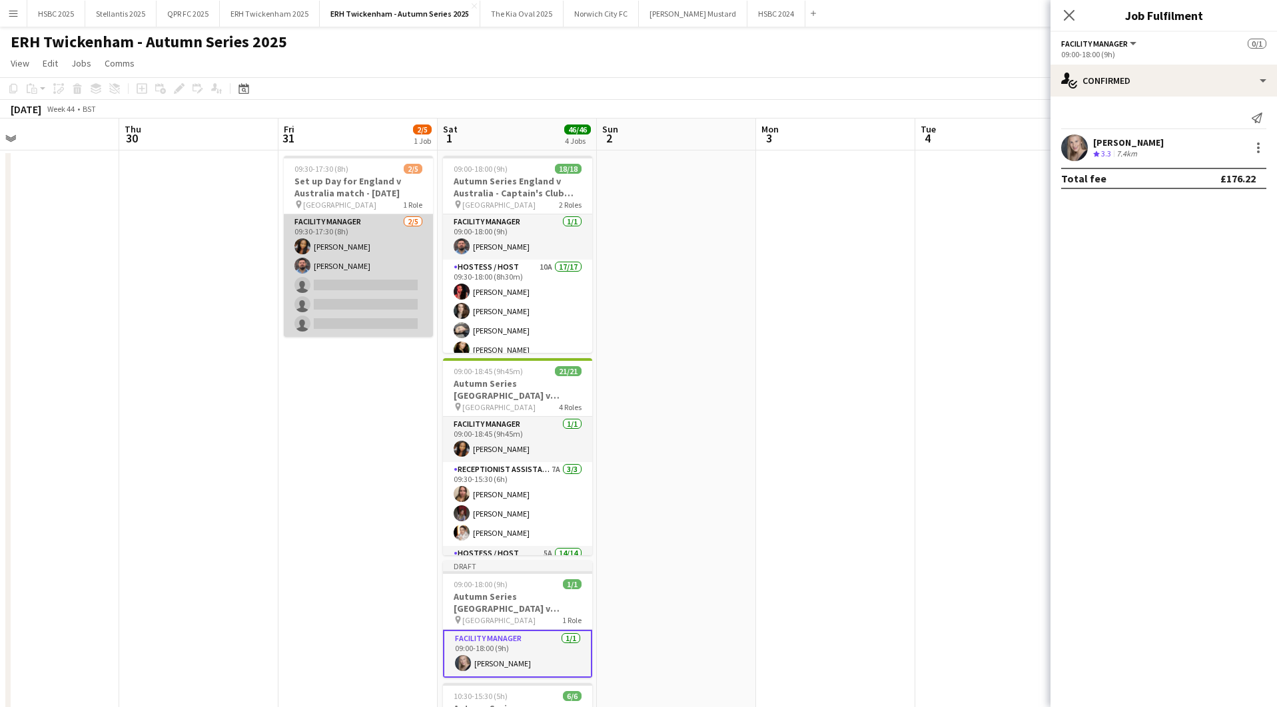
click at [366, 271] on app-card-role "Facility Manager [DATE] 09:30-17:30 (8h) [PERSON_NAME] [PERSON_NAME] single-neu…" at bounding box center [358, 275] width 149 height 123
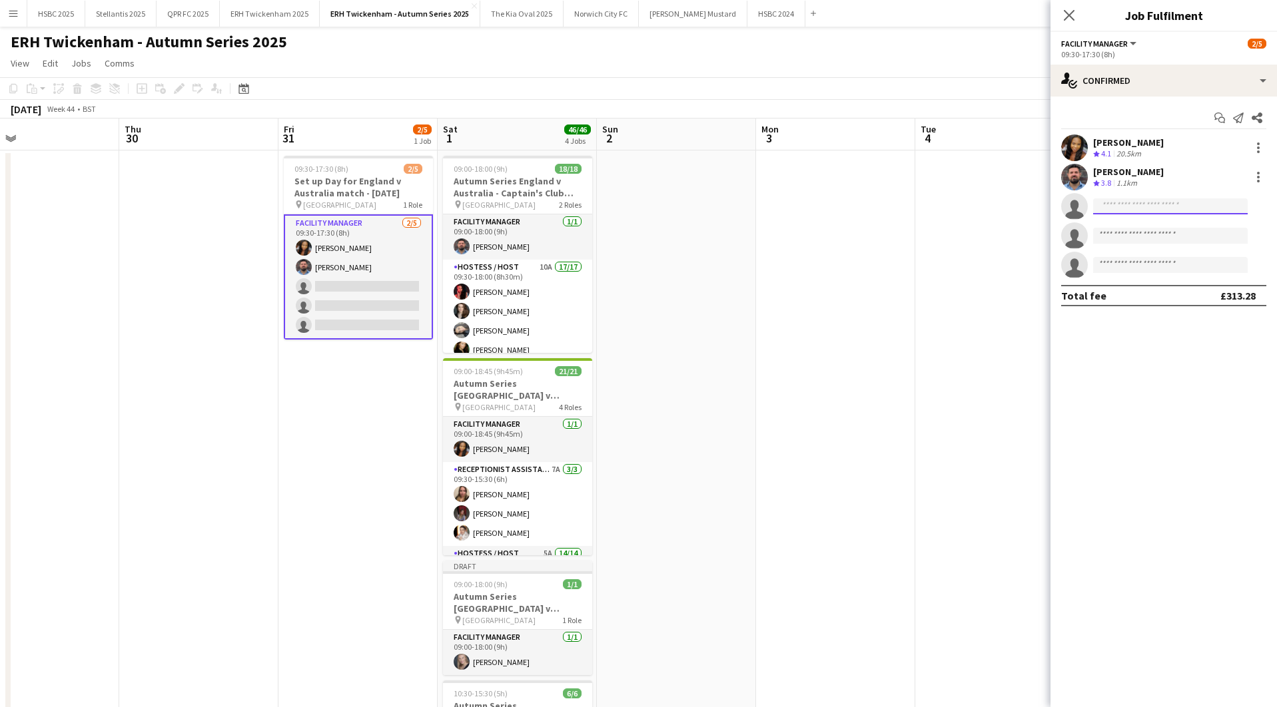
click at [1214, 204] on input at bounding box center [1170, 206] width 155 height 16
type input "*******"
click at [1219, 246] on span "[PHONE_NUMBER]" at bounding box center [1170, 247] width 133 height 11
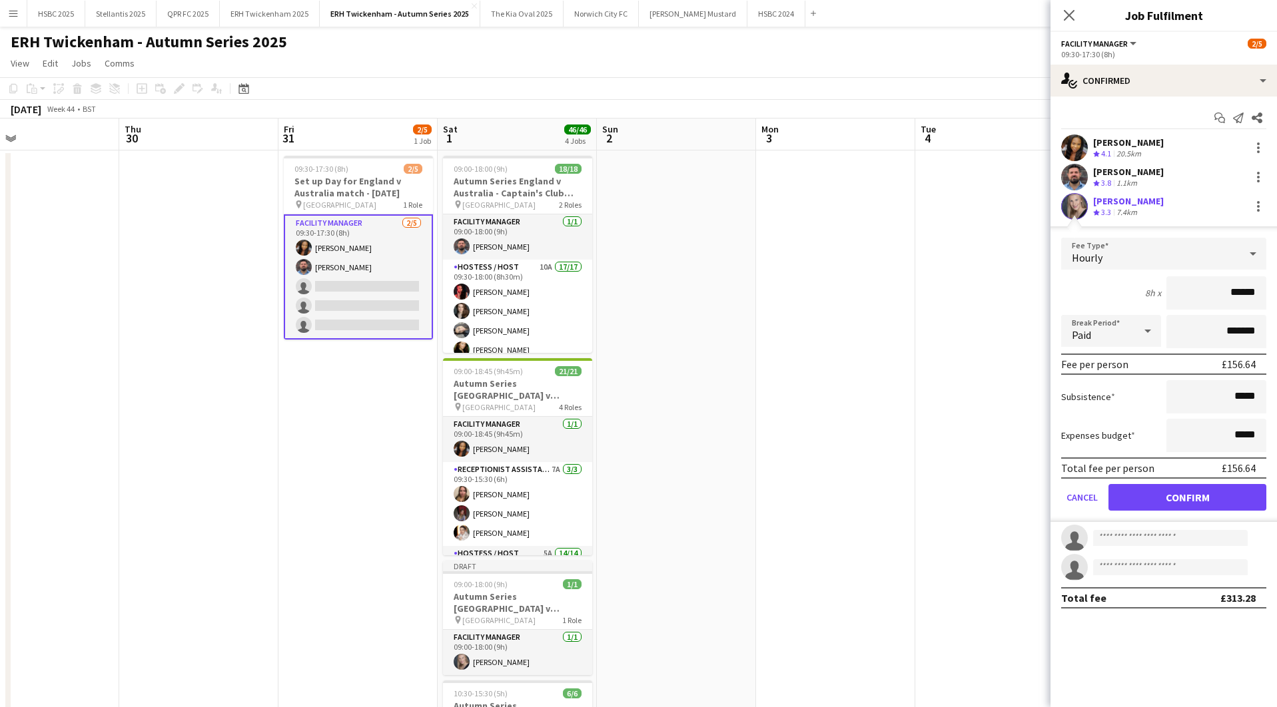
click button "Confirm" at bounding box center [1187, 497] width 158 height 27
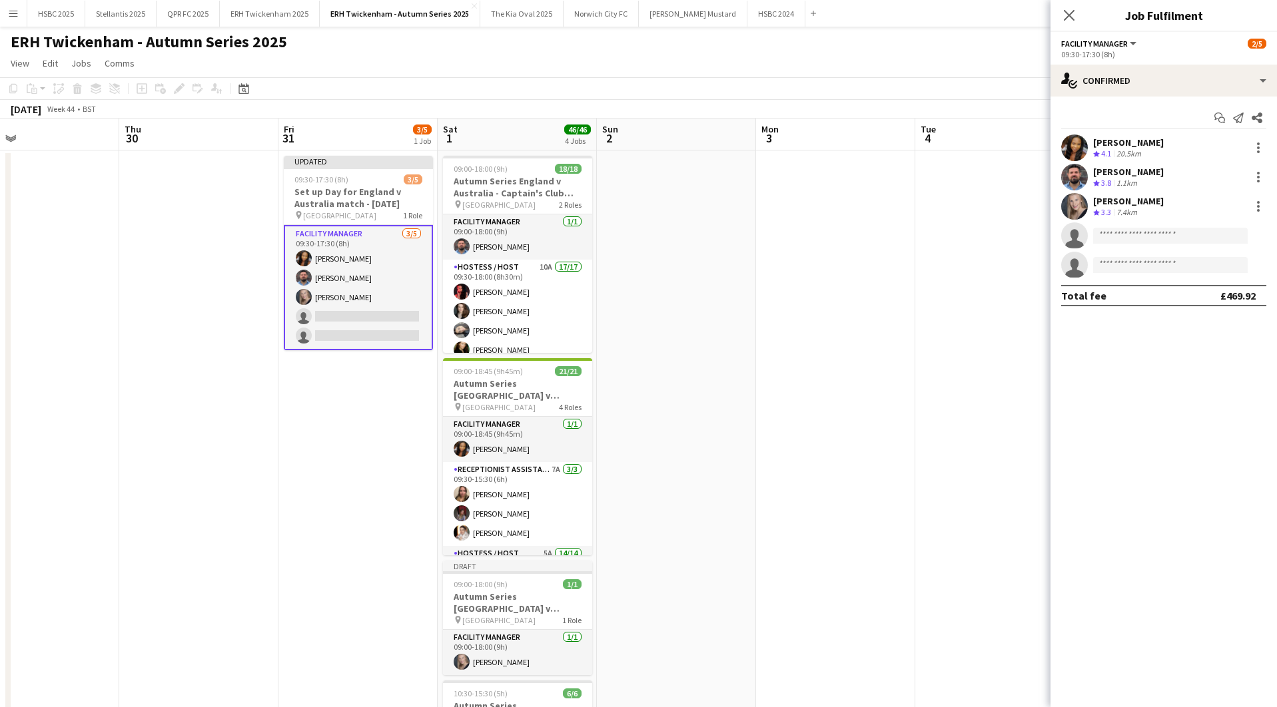
click at [843, 264] on app-date-cell at bounding box center [835, 630] width 159 height 958
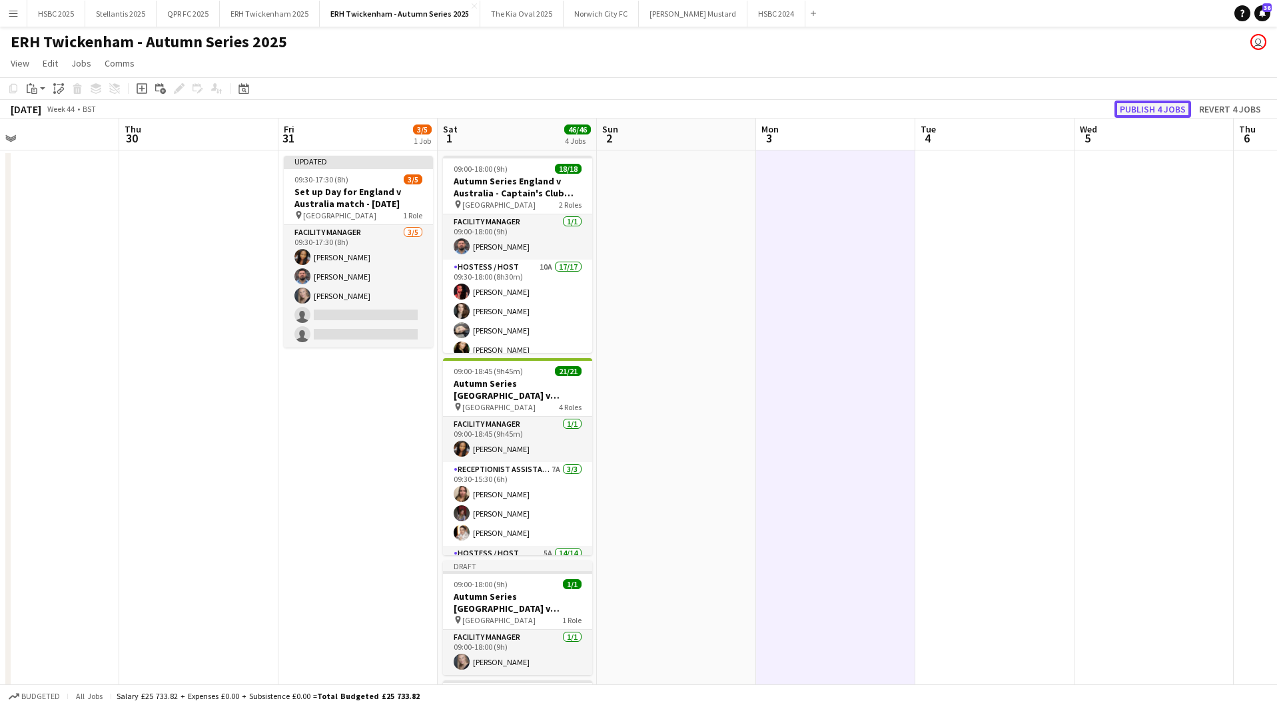
click at [1166, 106] on button "Publish 4 jobs" at bounding box center [1152, 109] width 77 height 17
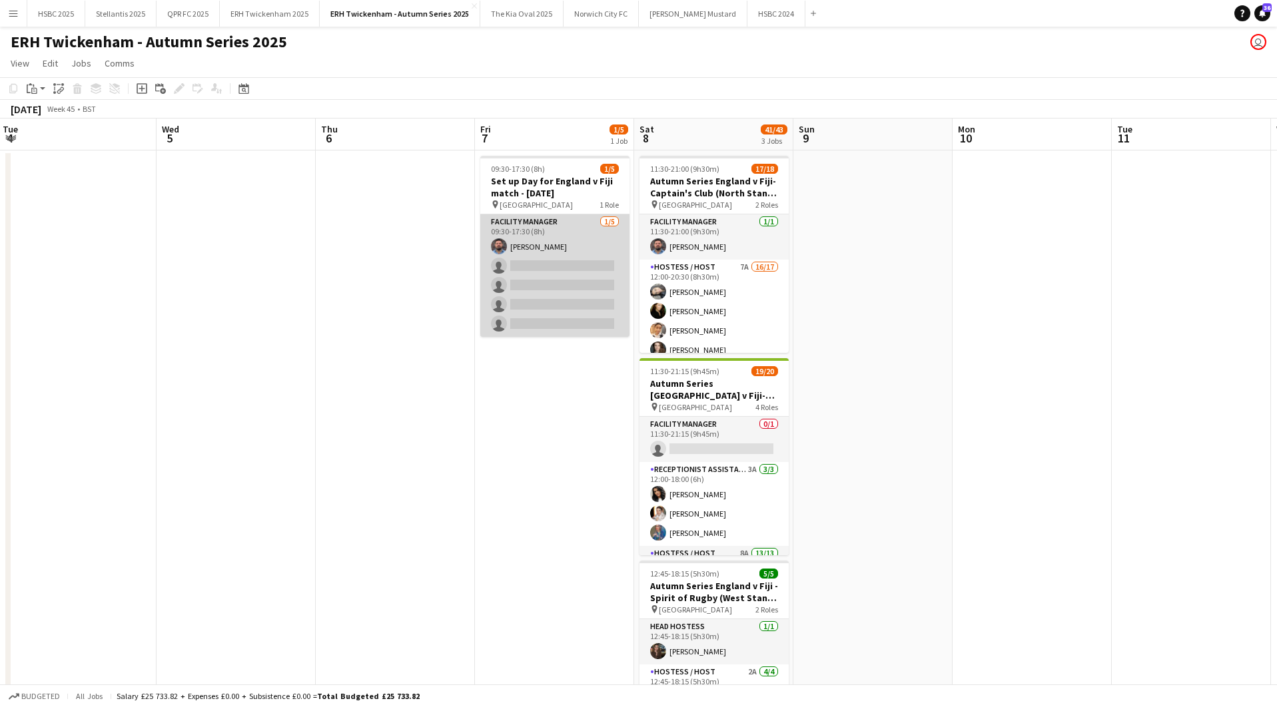
click at [529, 284] on app-card-role "Facility Manager [DATE] 09:30-17:30 (8h) [PERSON_NAME] single-neutral-actions s…" at bounding box center [554, 275] width 149 height 123
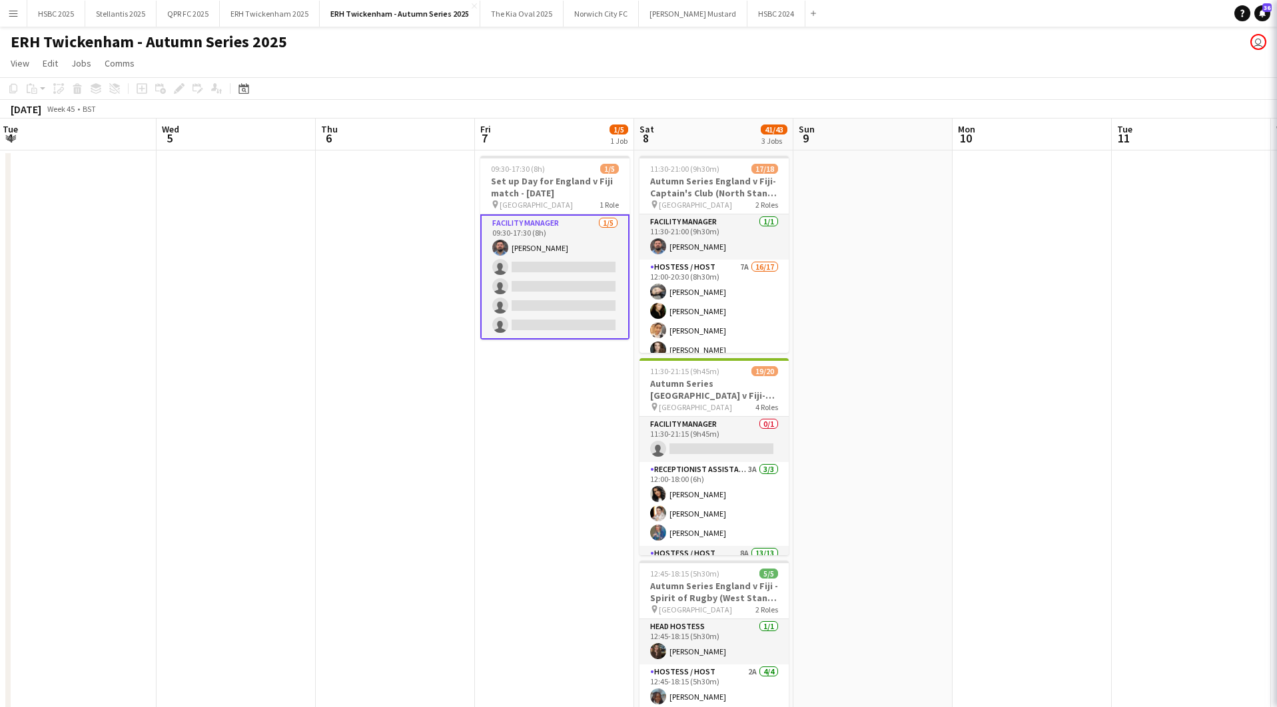
scroll to position [0, 480]
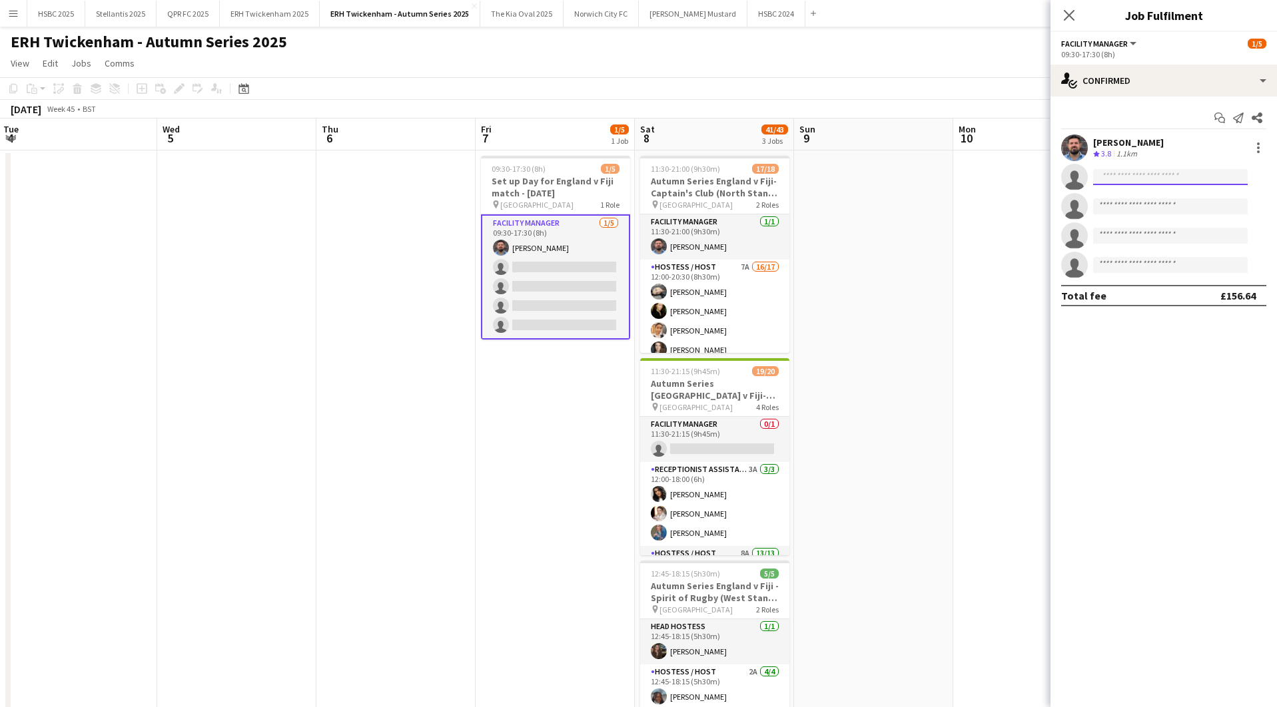
click at [1173, 176] on input at bounding box center [1170, 177] width 155 height 16
type input "*"
type input "******"
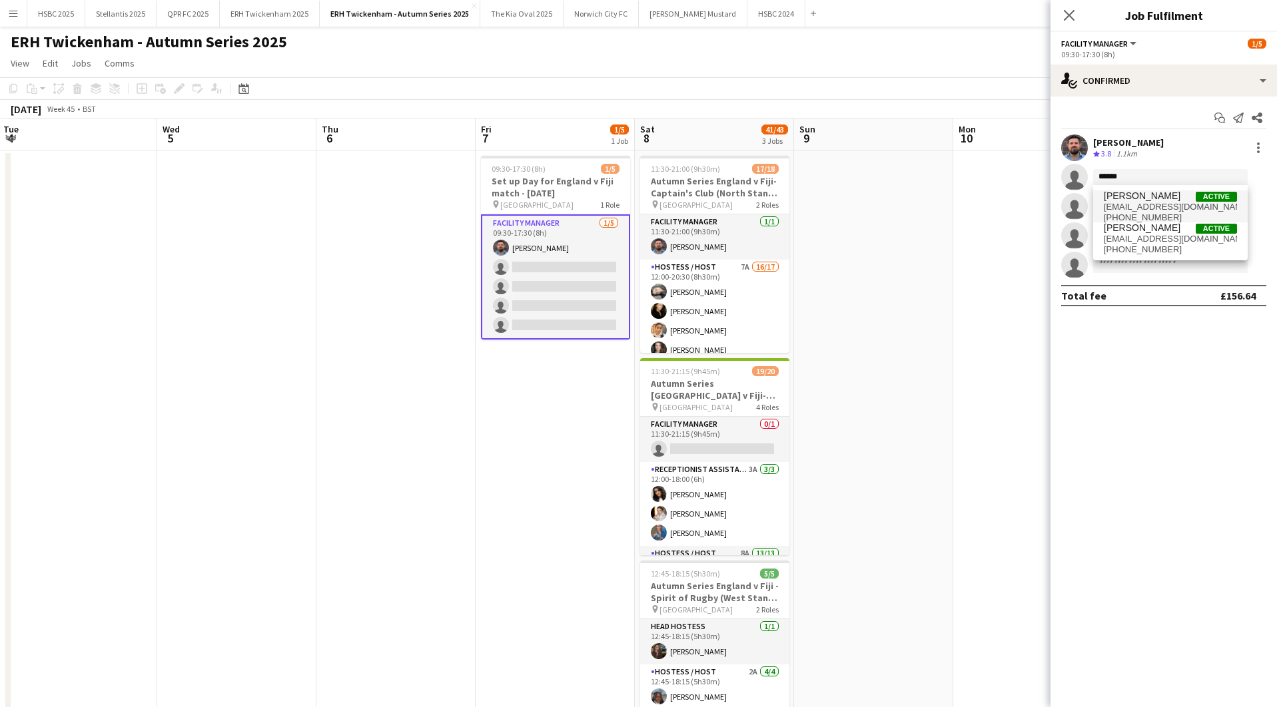
click at [1196, 204] on span "[EMAIL_ADDRESS][DOMAIN_NAME]" at bounding box center [1170, 207] width 133 height 11
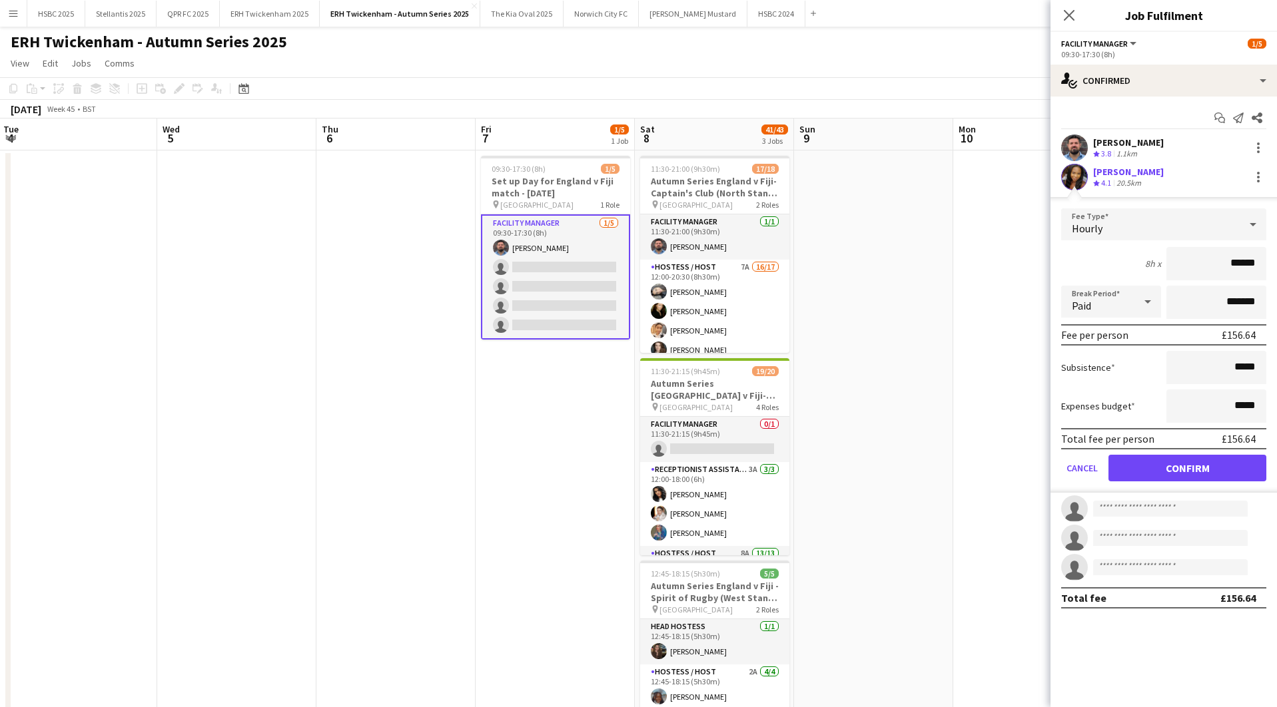
click button "Confirm" at bounding box center [1187, 468] width 158 height 27
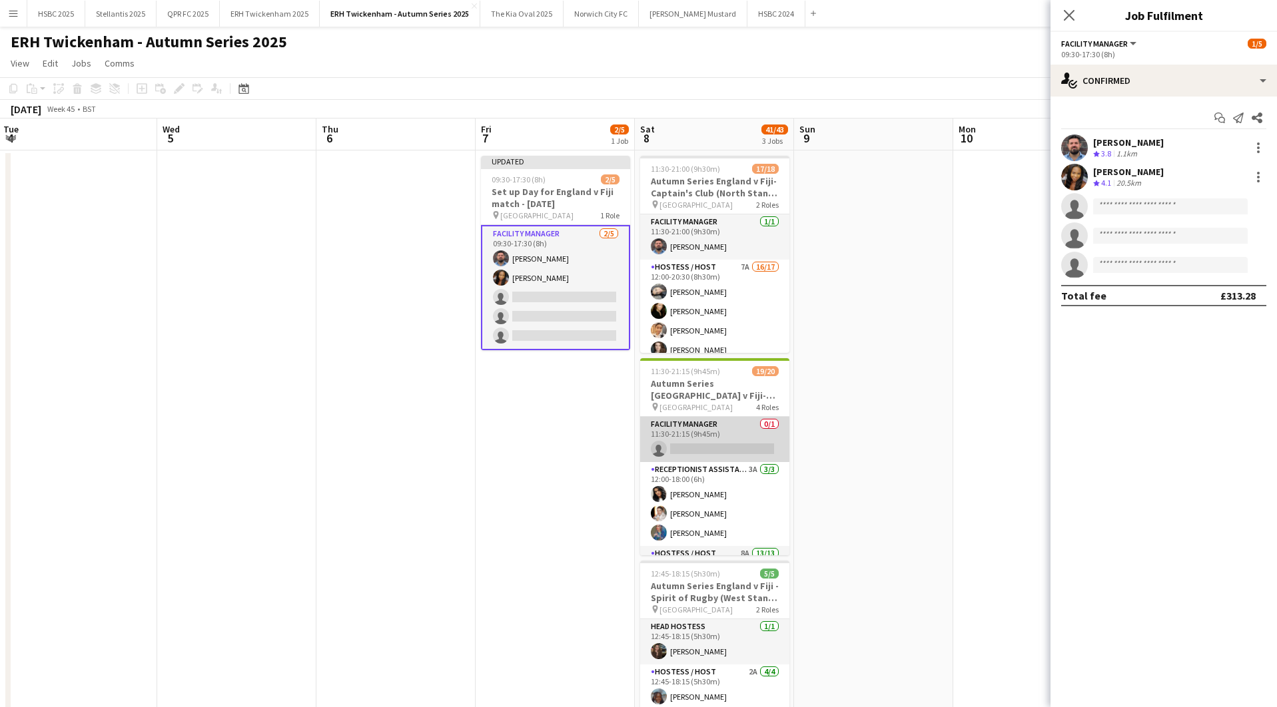
click at [749, 442] on app-card-role "Facility Manager 0/1 11:30-21:15 (9h45m) single-neutral-actions" at bounding box center [714, 439] width 149 height 45
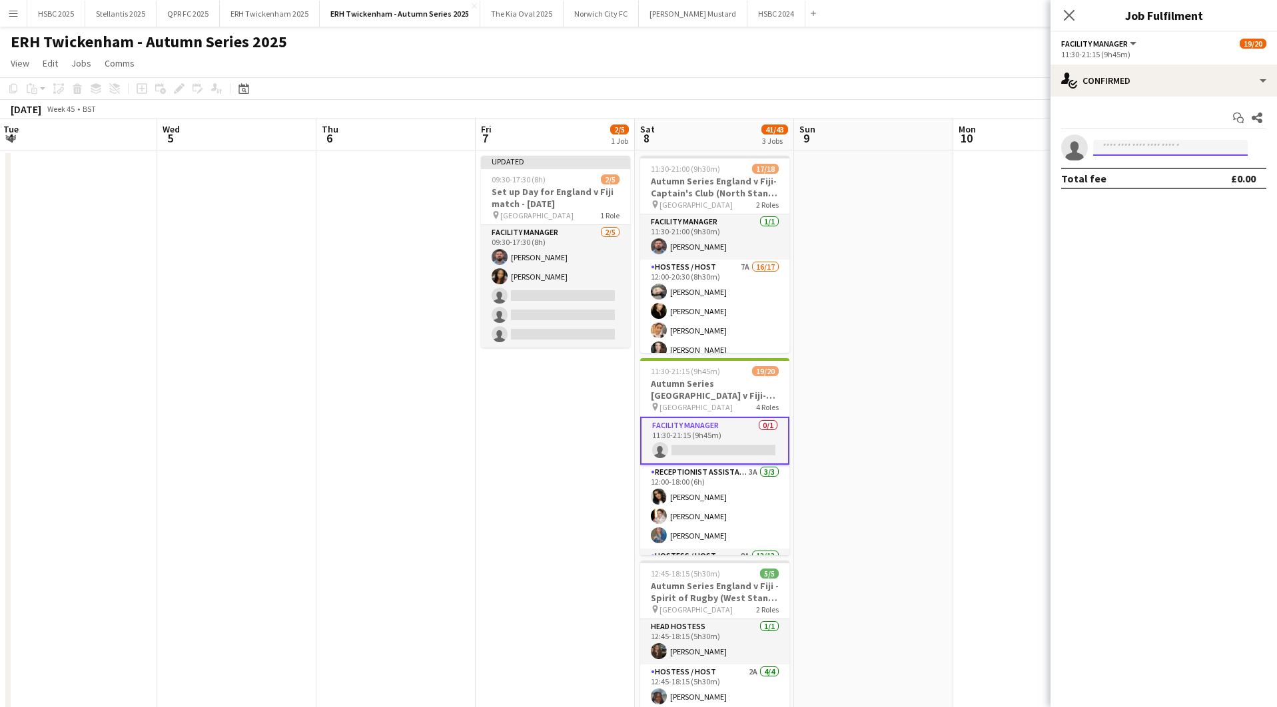
click at [1128, 149] on input at bounding box center [1170, 148] width 155 height 16
type input "******"
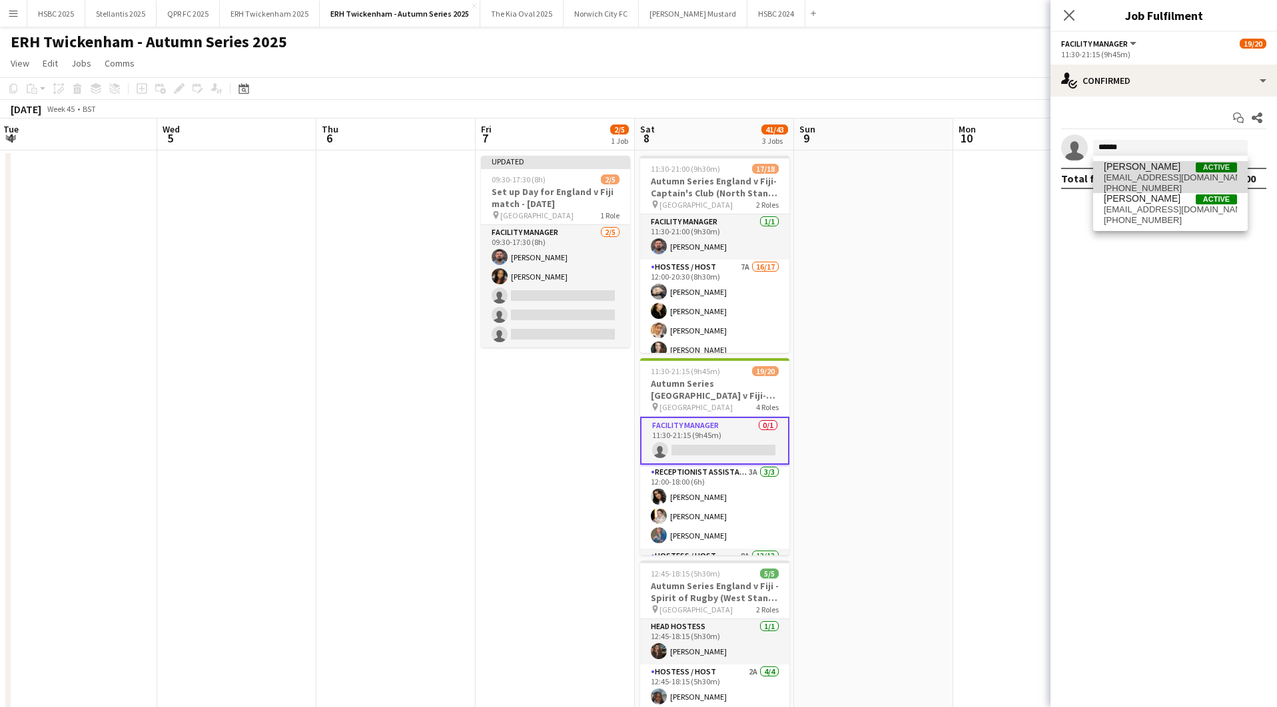
click at [1137, 176] on span "[EMAIL_ADDRESS][DOMAIN_NAME]" at bounding box center [1170, 177] width 133 height 11
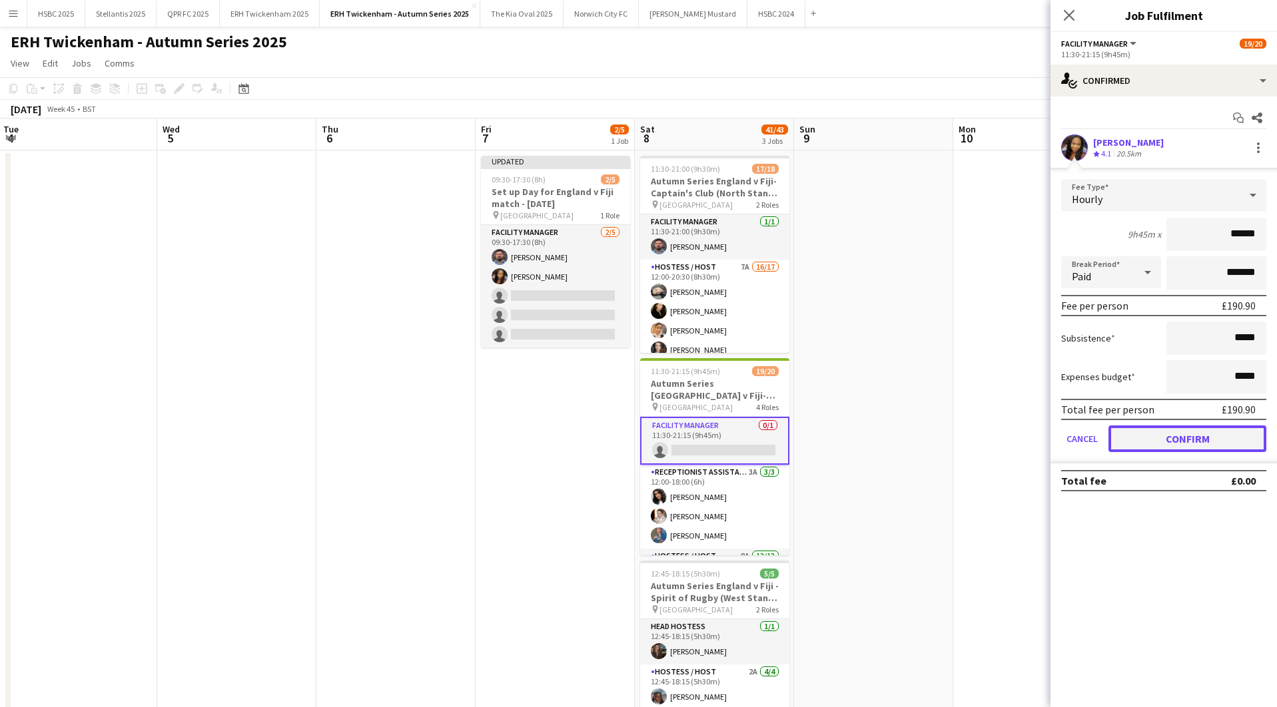
click at [1137, 440] on button "Confirm" at bounding box center [1187, 439] width 158 height 27
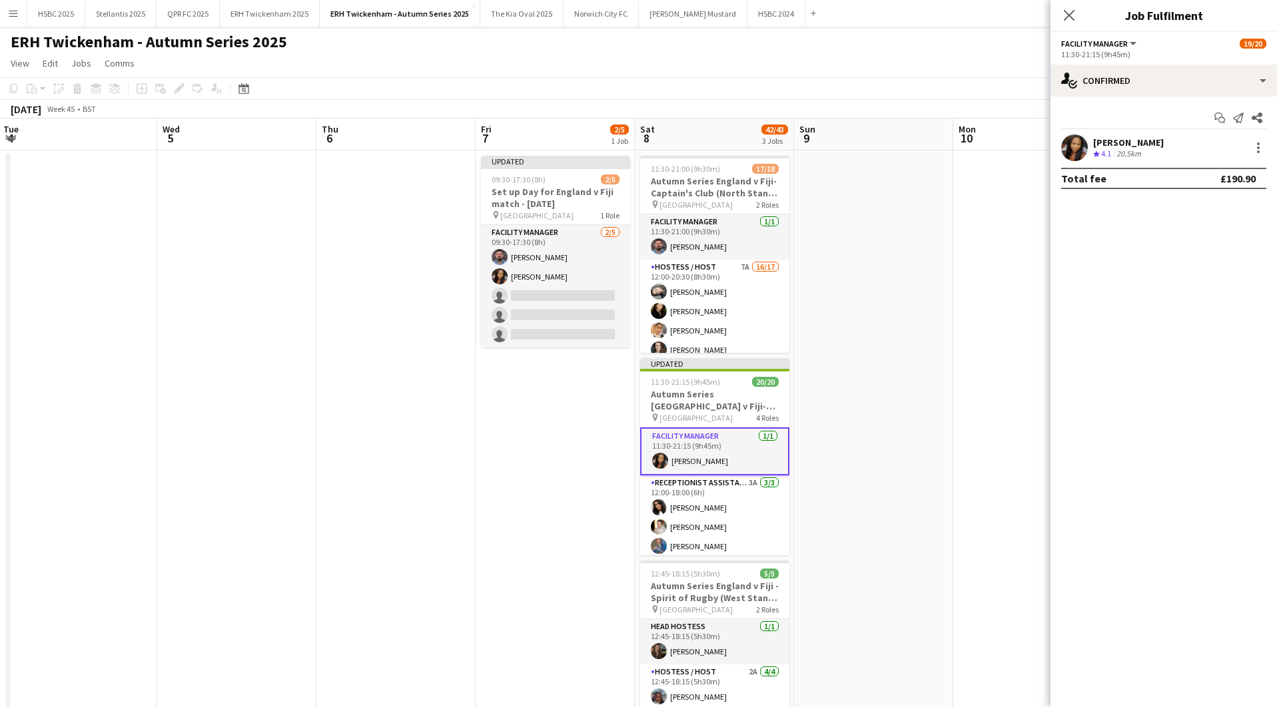
click at [862, 183] on app-date-cell at bounding box center [873, 624] width 159 height 947
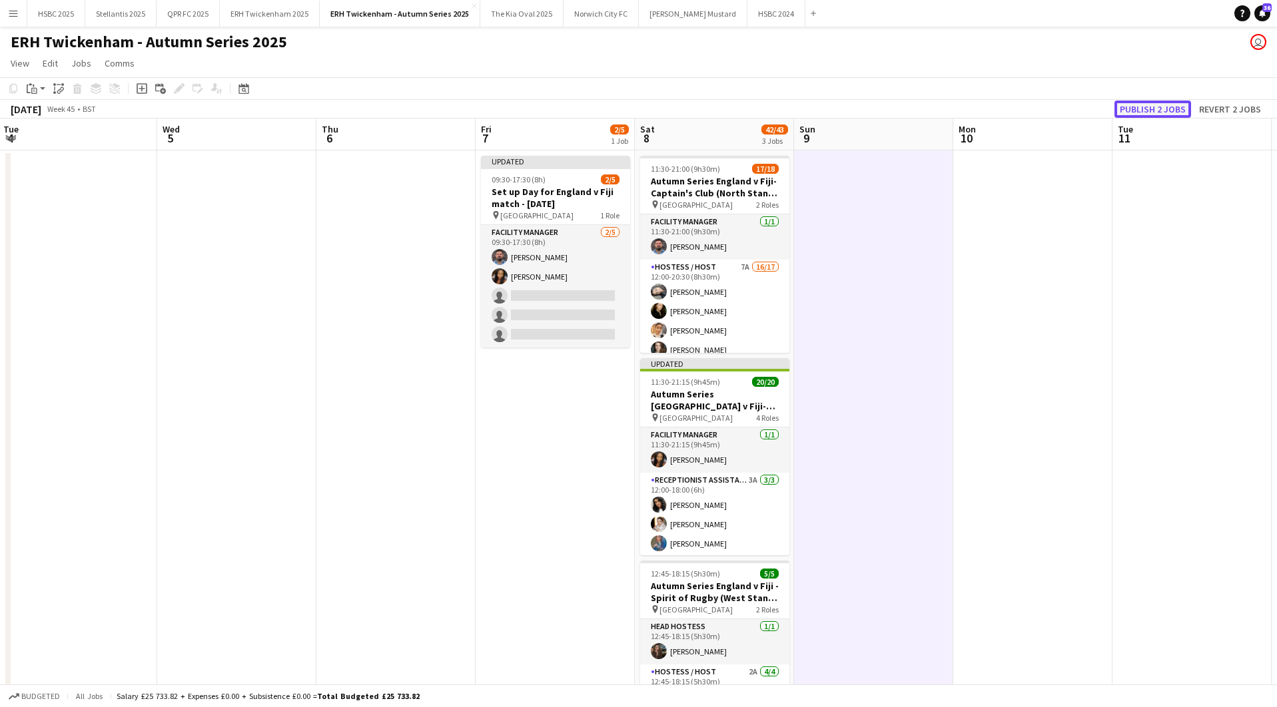
click at [1184, 108] on button "Publish 2 jobs" at bounding box center [1152, 109] width 77 height 17
